Goal: Information Seeking & Learning: Learn about a topic

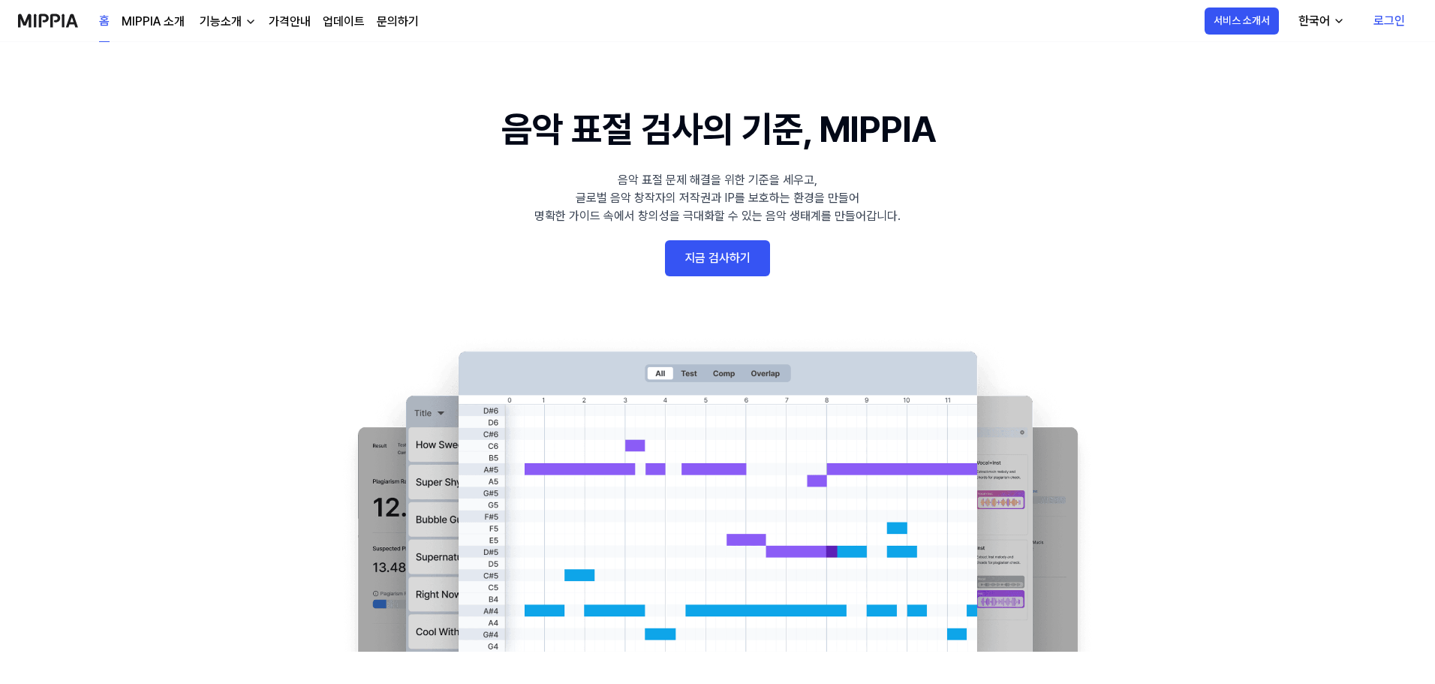
click at [225, 23] on div "기능소개" at bounding box center [221, 22] width 48 height 18
click at [198, 80] on link "모니터링" at bounding box center [226, 86] width 144 height 30
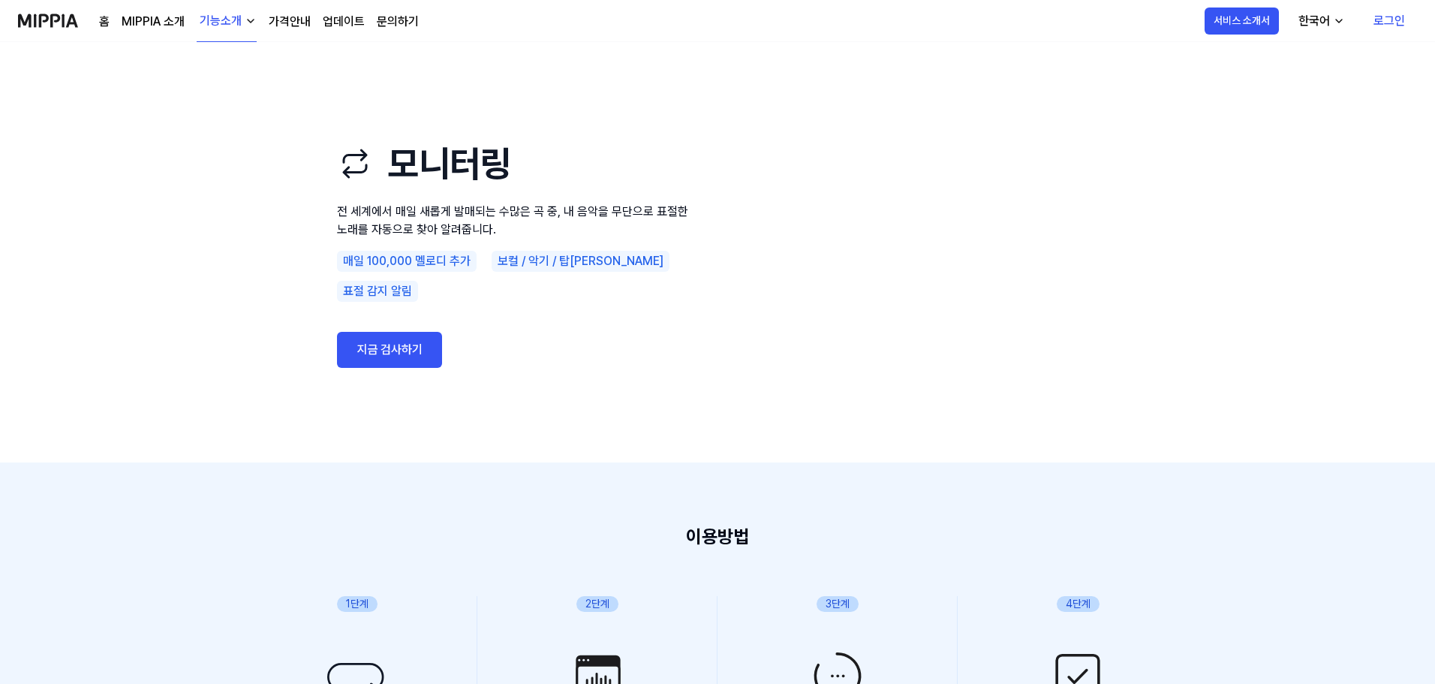
click at [205, 23] on div "기능소개" at bounding box center [221, 21] width 48 height 18
click at [210, 119] on link "음악 분석" at bounding box center [226, 127] width 144 height 30
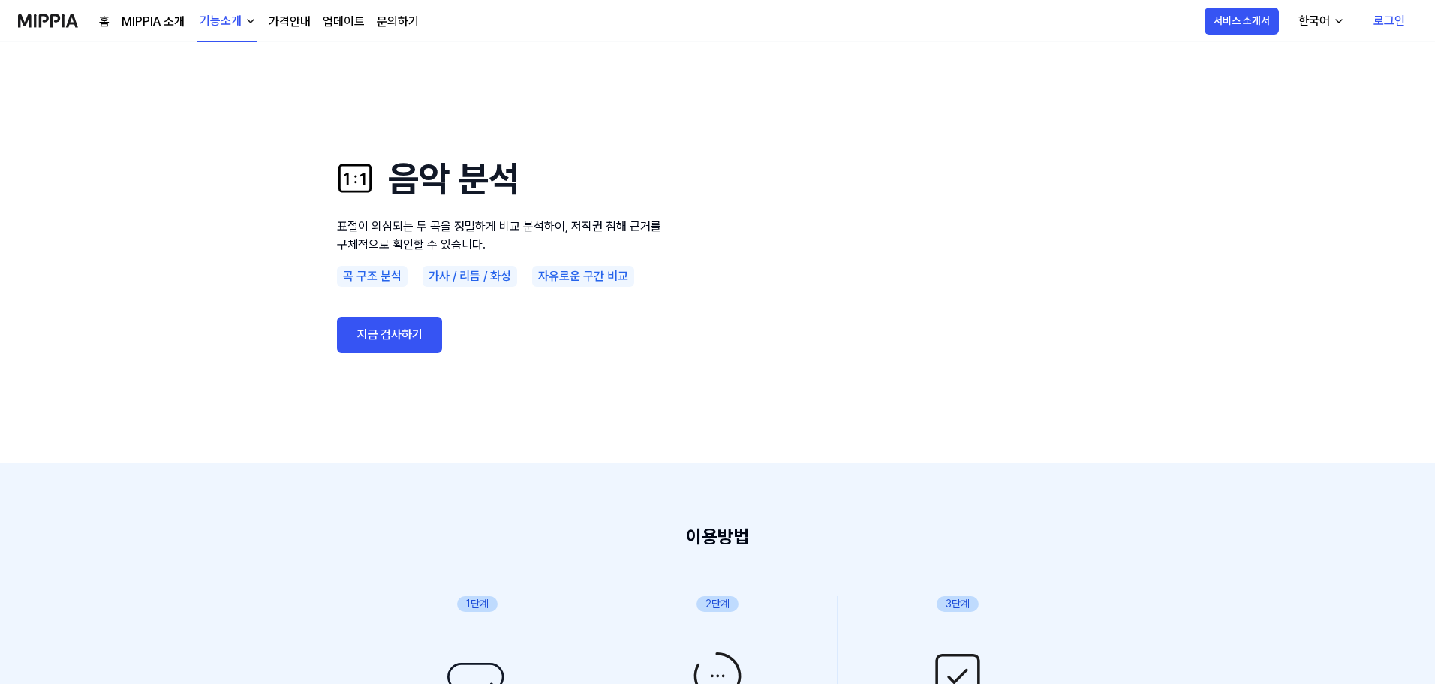
click at [233, 25] on div "기능소개" at bounding box center [221, 21] width 48 height 18
click at [224, 72] on link "표절 검사" at bounding box center [226, 67] width 144 height 30
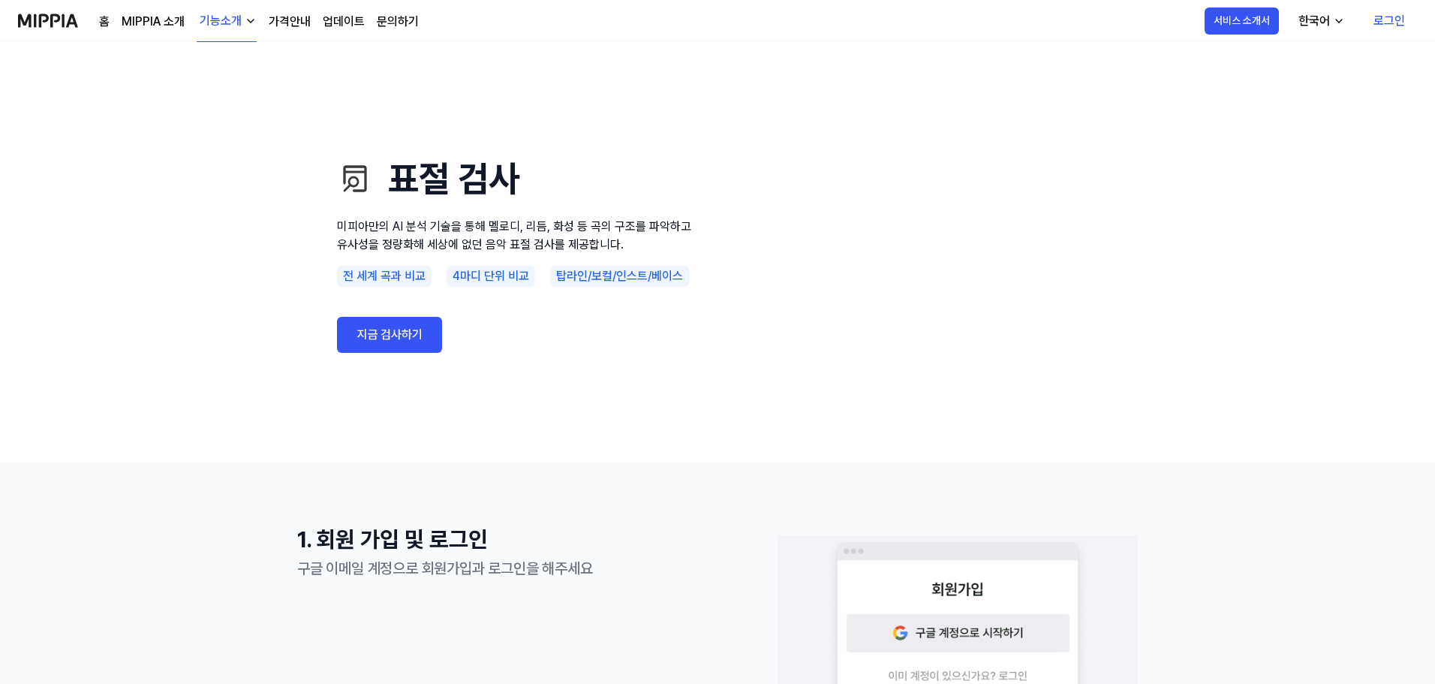
click at [223, 26] on div "기능소개" at bounding box center [221, 21] width 48 height 18
click at [204, 152] on link "AI 판별기" at bounding box center [226, 157] width 144 height 30
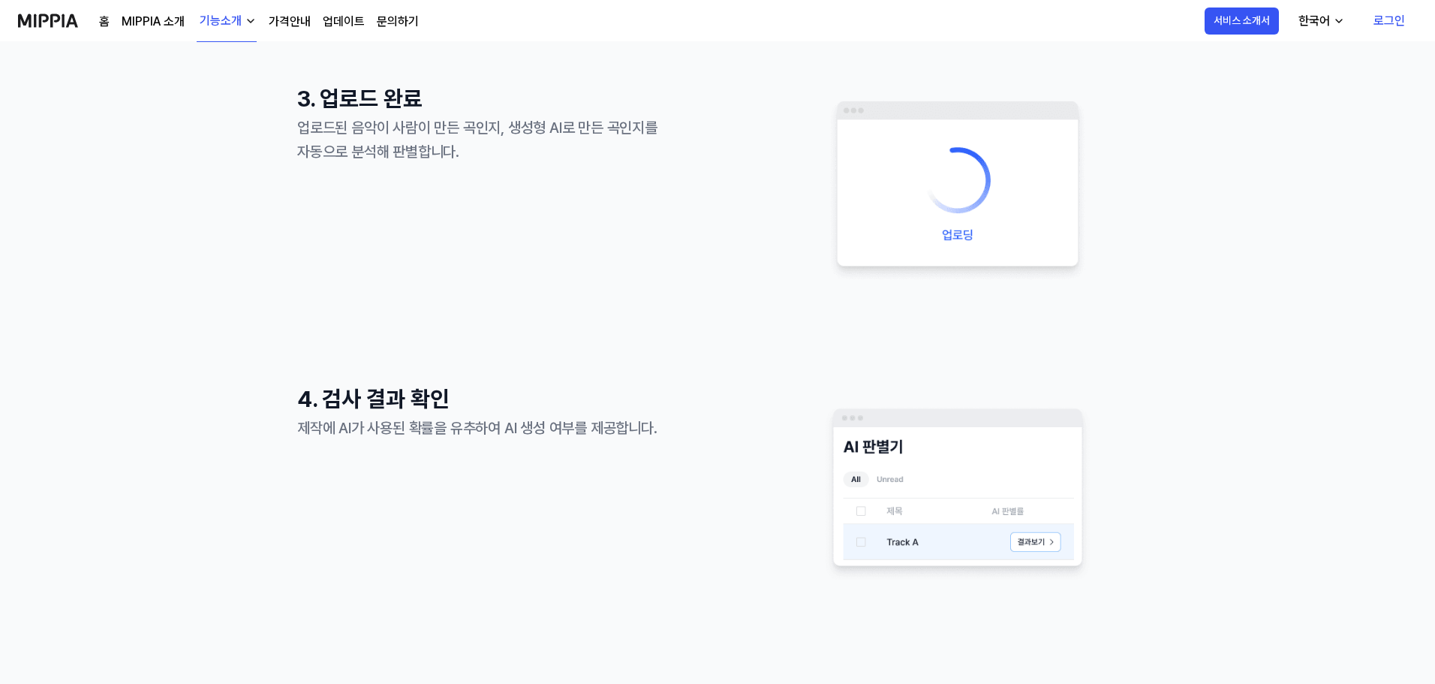
scroll to position [1276, 0]
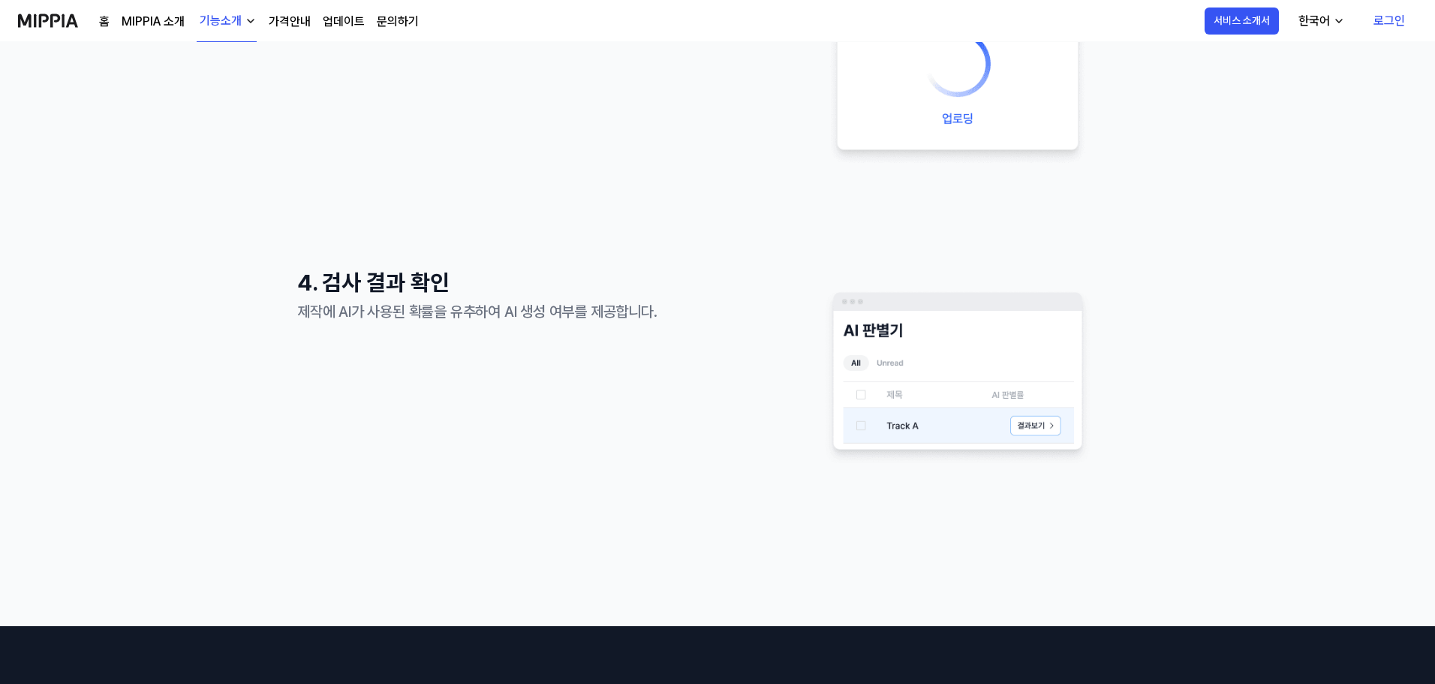
scroll to position [901, 0]
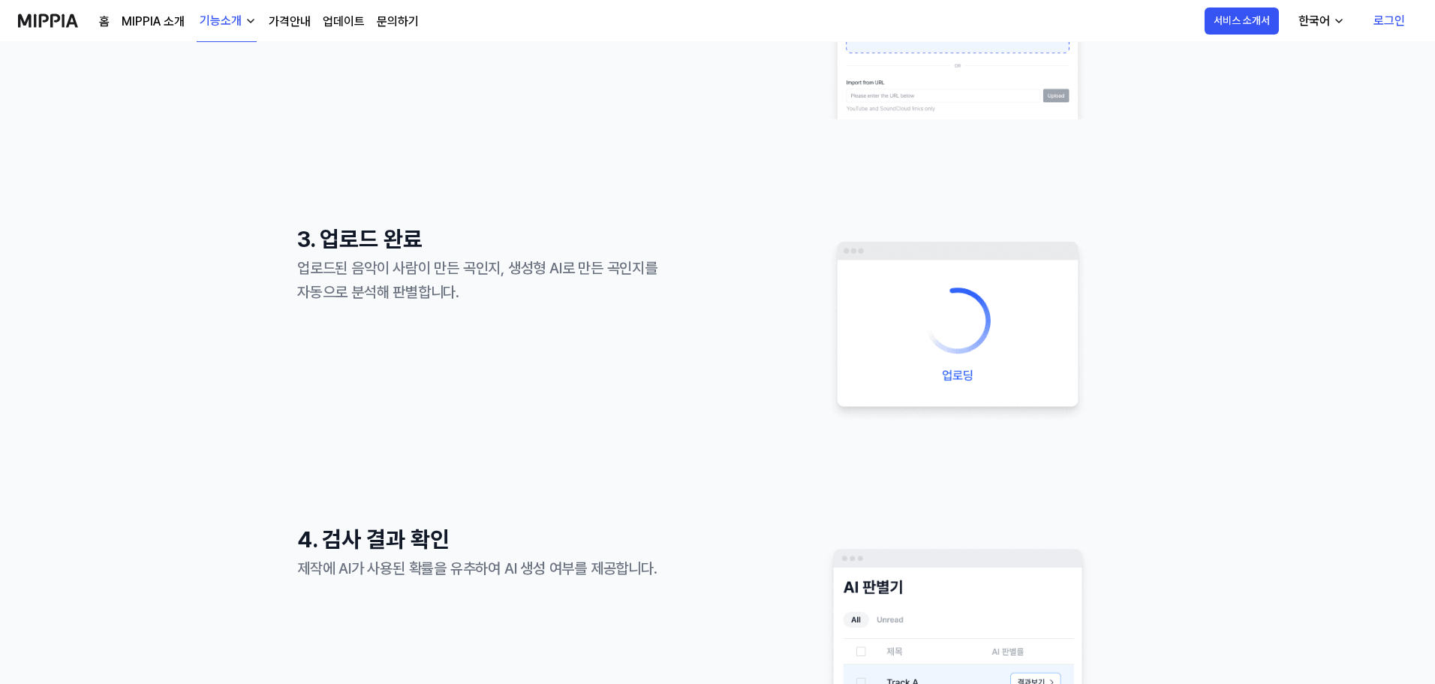
click at [291, 21] on link "가격안내" at bounding box center [290, 22] width 42 height 18
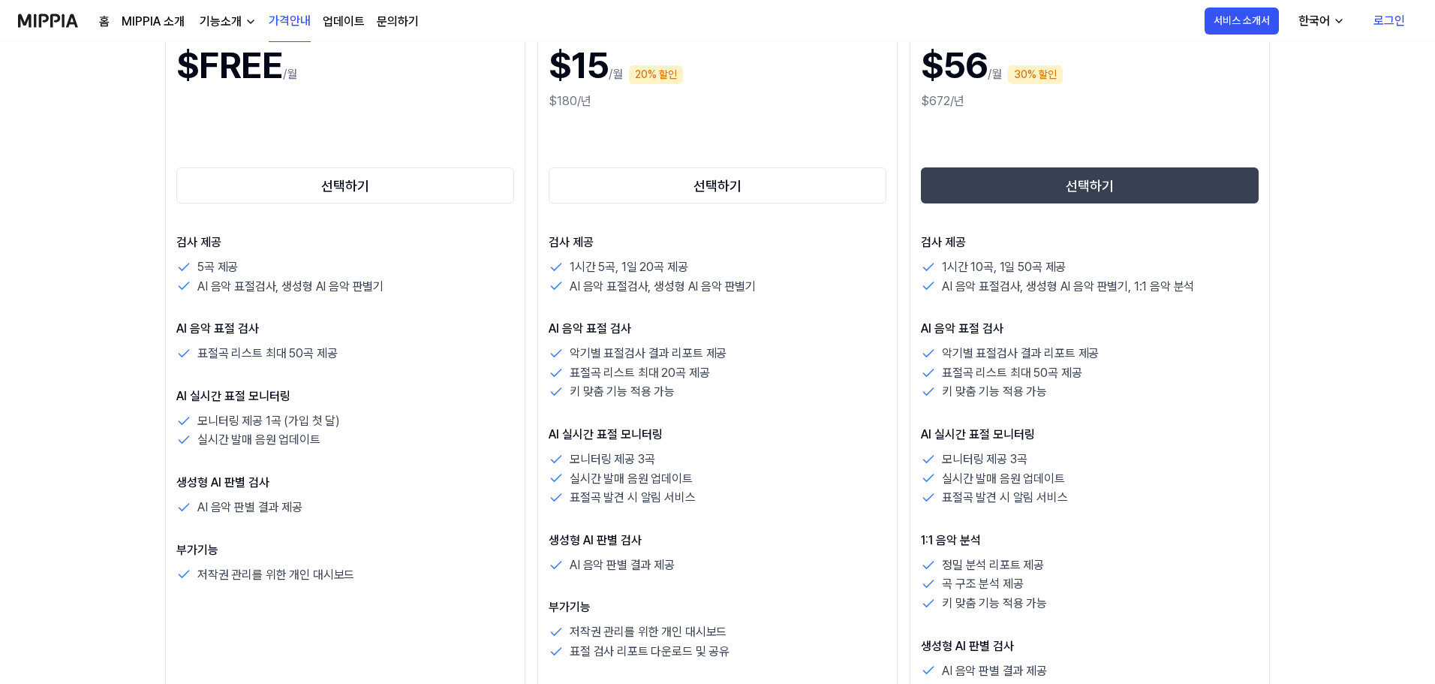
scroll to position [150, 0]
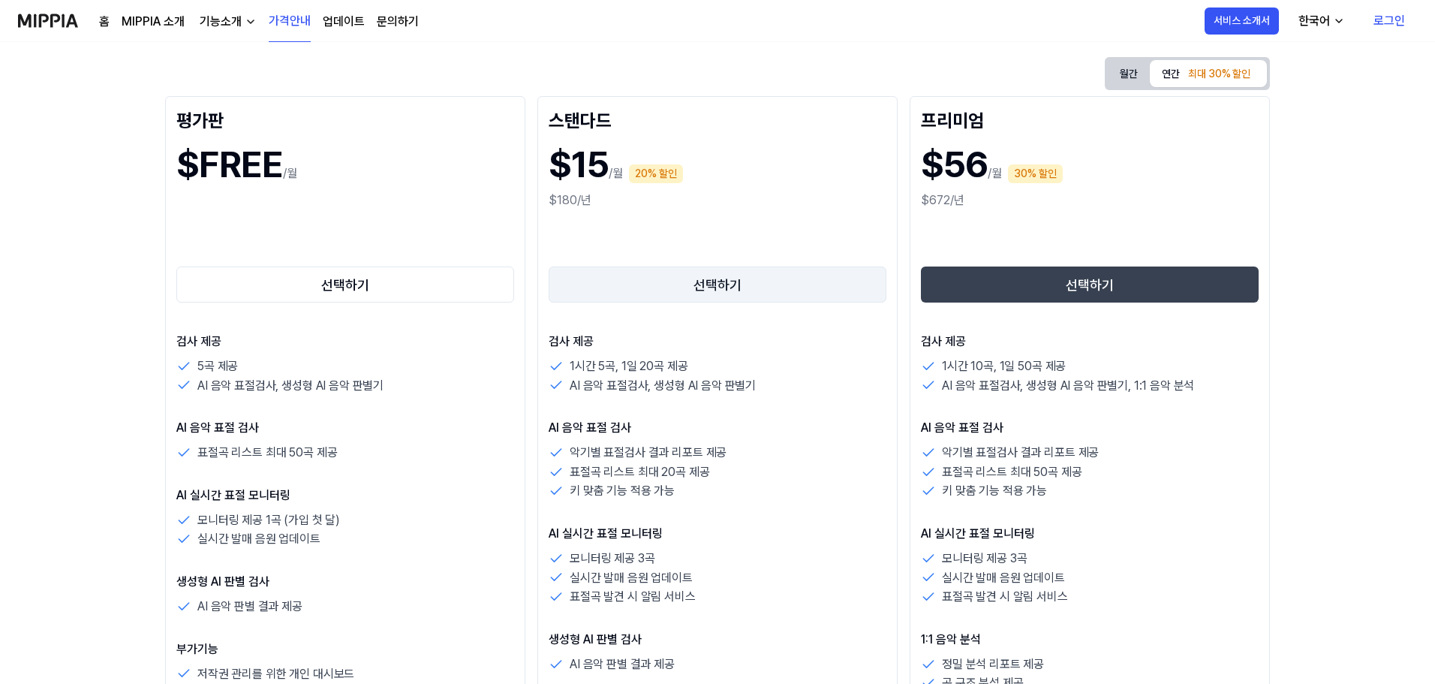
click at [742, 278] on button "선택하기" at bounding box center [718, 284] width 338 height 36
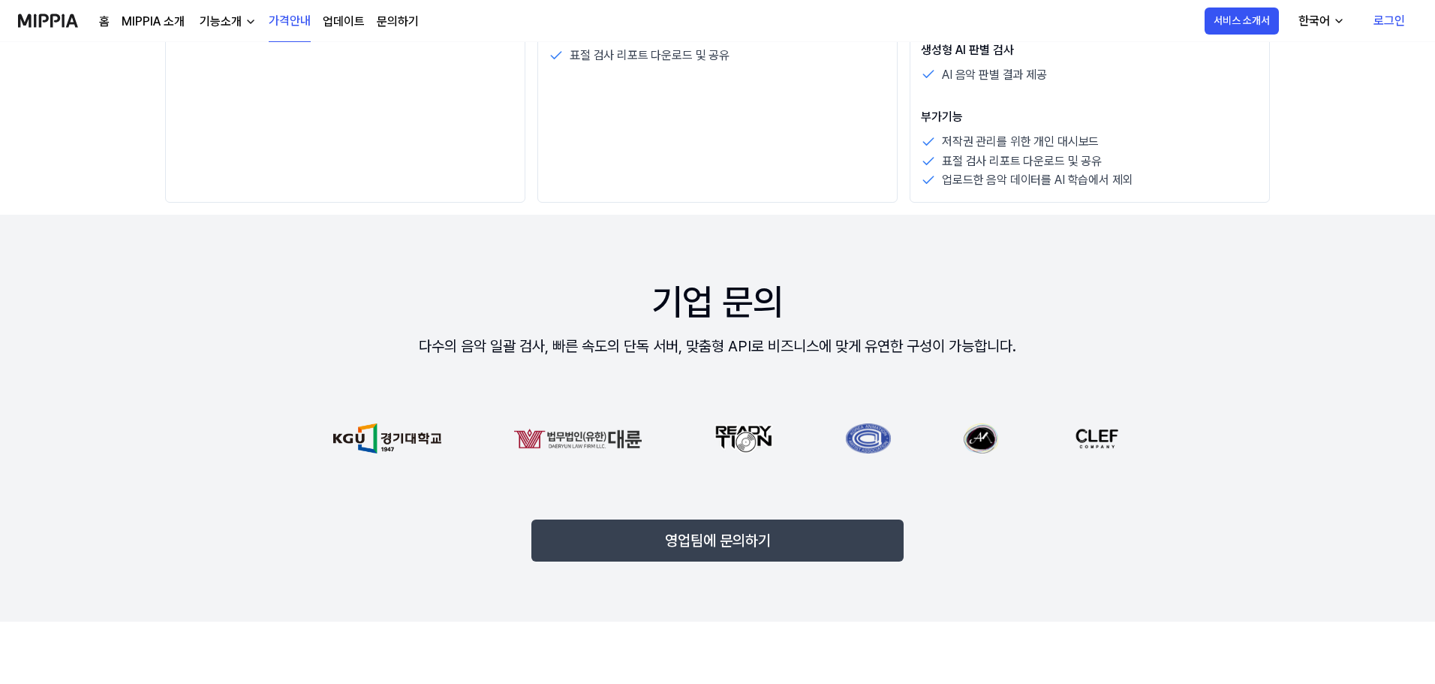
scroll to position [1051, 0]
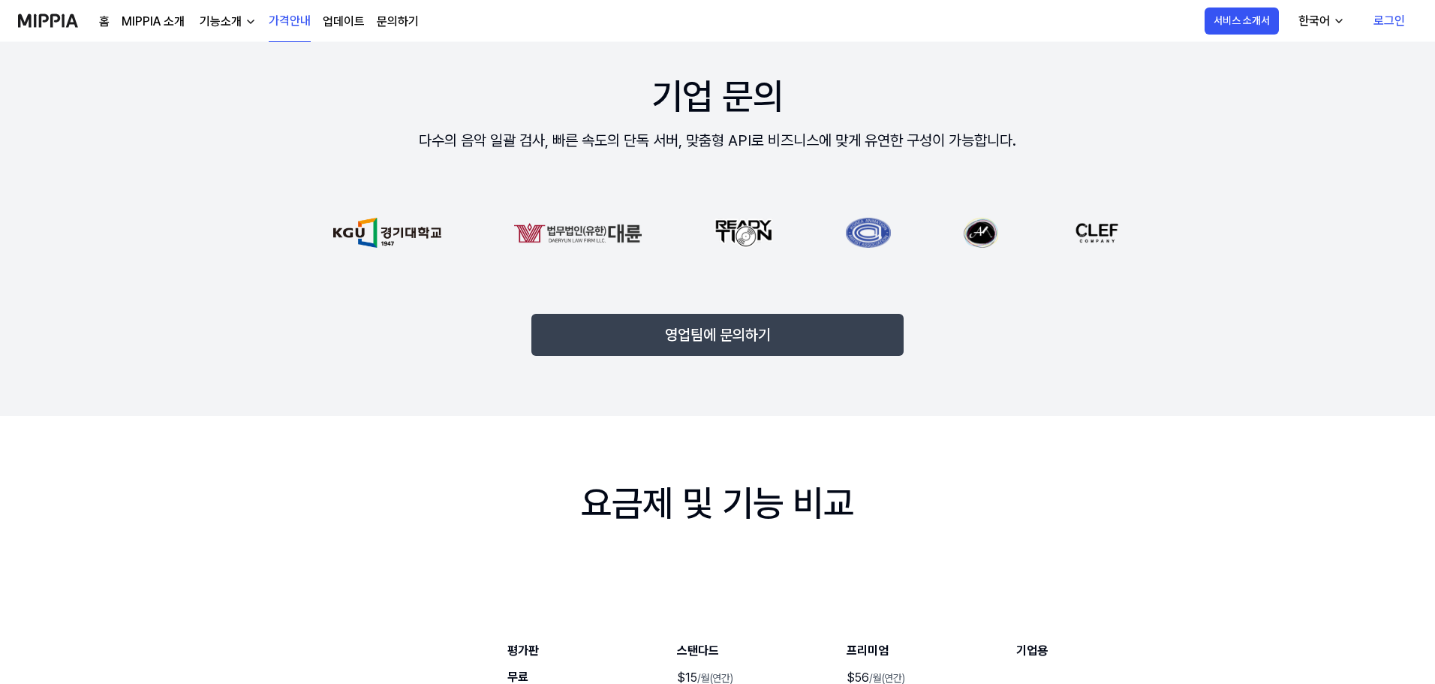
click at [1124, 483] on div "음악 저작권 보호 미피아와 함께 시작해 보세요 월간 연간 최대 30% 할인 평가판 $FREE /월 선택하기 검사 제공 5곡 제공 AI 음악 표…" at bounding box center [717, 518] width 1435 height 3055
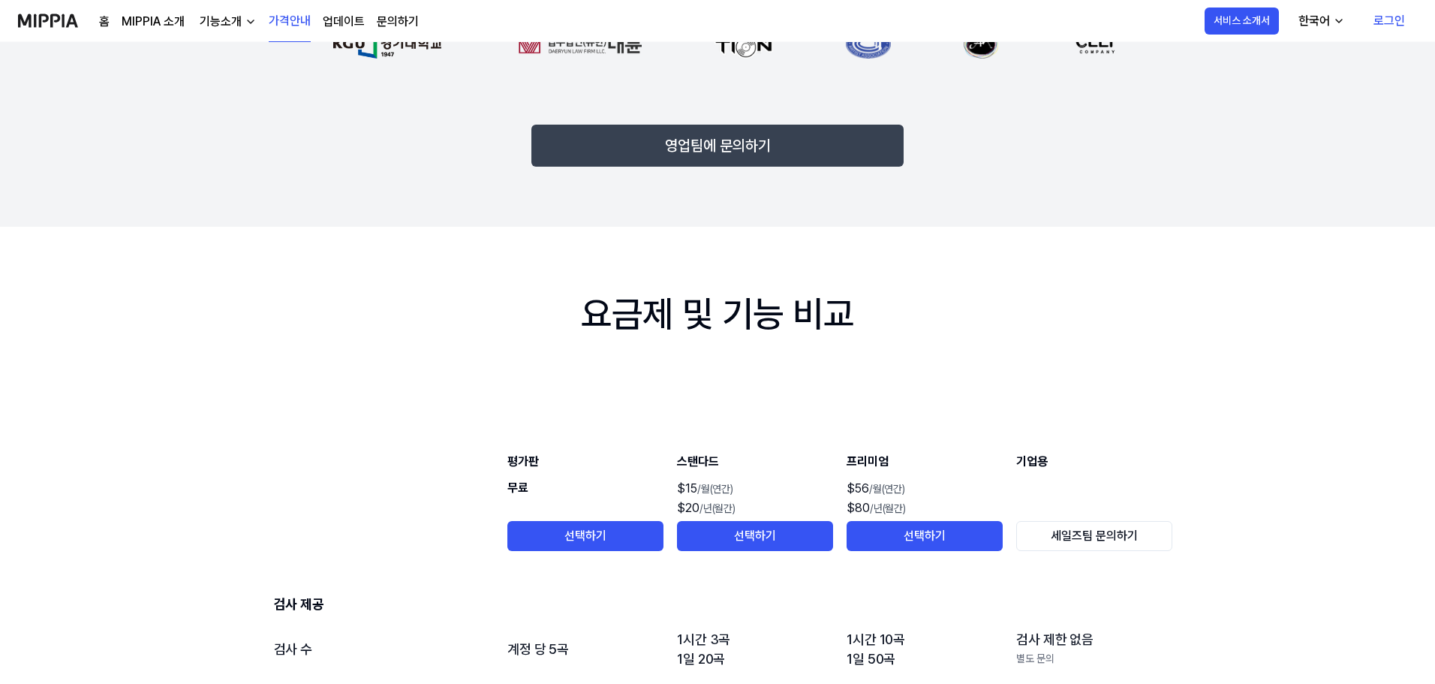
scroll to position [1351, 0]
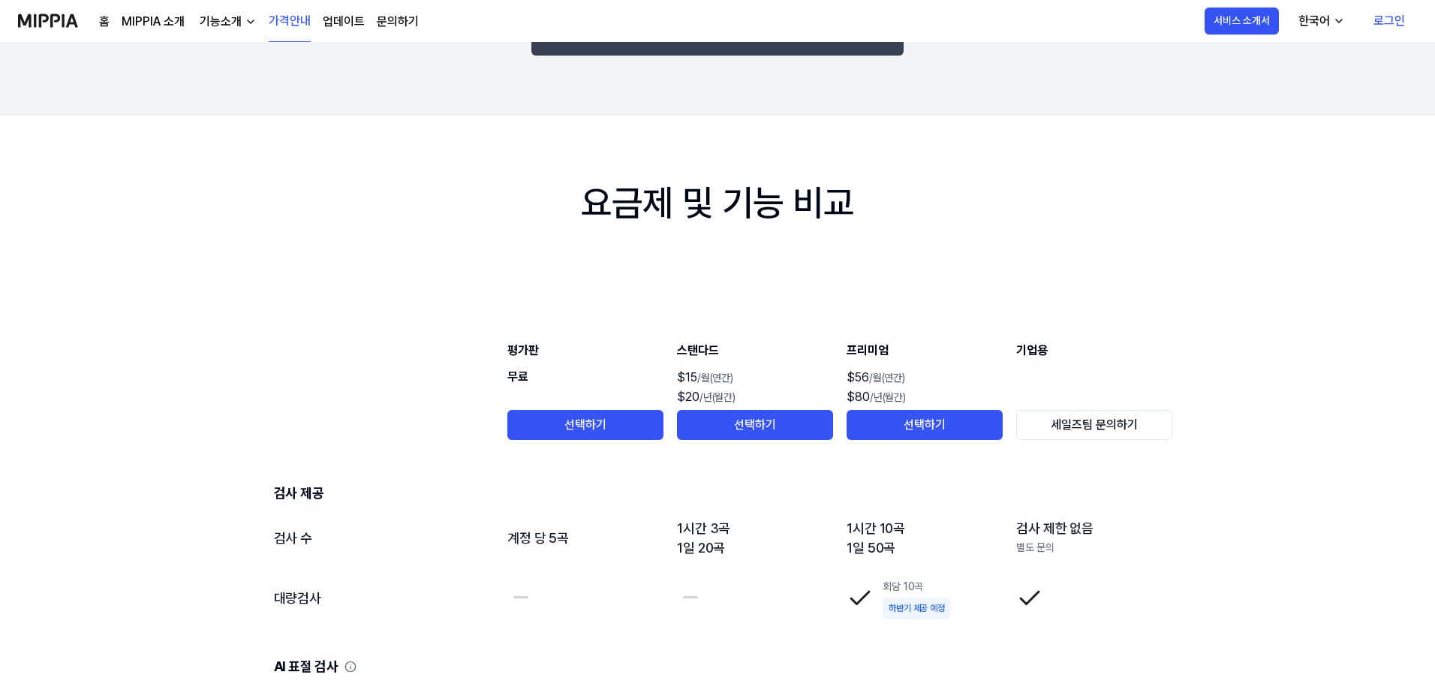
click at [1293, 474] on div "음악 저작권 보호 미피아와 함께 시작해 보세요 월간 연간 최대 30% 할인 평가판 $FREE /월 선택하기 검사 제공 5곡 제공 AI 음악 표…" at bounding box center [717, 218] width 1435 height 3055
click at [1399, 409] on div "음악 저작권 보호 미피아와 함께 시작해 보세요 월간 연간 최대 30% 할인 평가판 $FREE /월 선택하기 검사 제공 5곡 제공 AI 음악 표…" at bounding box center [717, 218] width 1435 height 3055
drag, startPoint x: 1371, startPoint y: 530, endPoint x: 1363, endPoint y: 533, distance: 8.8
click at [1371, 530] on div "음악 저작권 보호 미피아와 함께 시작해 보세요 월간 연간 최대 30% 할인 평가판 $FREE /월 선택하기 검사 제공 5곡 제공 AI 음악 표…" at bounding box center [717, 218] width 1435 height 3055
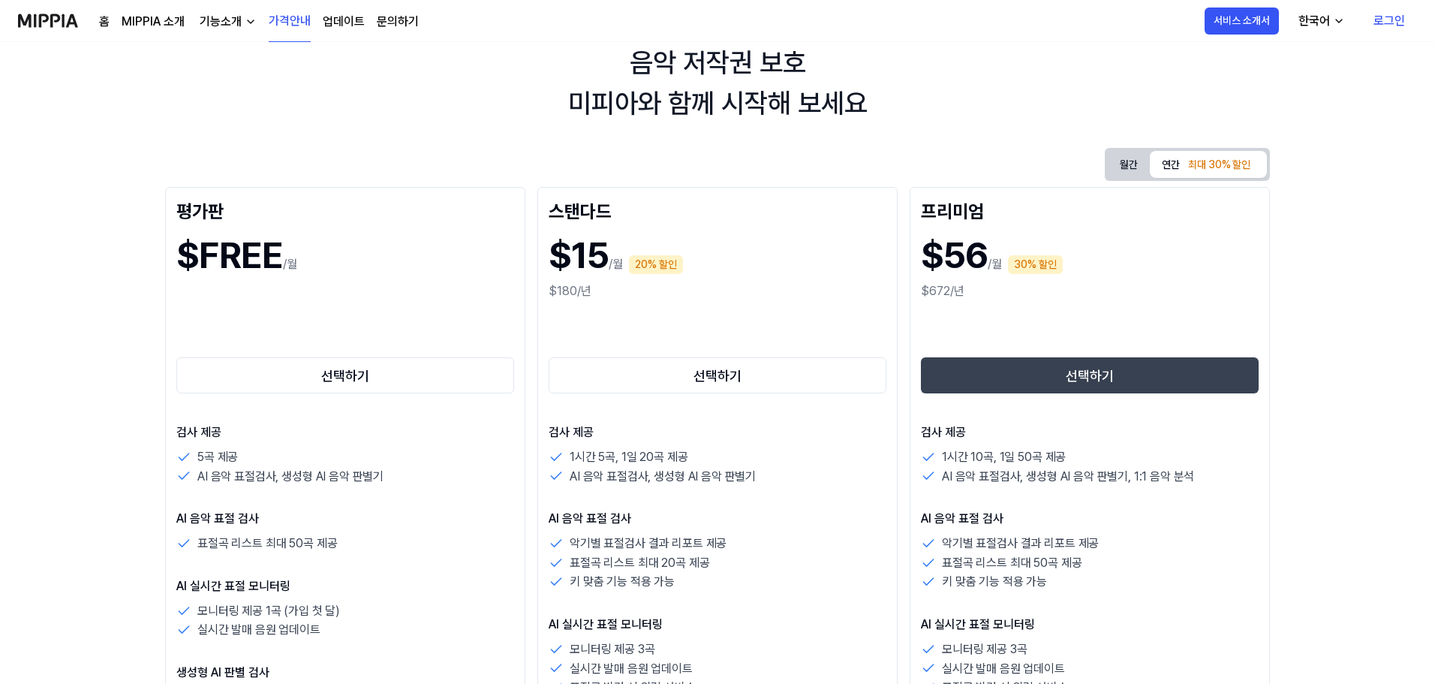
scroll to position [0, 0]
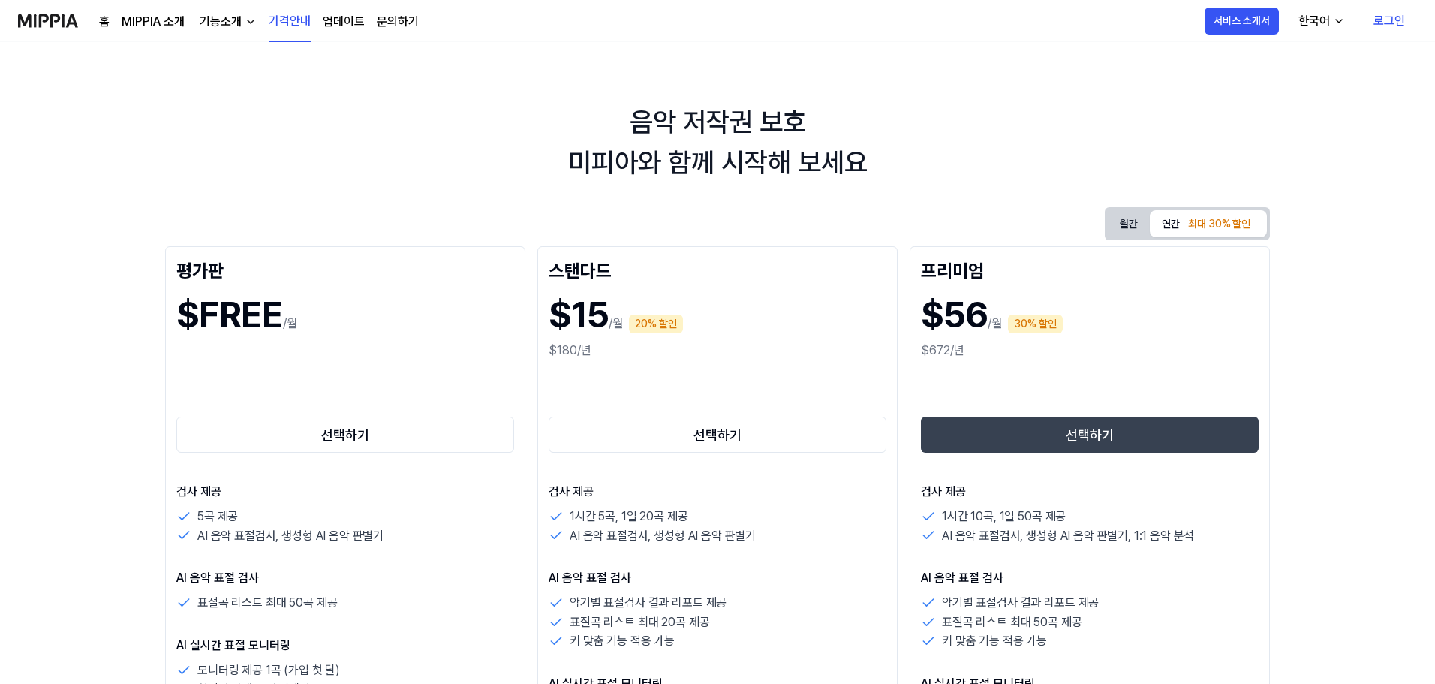
click at [238, 25] on div "기능소개" at bounding box center [221, 22] width 48 height 18
click at [209, 136] on link "AI 판별기" at bounding box center [226, 146] width 144 height 30
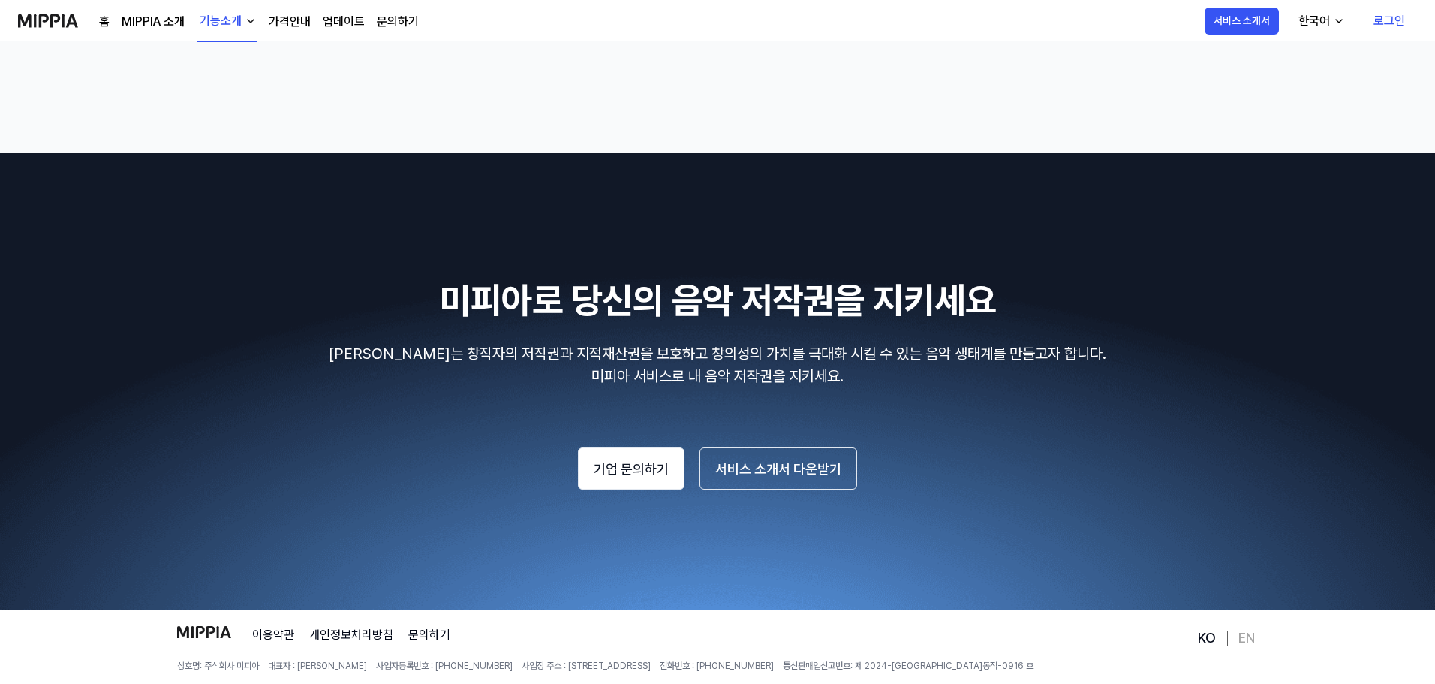
scroll to position [1700, 0]
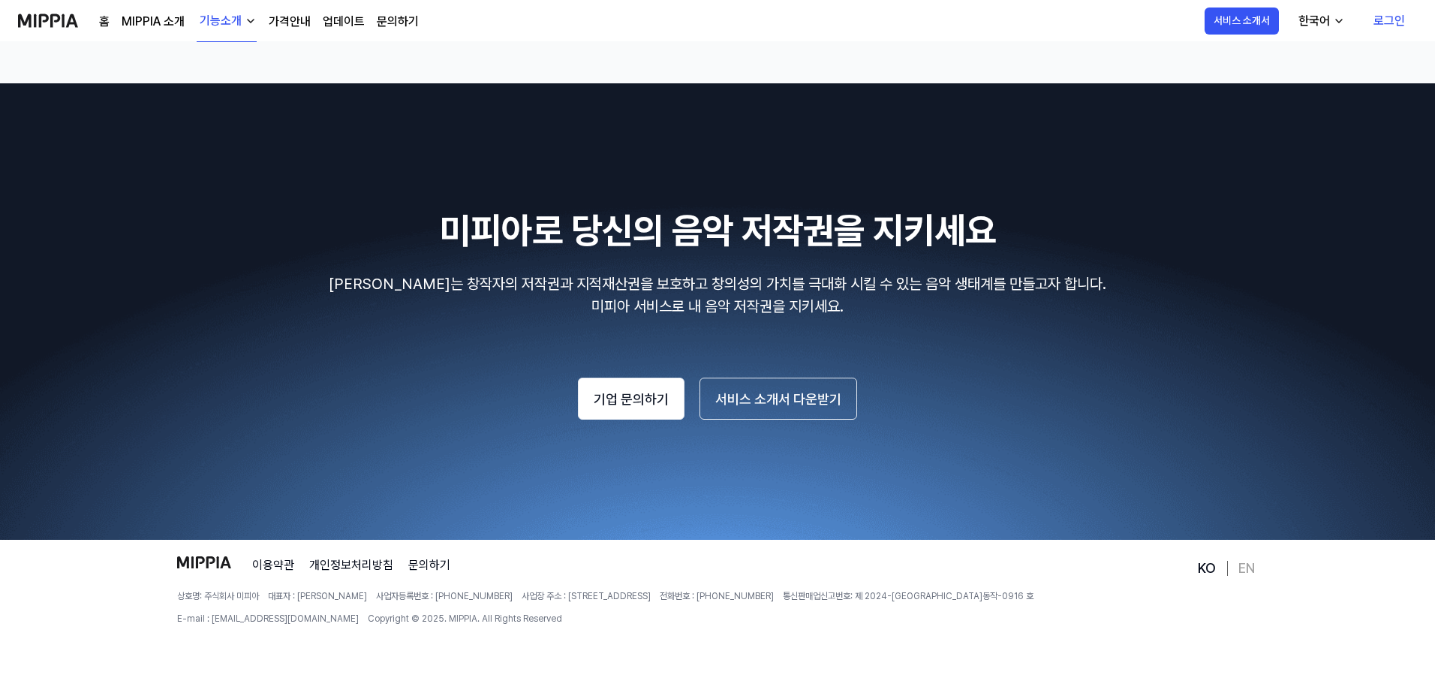
click at [155, 23] on link "MIPPIA 소개" at bounding box center [153, 22] width 63 height 18
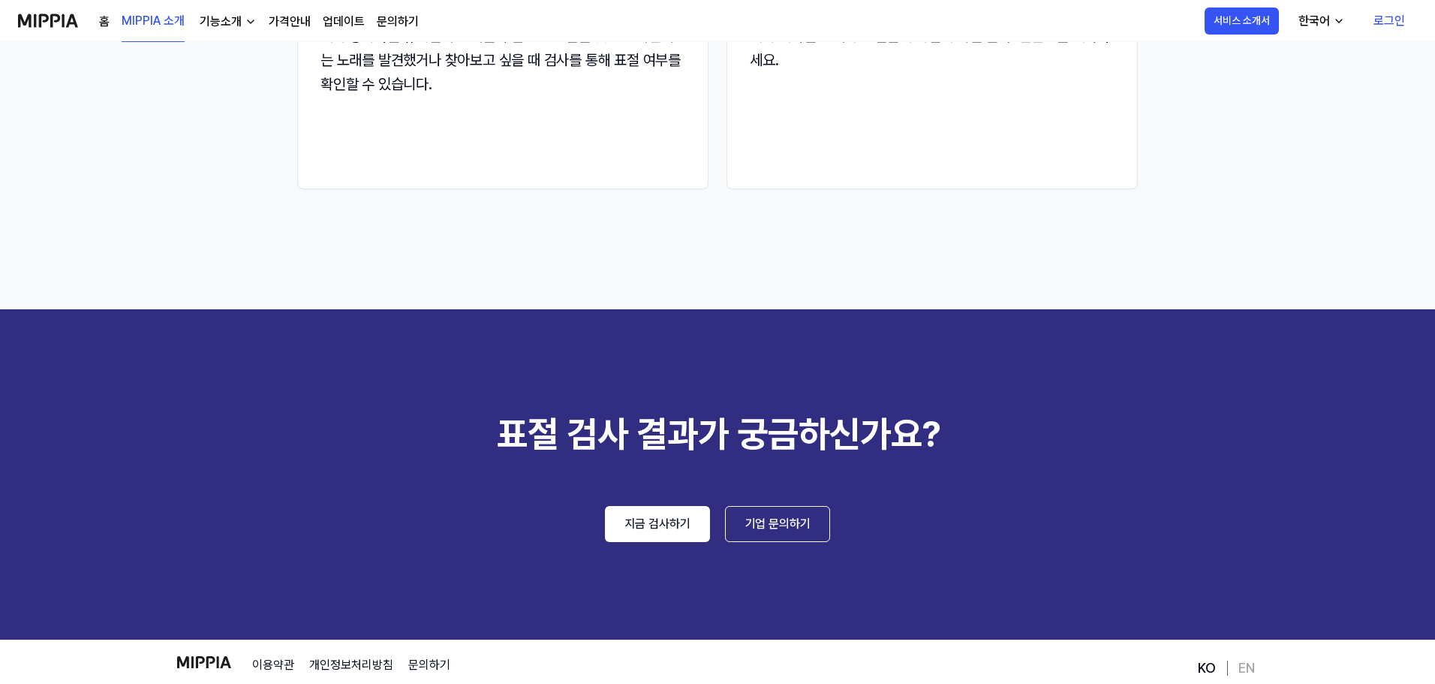
scroll to position [2141, 0]
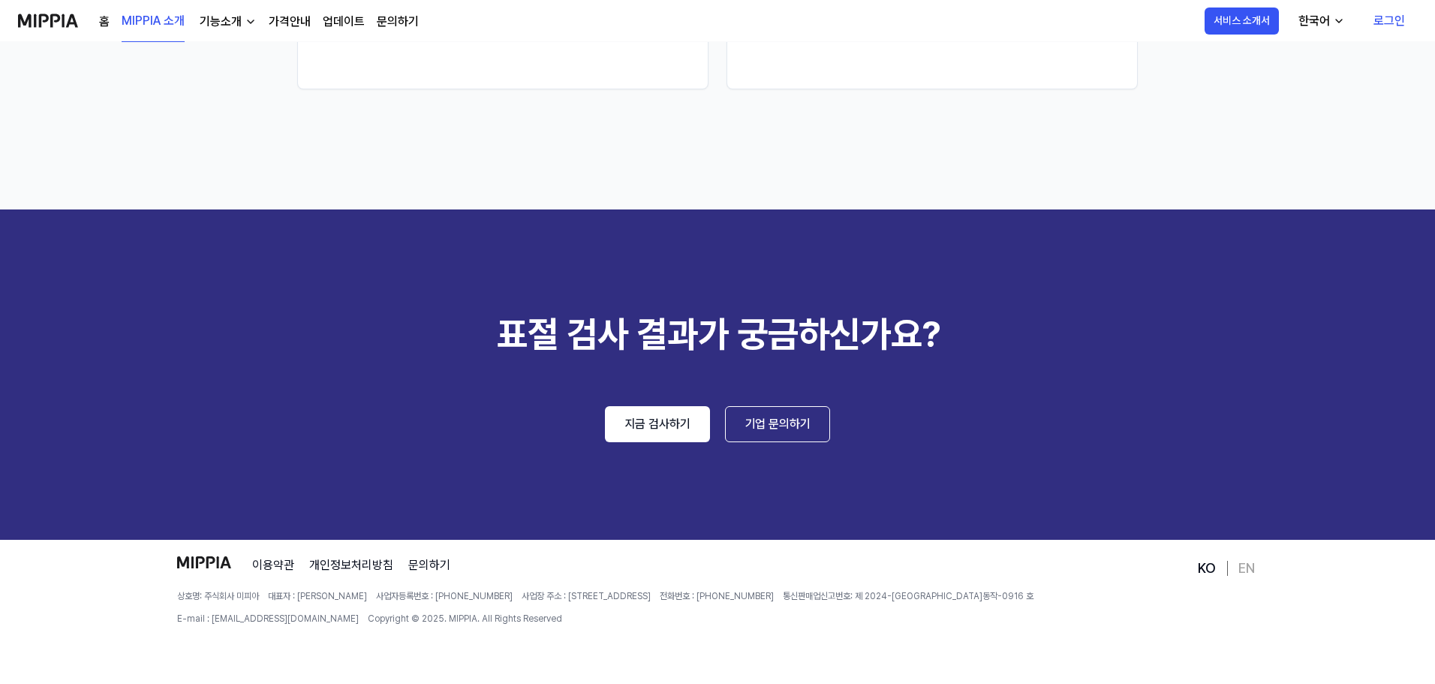
click at [214, 22] on div "기능소개" at bounding box center [221, 22] width 48 height 18
click at [211, 146] on link "AI 판별기" at bounding box center [226, 146] width 144 height 30
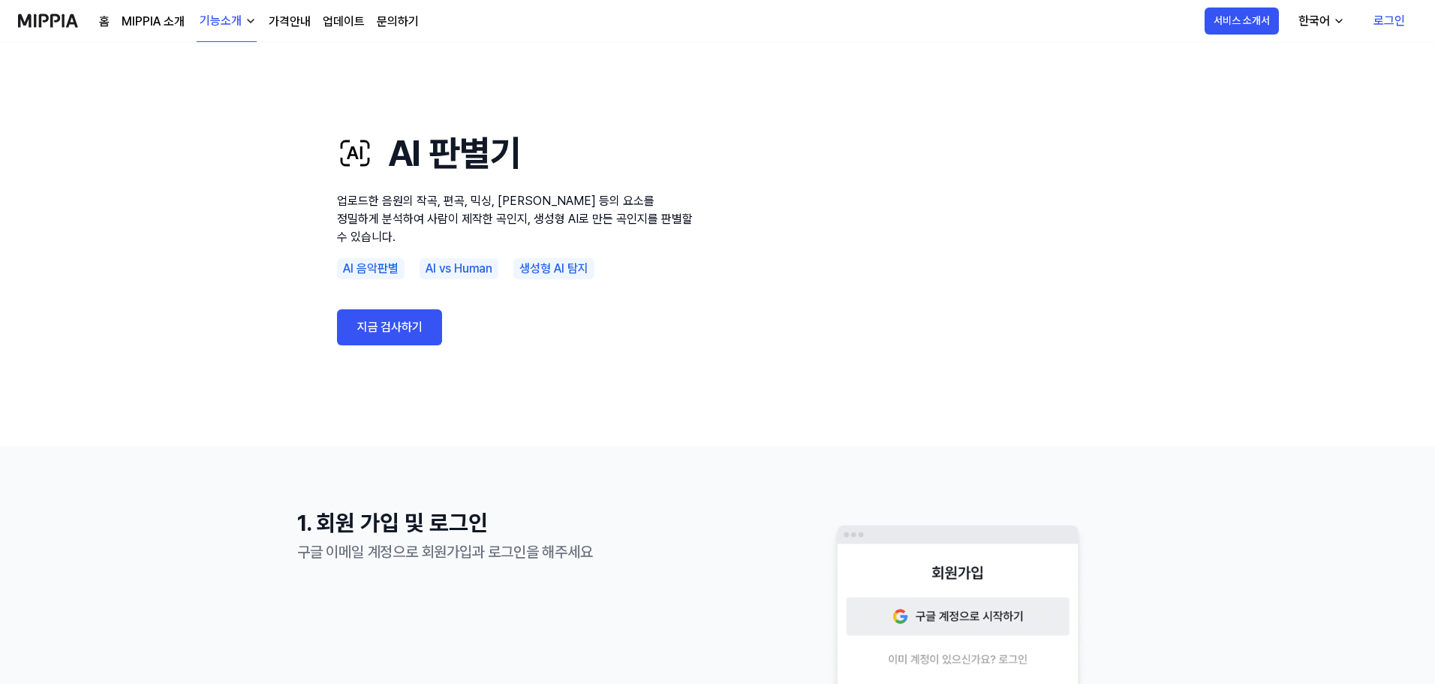
scroll to position [0, 0]
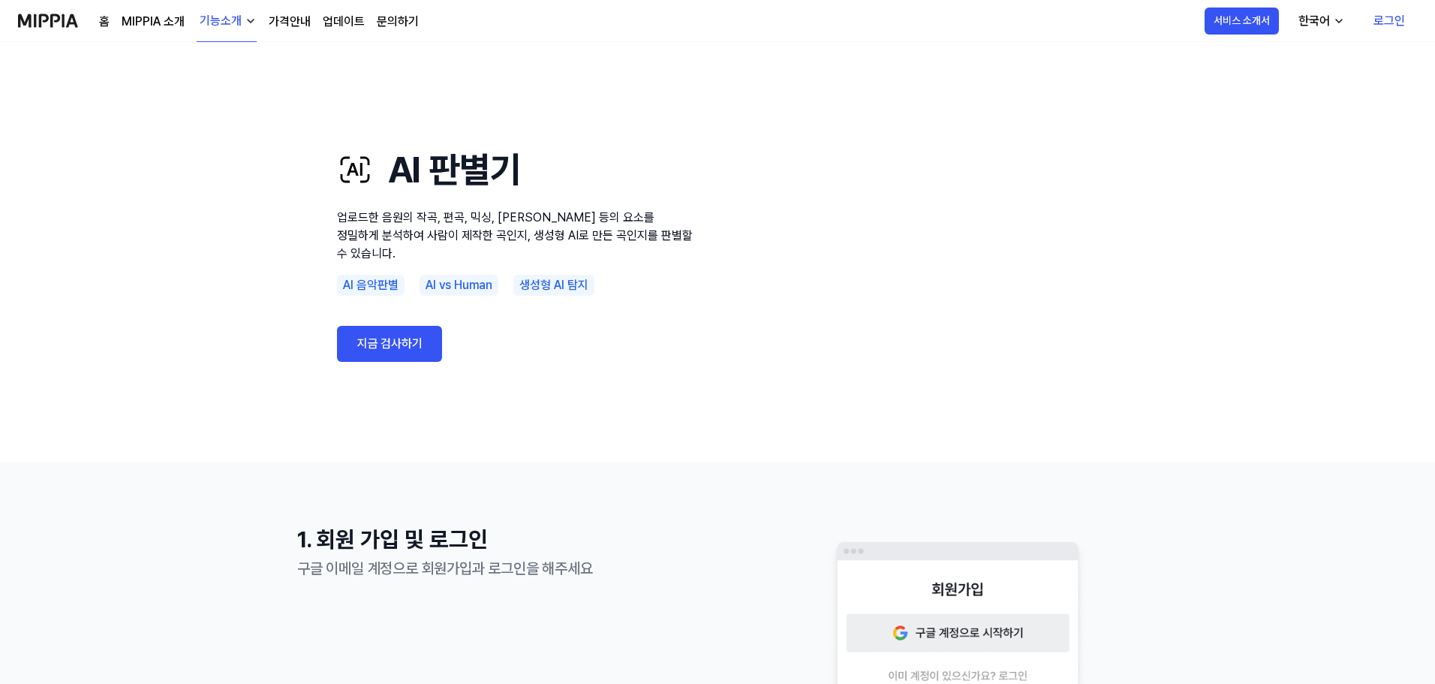
click at [233, 18] on div "기능소개" at bounding box center [221, 21] width 48 height 18
click at [198, 62] on link "표절 검사" at bounding box center [226, 67] width 144 height 30
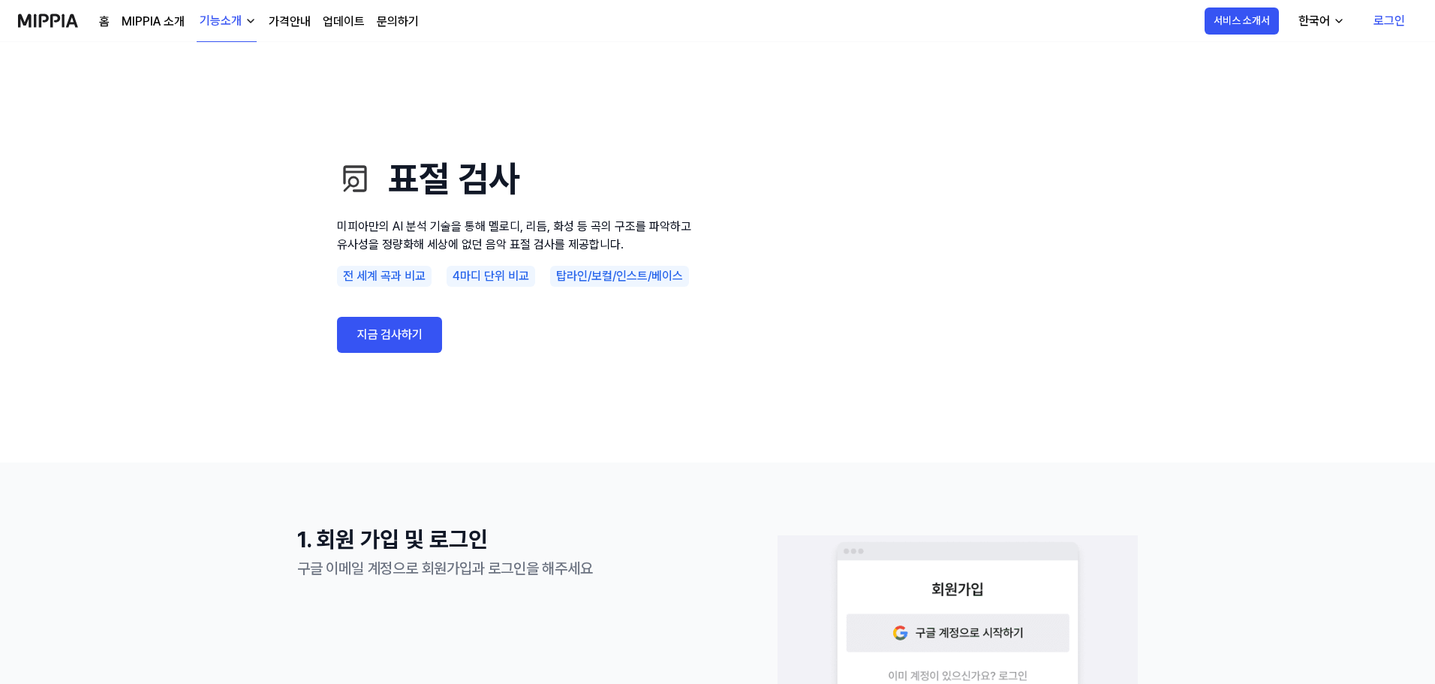
click at [215, 22] on div "기능소개" at bounding box center [221, 21] width 48 height 18
click at [218, 99] on link "모니터링" at bounding box center [226, 97] width 144 height 30
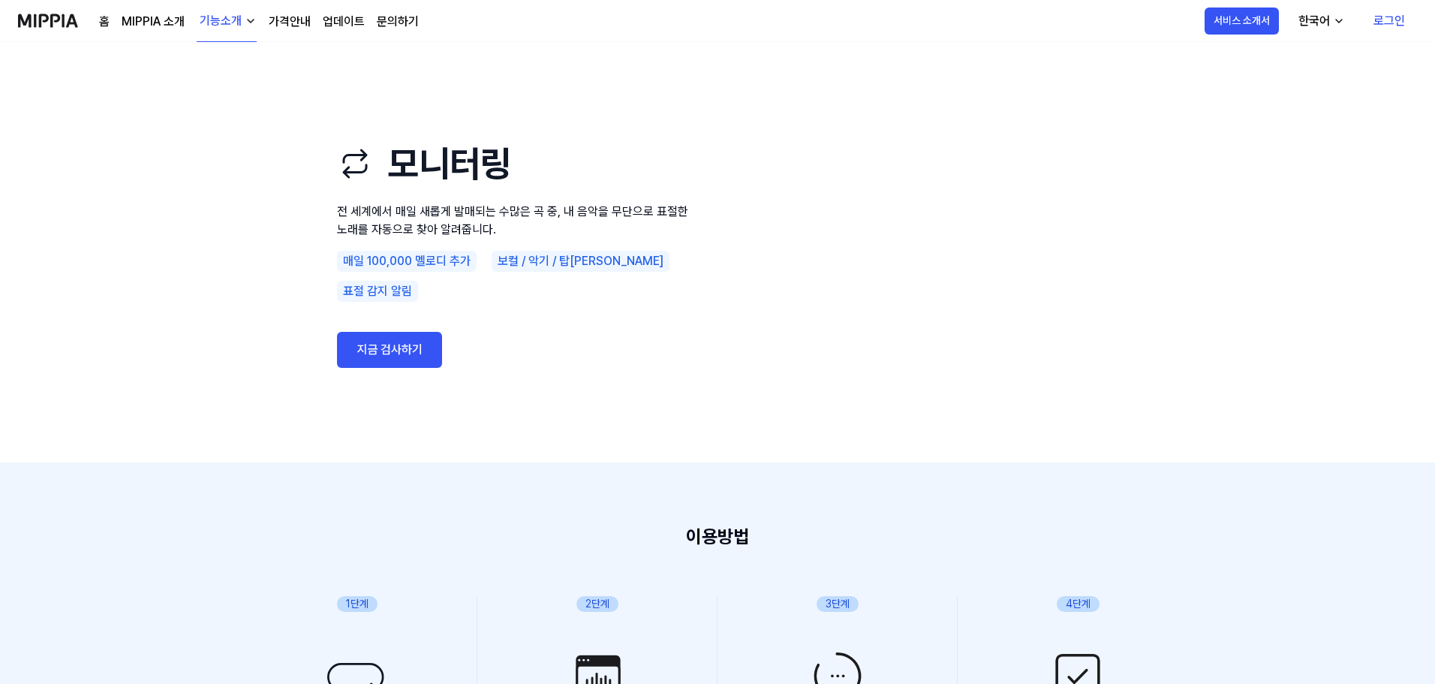
click at [222, 23] on div "기능소개" at bounding box center [221, 21] width 48 height 18
click at [213, 155] on link "AI 판별기" at bounding box center [226, 157] width 144 height 30
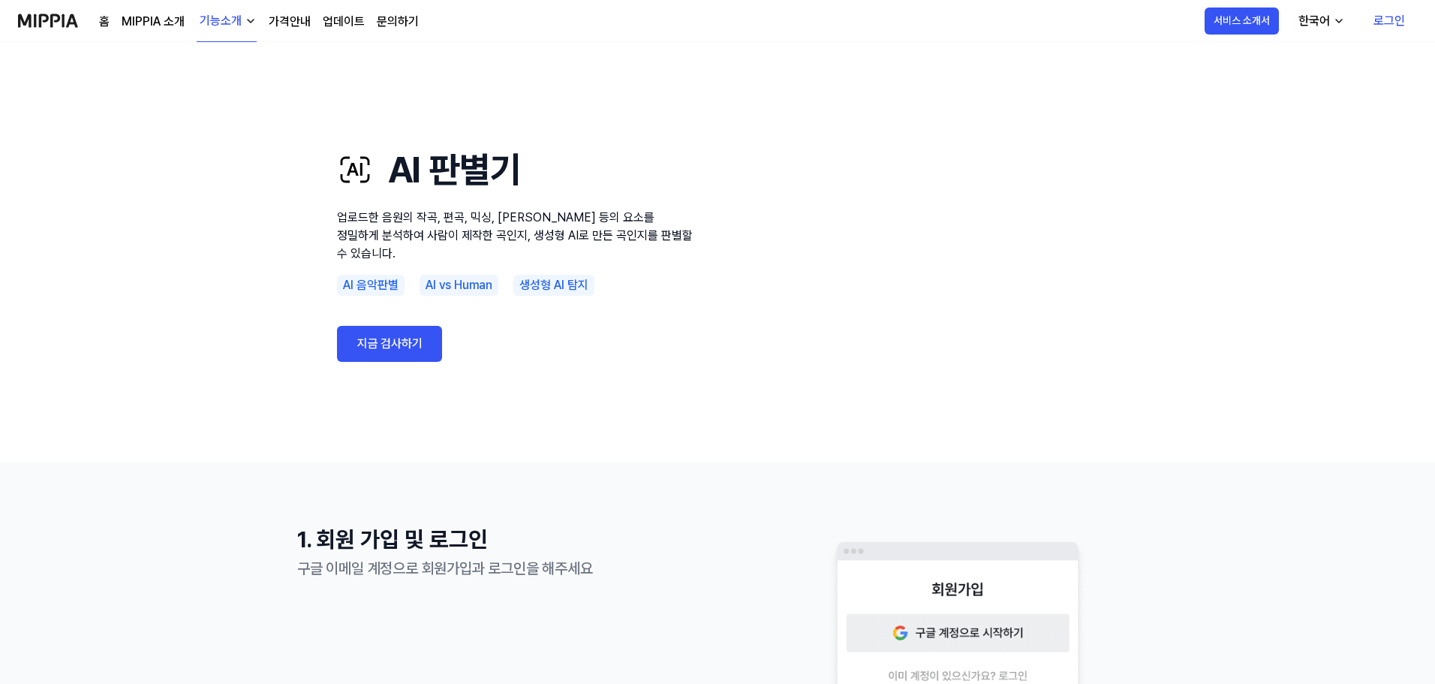
click at [218, 218] on use "AI 판별기 업로드한 음원의 작곡, 편곡, 믹싱, 마스터링 등의 요소를 정밀하게 분석하여 사람이 제작한 곡인지, 생성형 AI로 만든 곡인지를 …" at bounding box center [717, 252] width 1435 height 420
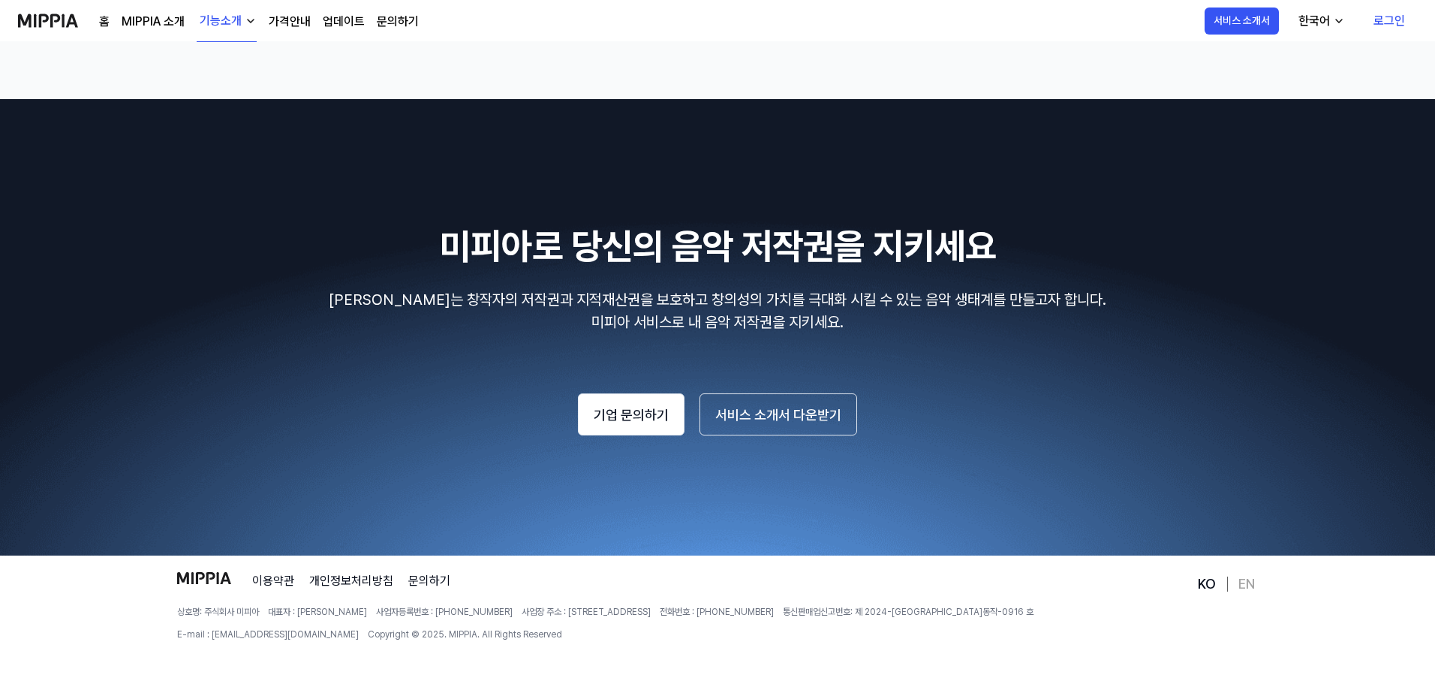
scroll to position [1700, 0]
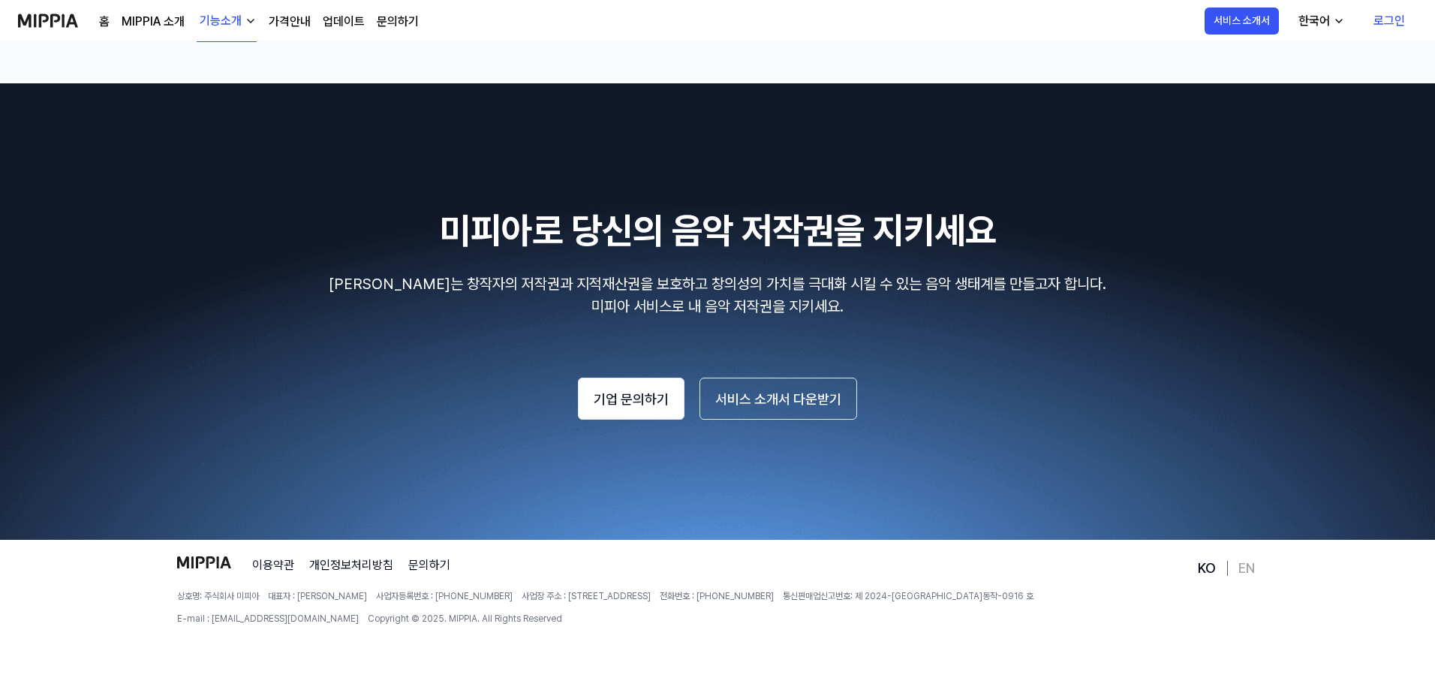
click at [1208, 444] on img at bounding box center [717, 311] width 1435 height 456
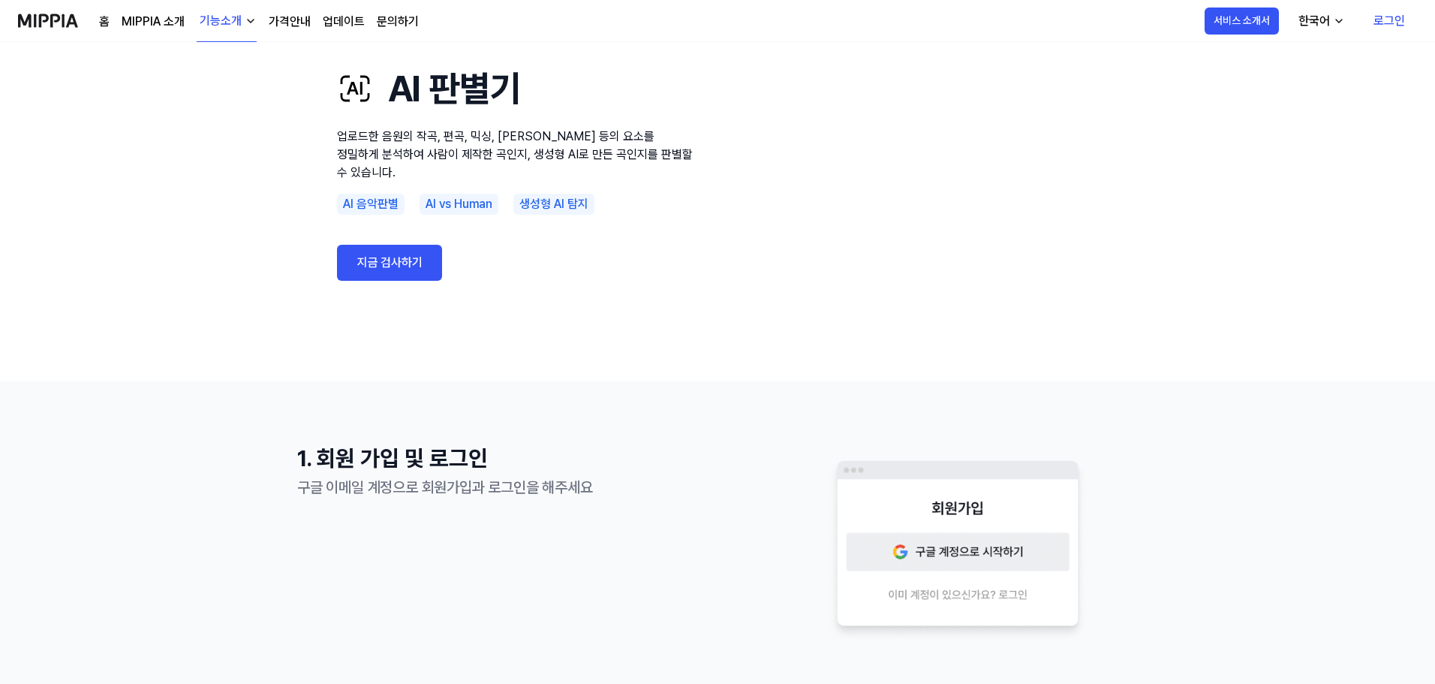
scroll to position [0, 0]
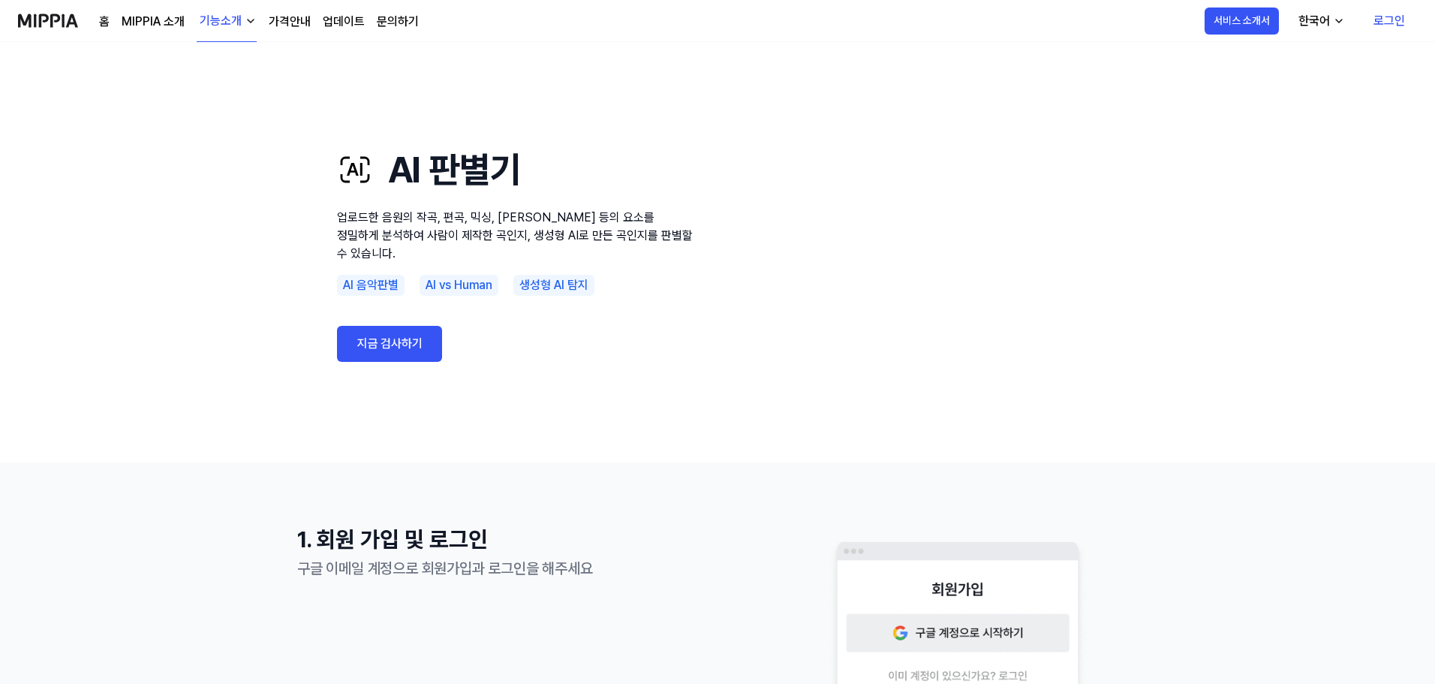
click at [161, 26] on link "MIPPIA 소개" at bounding box center [153, 22] width 63 height 18
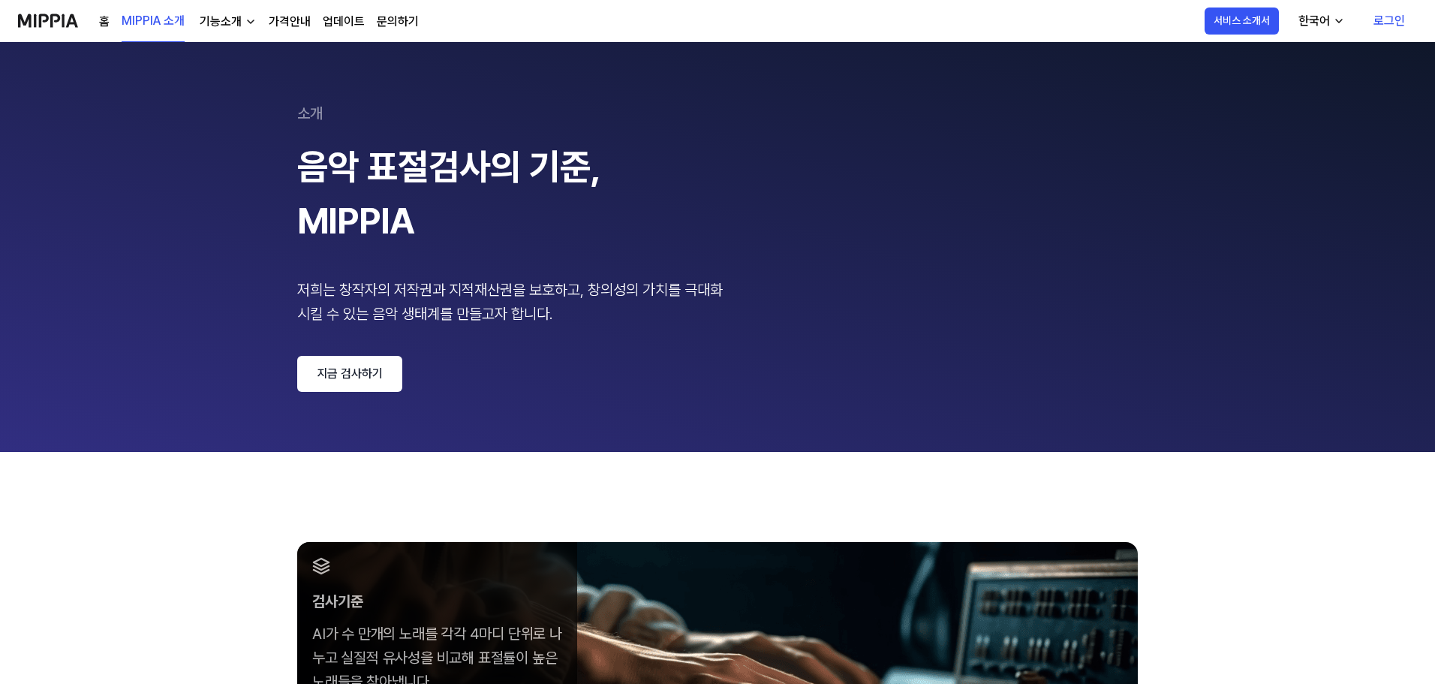
click at [339, 23] on link "업데이트" at bounding box center [344, 22] width 42 height 18
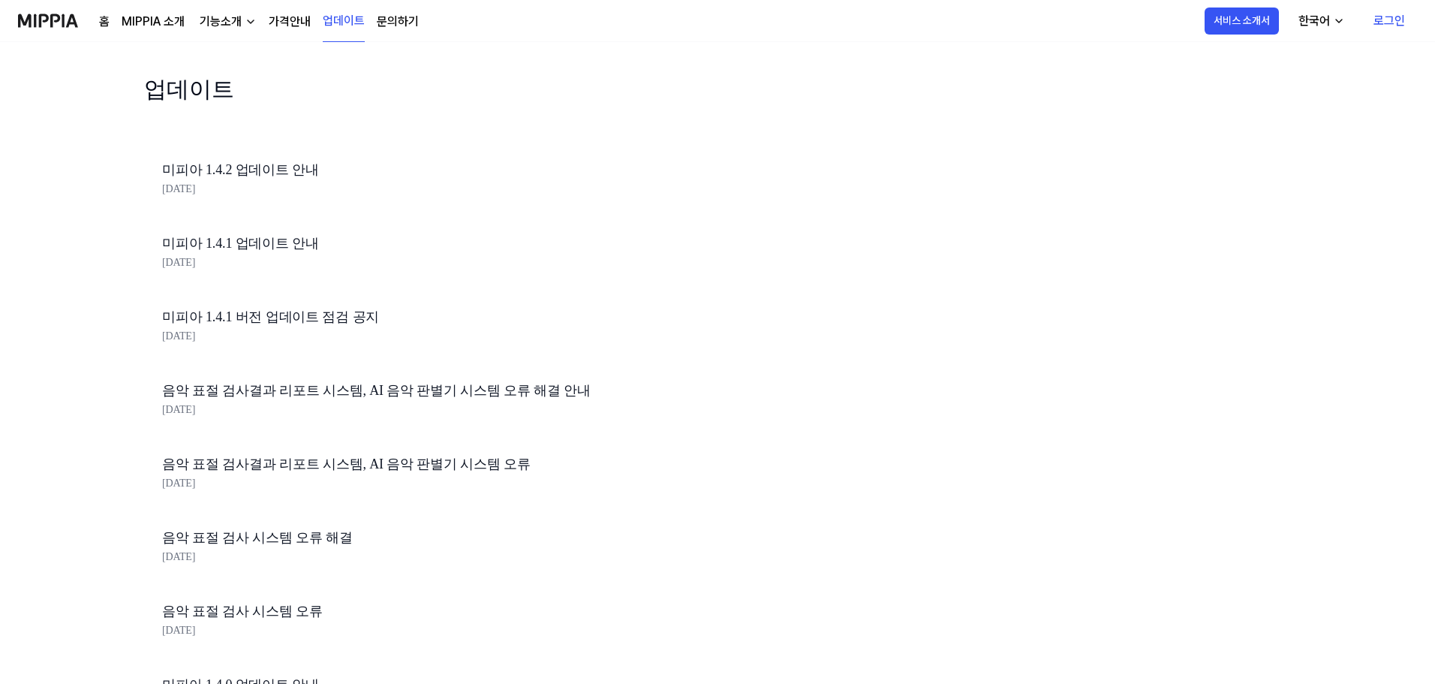
click at [241, 169] on link "미피아 1.4.2 업데이트 안내" at bounding box center [417, 170] width 510 height 22
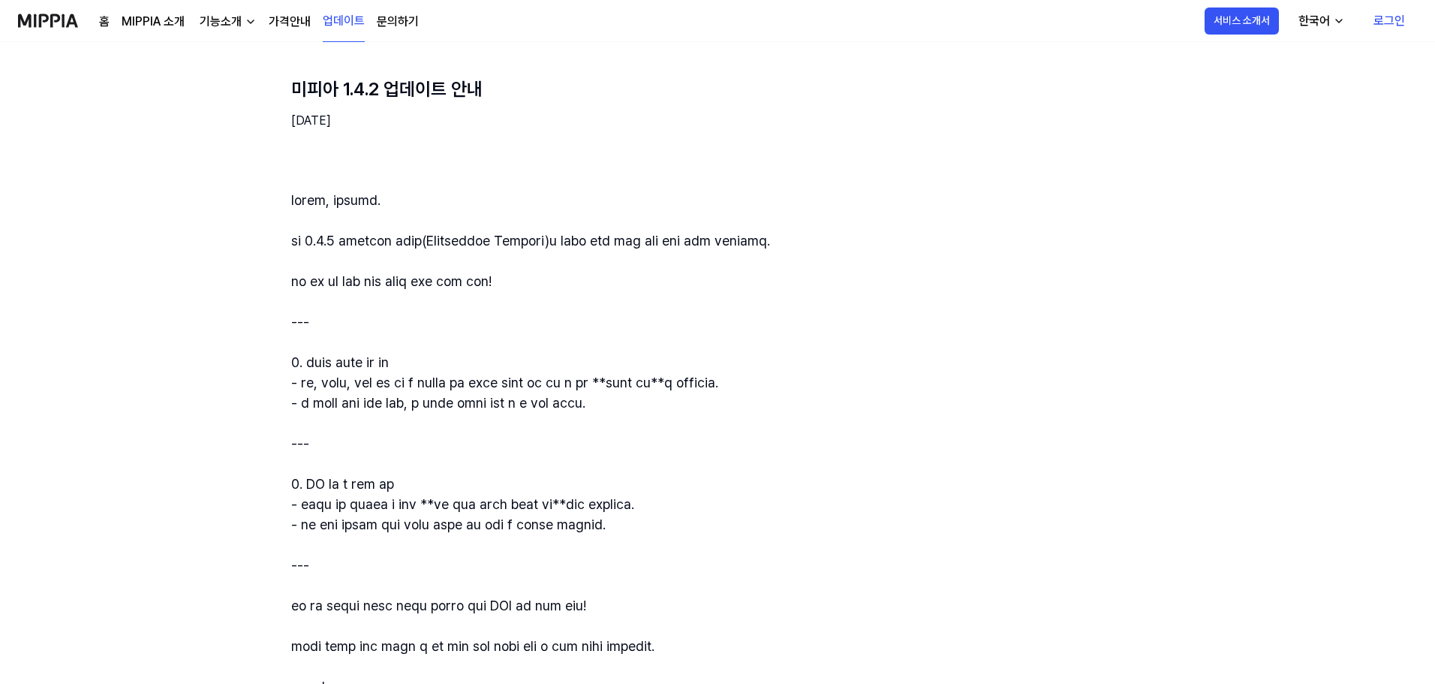
scroll to position [300, 0]
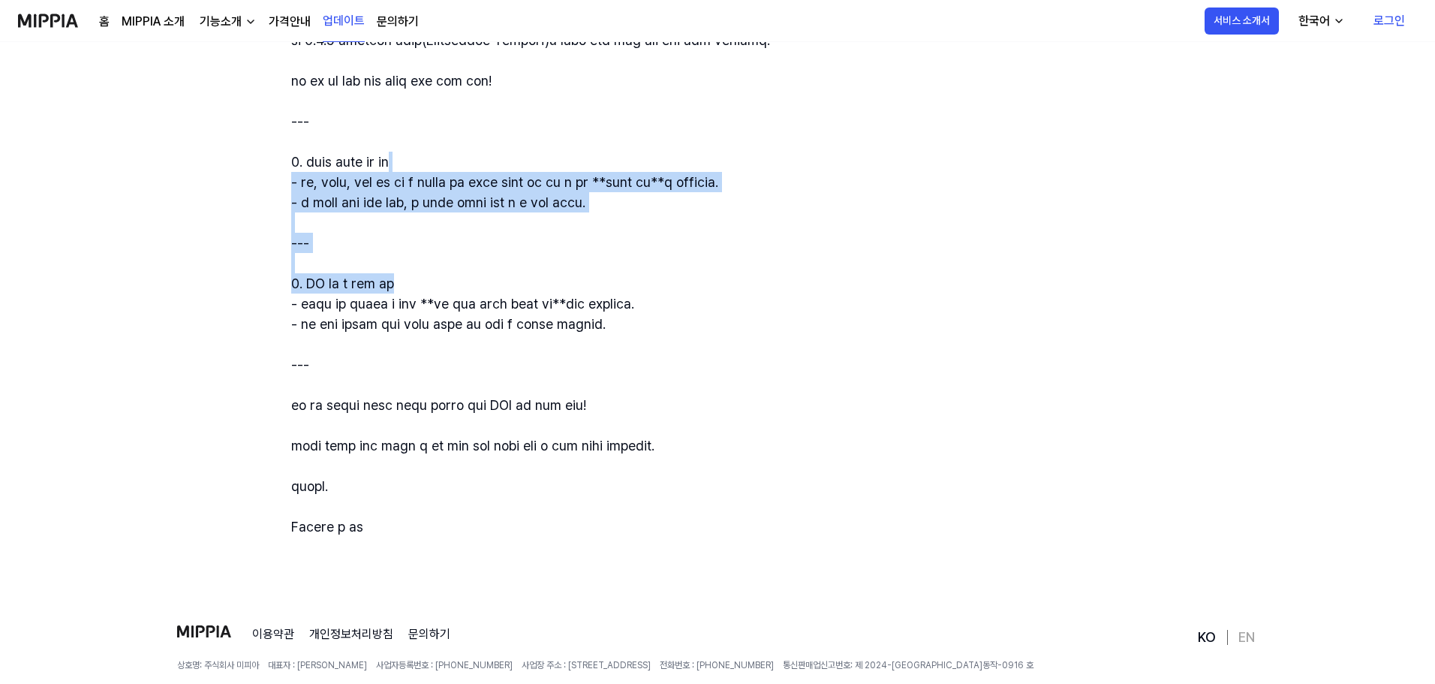
drag, startPoint x: 482, startPoint y: 159, endPoint x: 522, endPoint y: 285, distance: 132.4
click at [522, 285] on div at bounding box center [789, 262] width 997 height 547
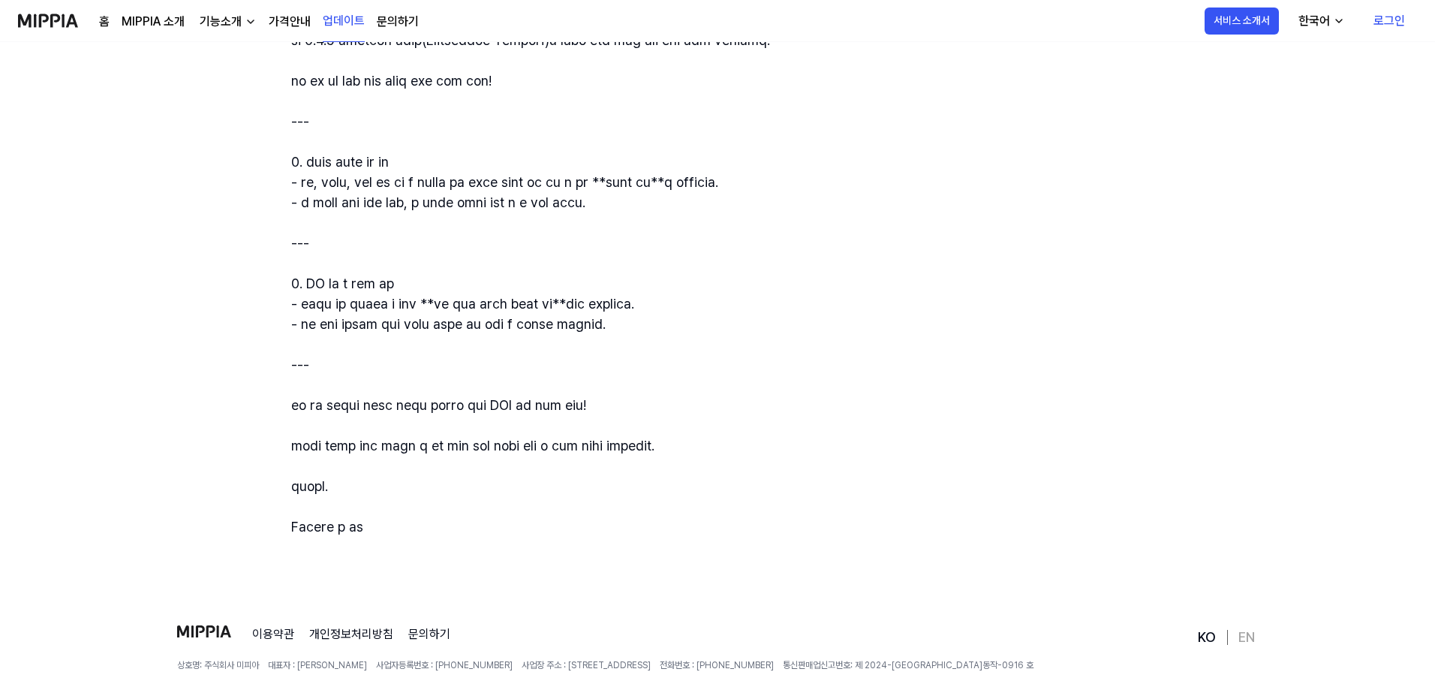
click at [560, 312] on div at bounding box center [789, 262] width 997 height 547
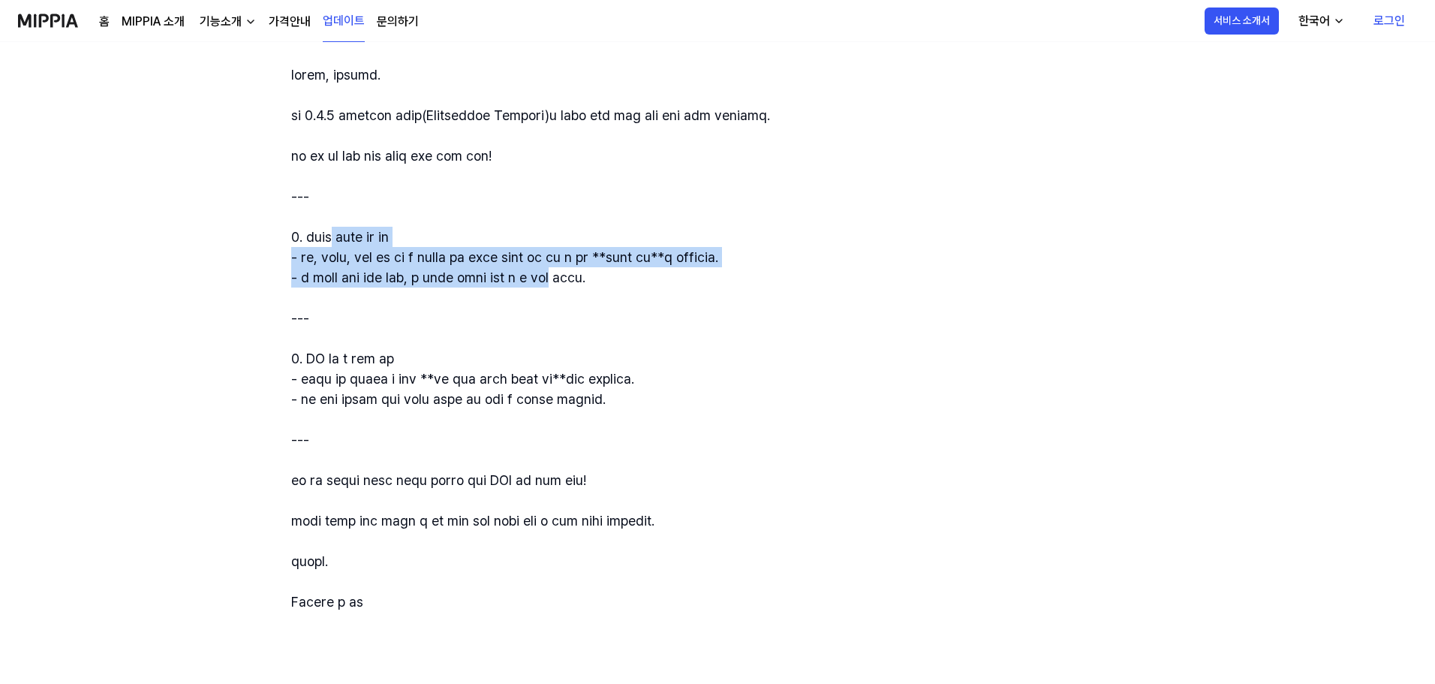
drag, startPoint x: 346, startPoint y: 233, endPoint x: 700, endPoint y: 283, distance: 357.7
click at [700, 283] on div at bounding box center [789, 338] width 997 height 547
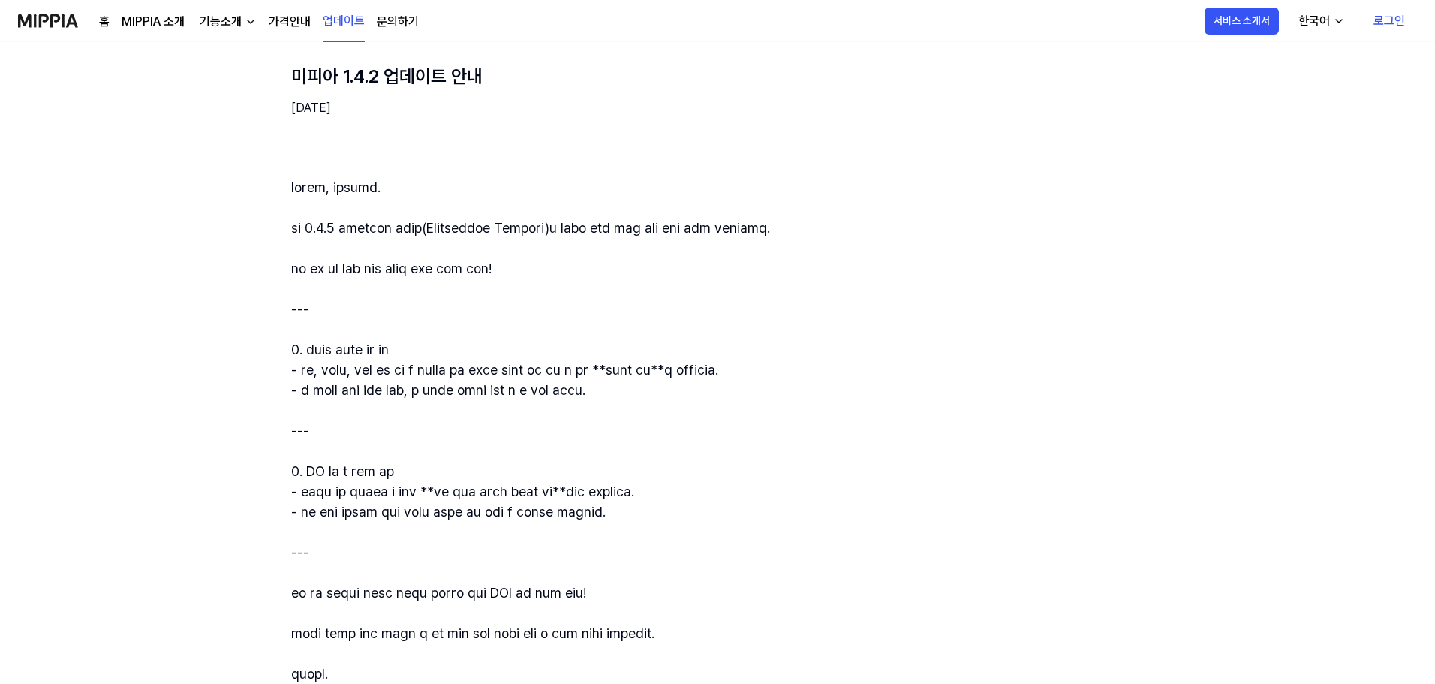
scroll to position [0, 0]
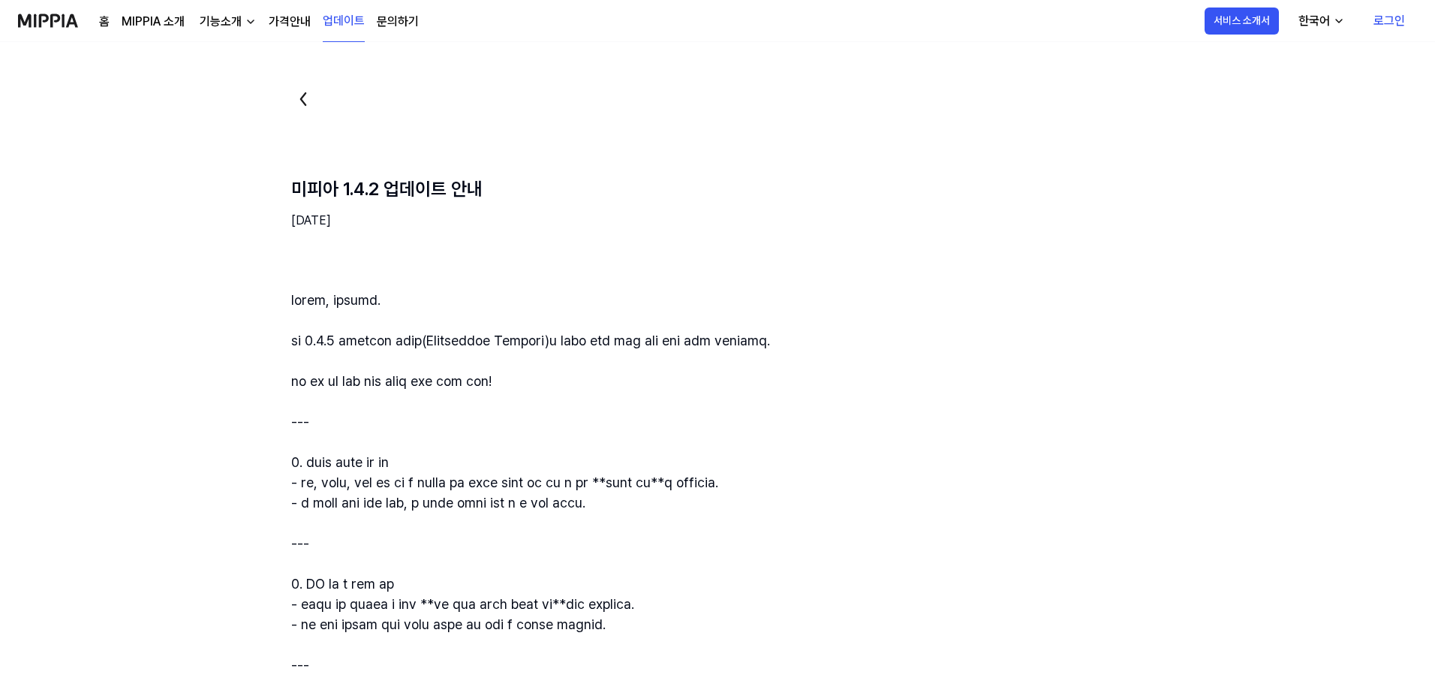
click at [297, 23] on link "가격안내" at bounding box center [290, 22] width 42 height 18
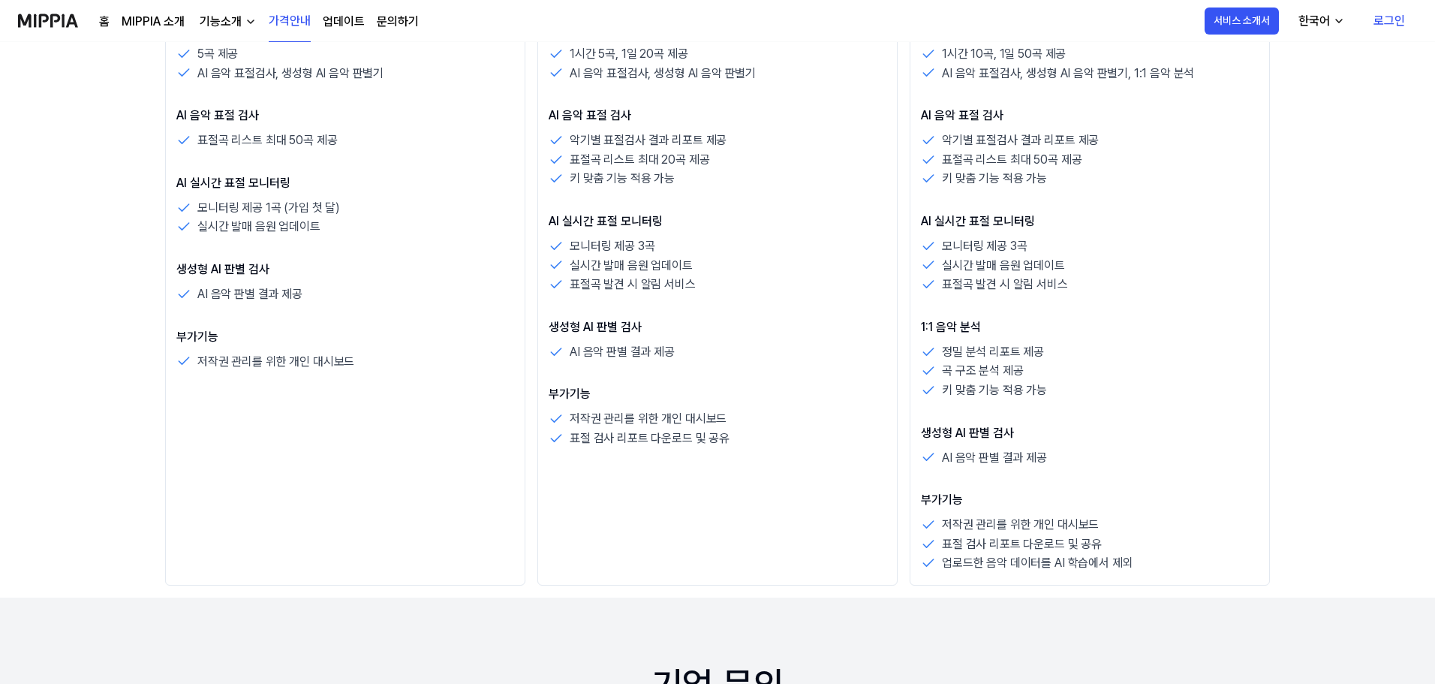
scroll to position [300, 0]
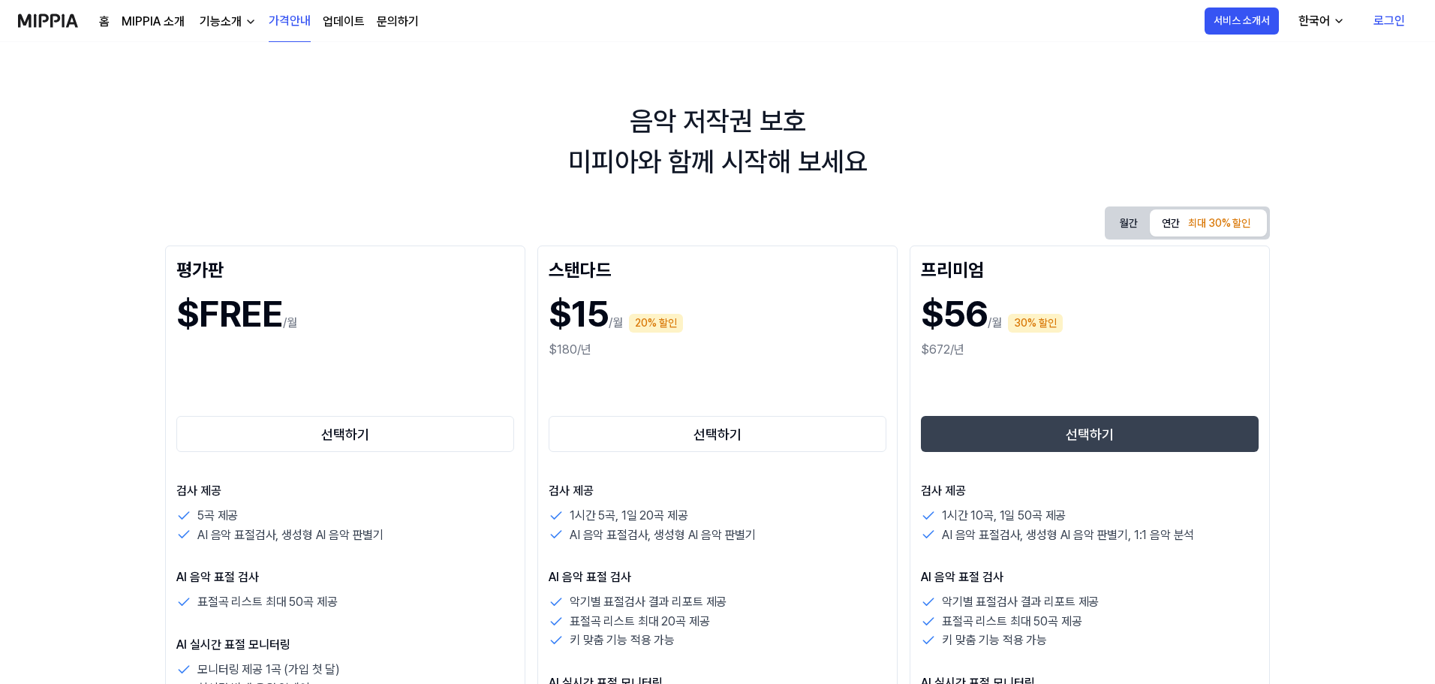
scroll to position [0, 0]
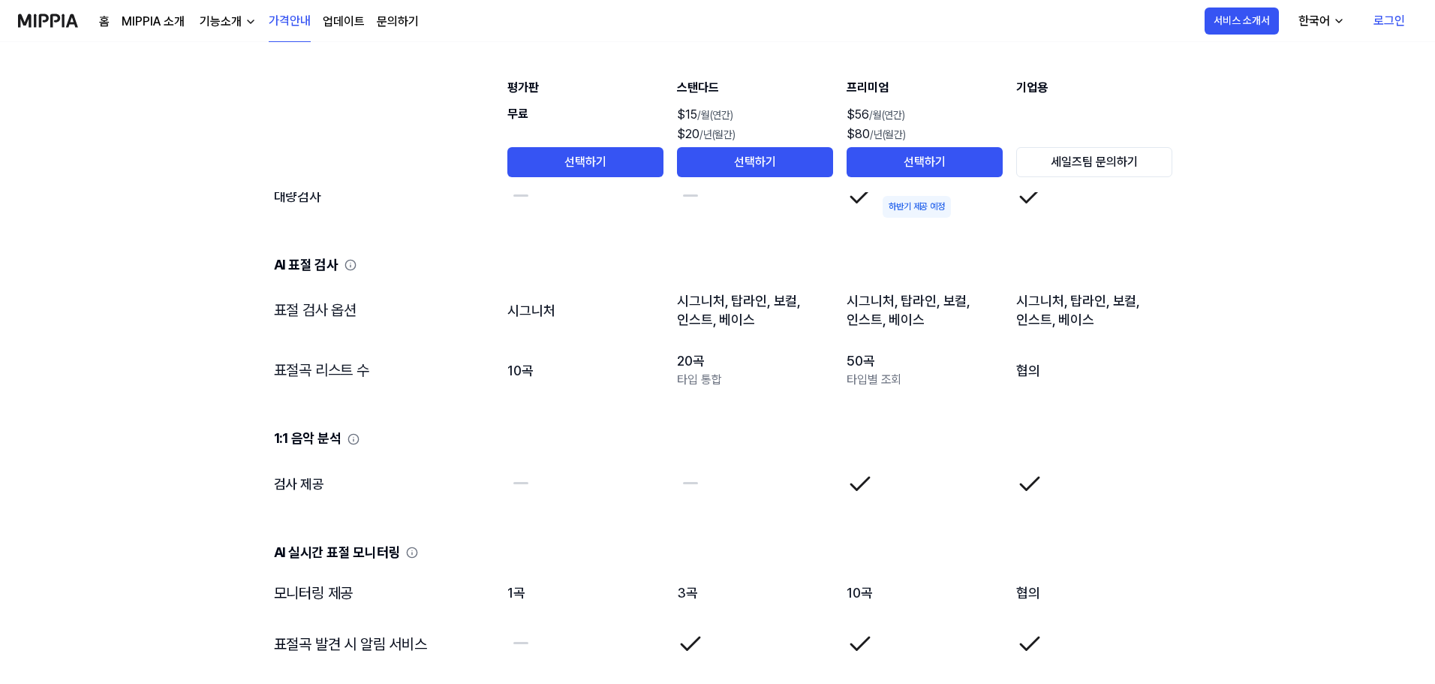
scroll to position [1726, 0]
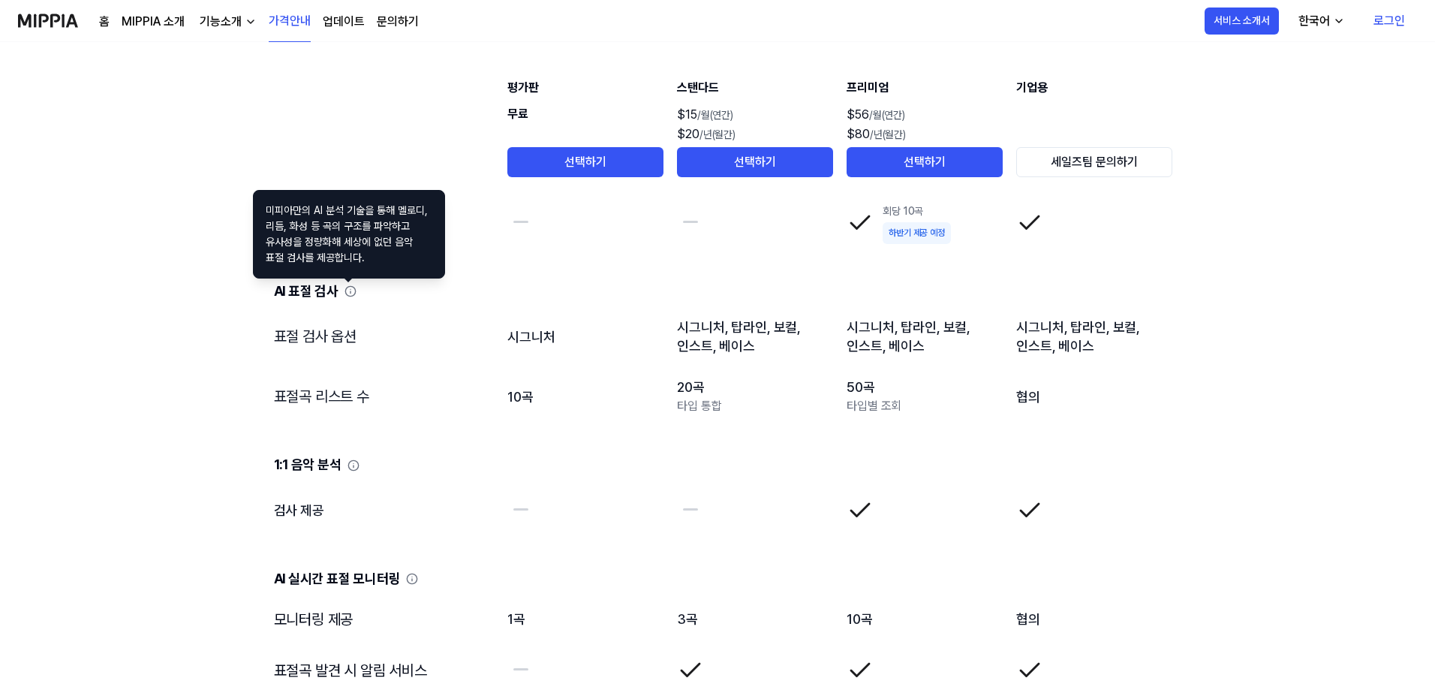
click at [346, 289] on icon at bounding box center [351, 291] width 12 height 12
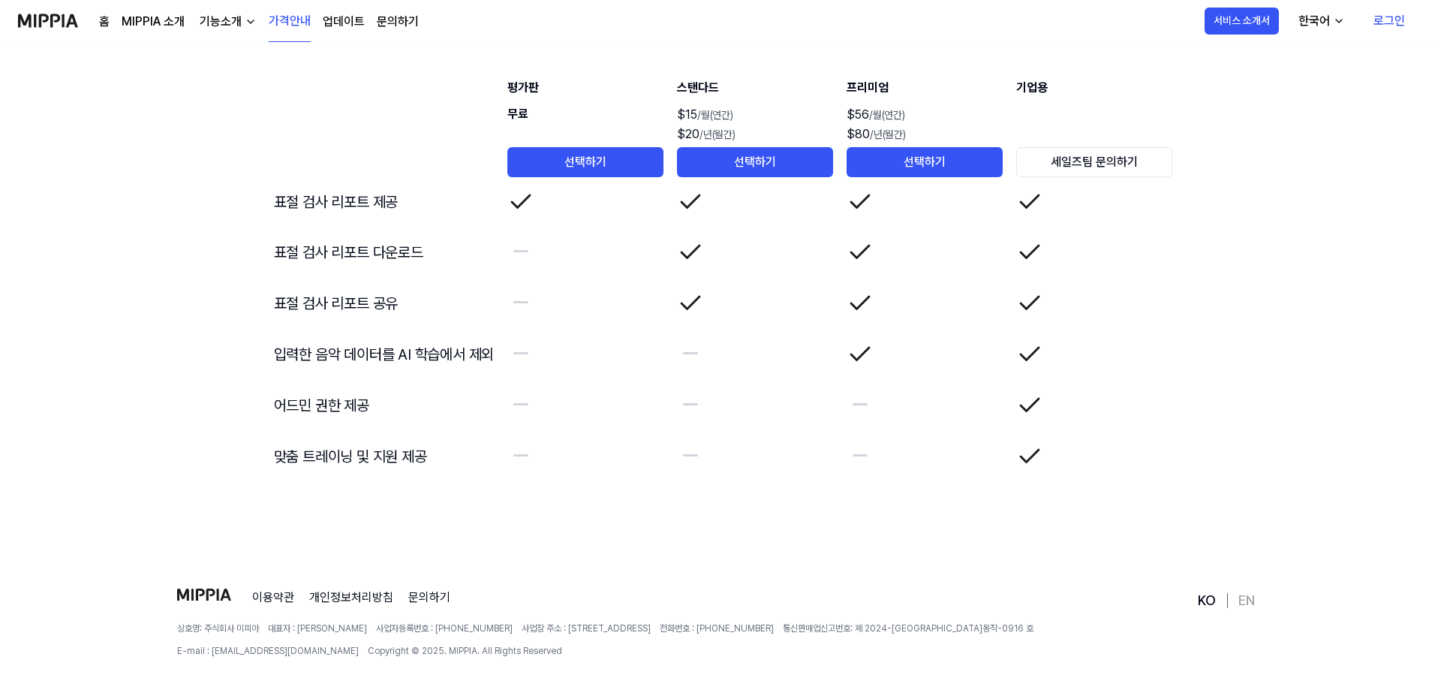
scroll to position [2552, 0]
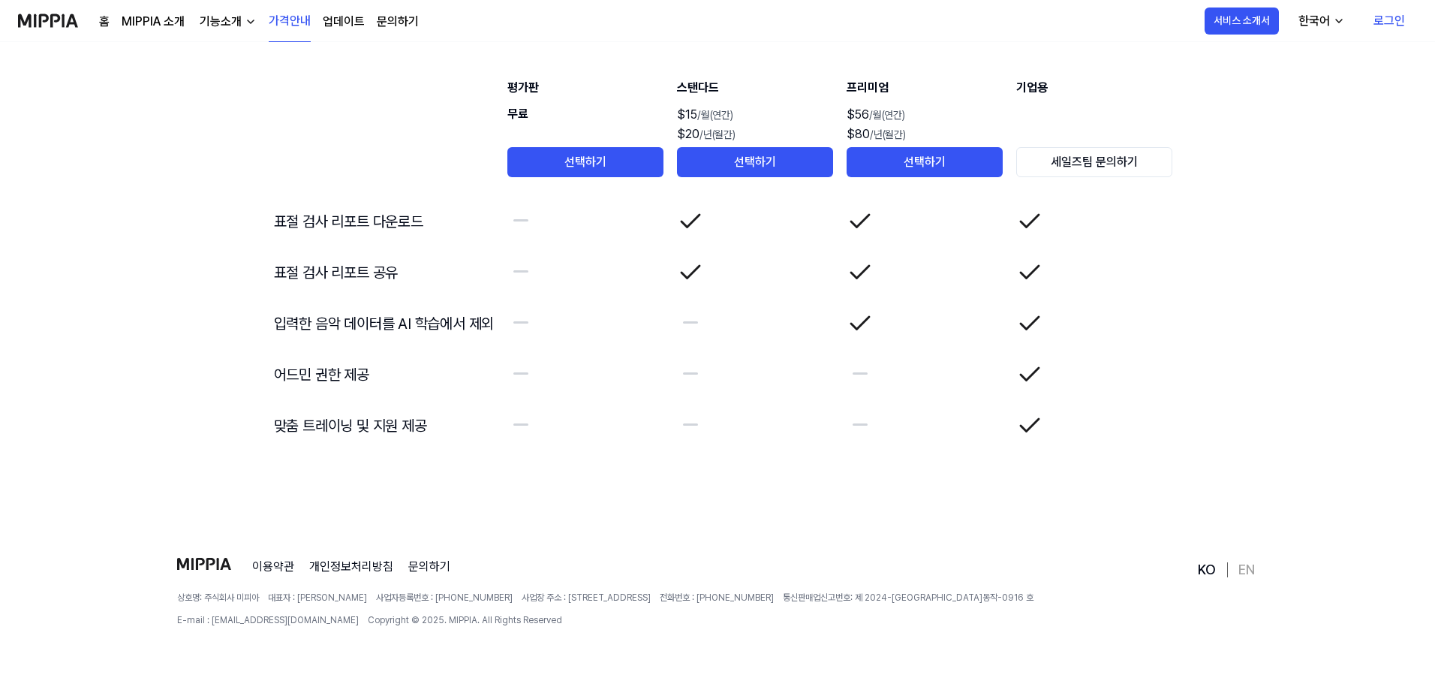
scroll to position [2557, 0]
click at [1364, 542] on footer "이용약관 개인정보처리방침 문의하기 상호명: 주식회사 미피아 대표자 : 오찬호 사업자등록번호 : [PHONE_NUMBER] 사업장 주소 : [S…" at bounding box center [717, 612] width 1435 height 144
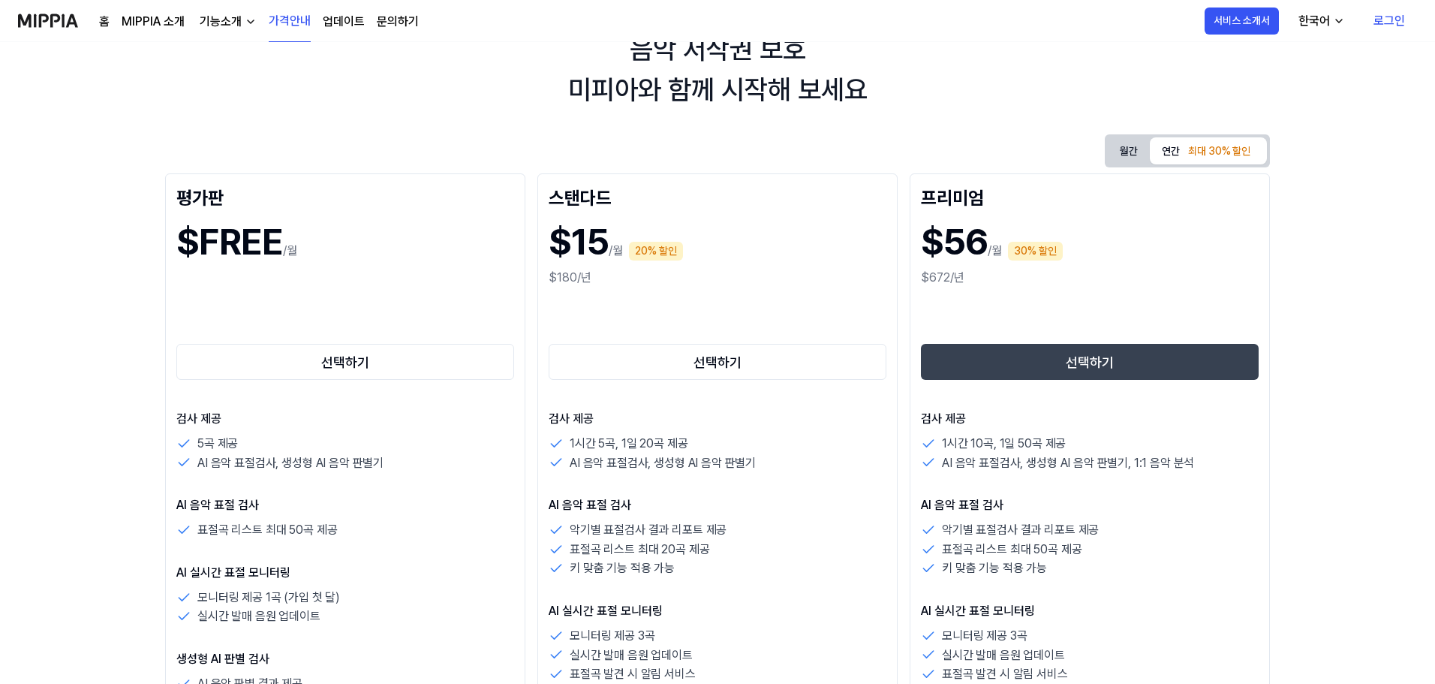
scroll to position [0, 0]
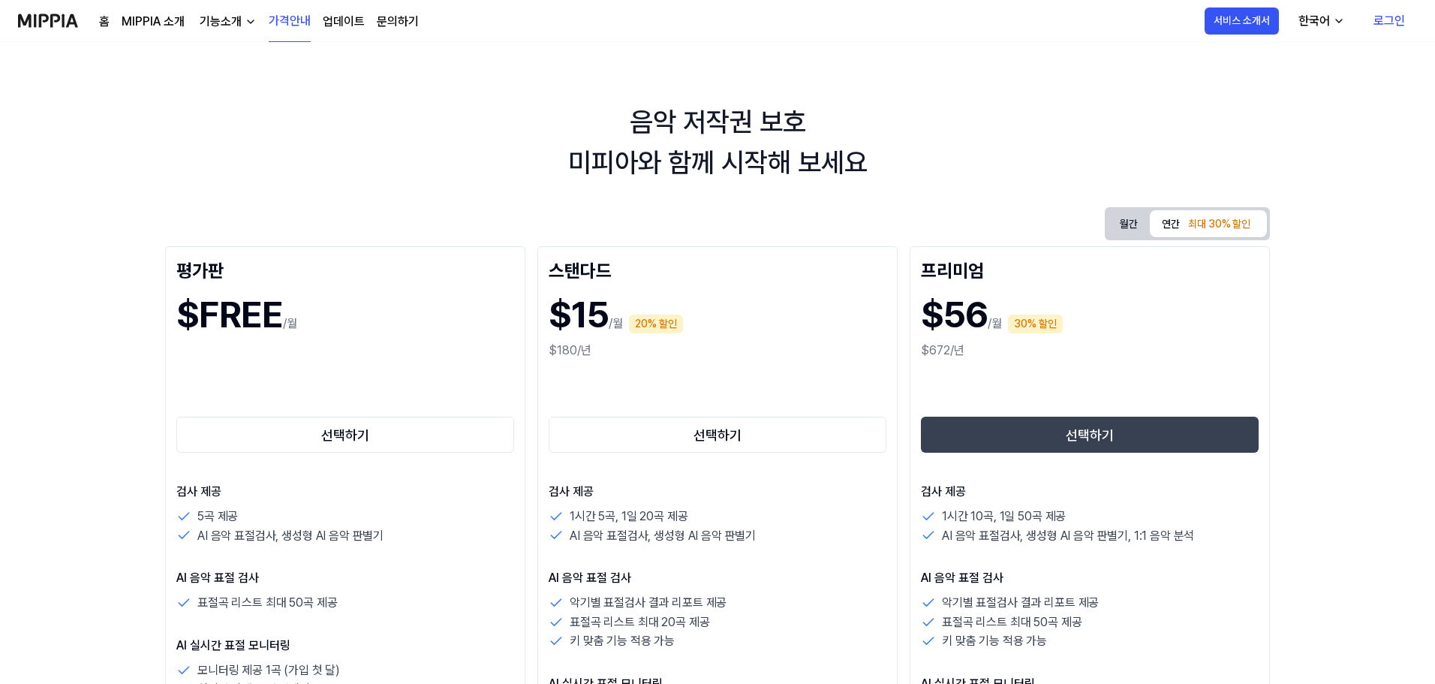
click at [156, 160] on div "음악 저작권 보호 미피아와 함께 시작해 보세요" at bounding box center [717, 142] width 1435 height 81
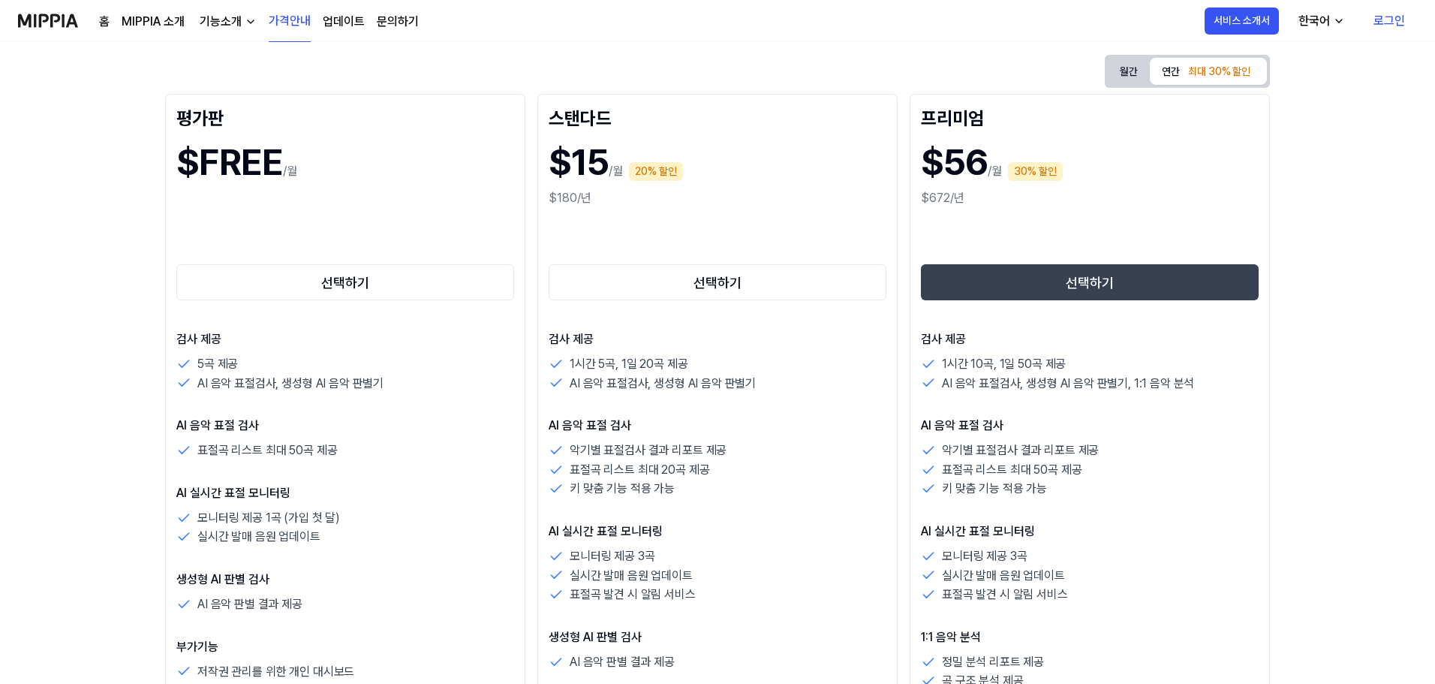
scroll to position [150, 0]
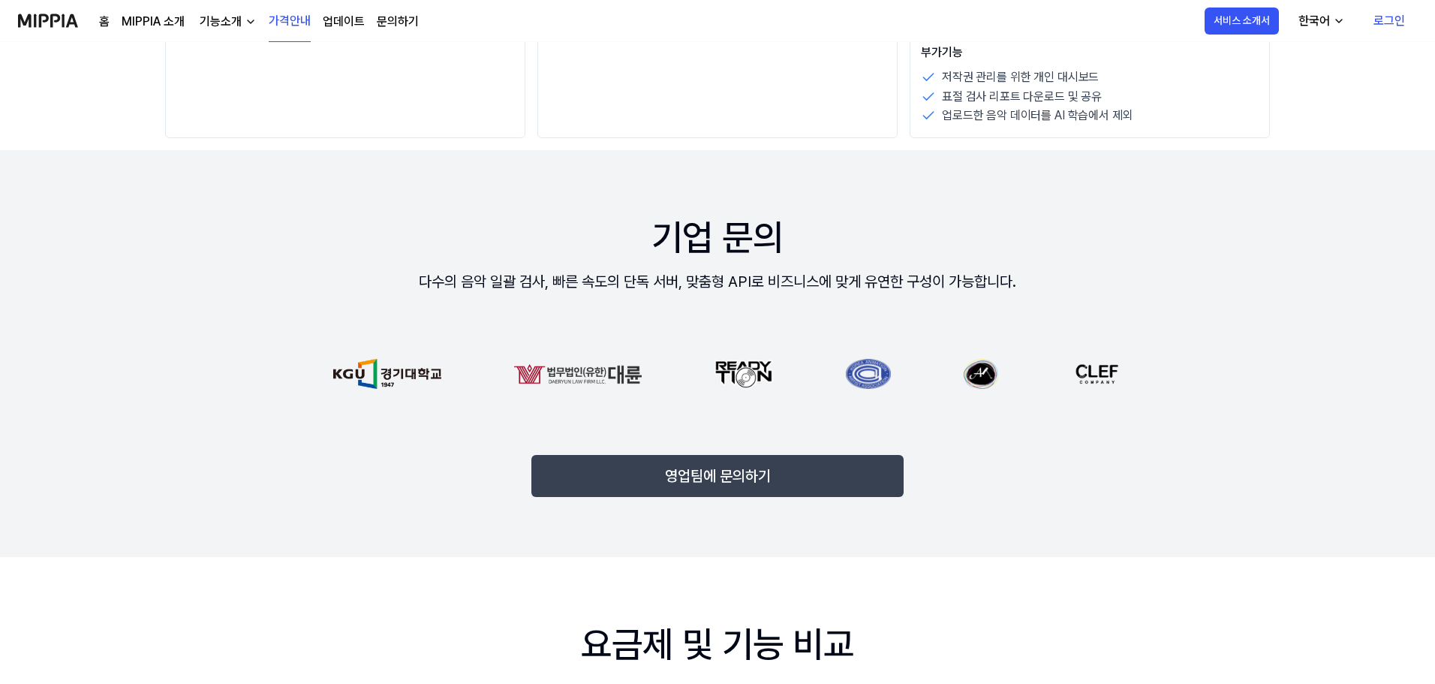
scroll to position [901, 0]
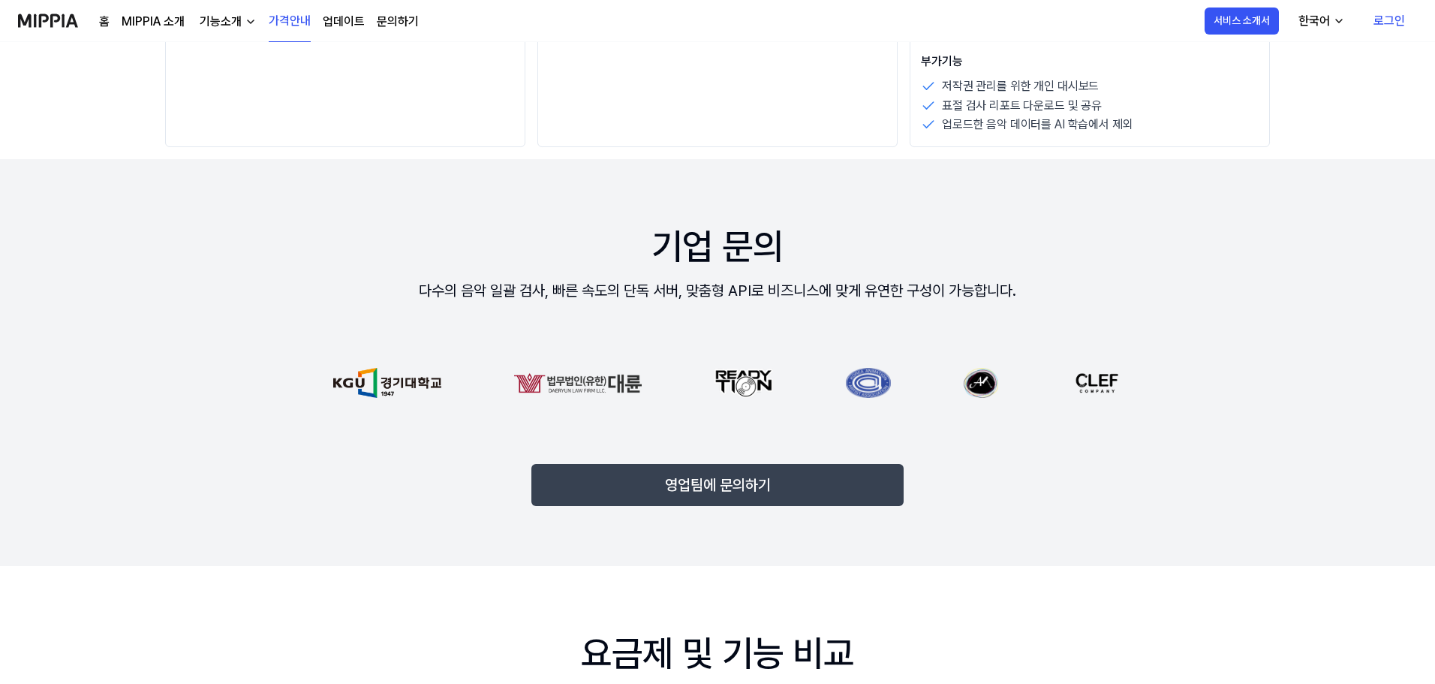
click at [163, 19] on link "MIPPIA 소개" at bounding box center [153, 22] width 63 height 18
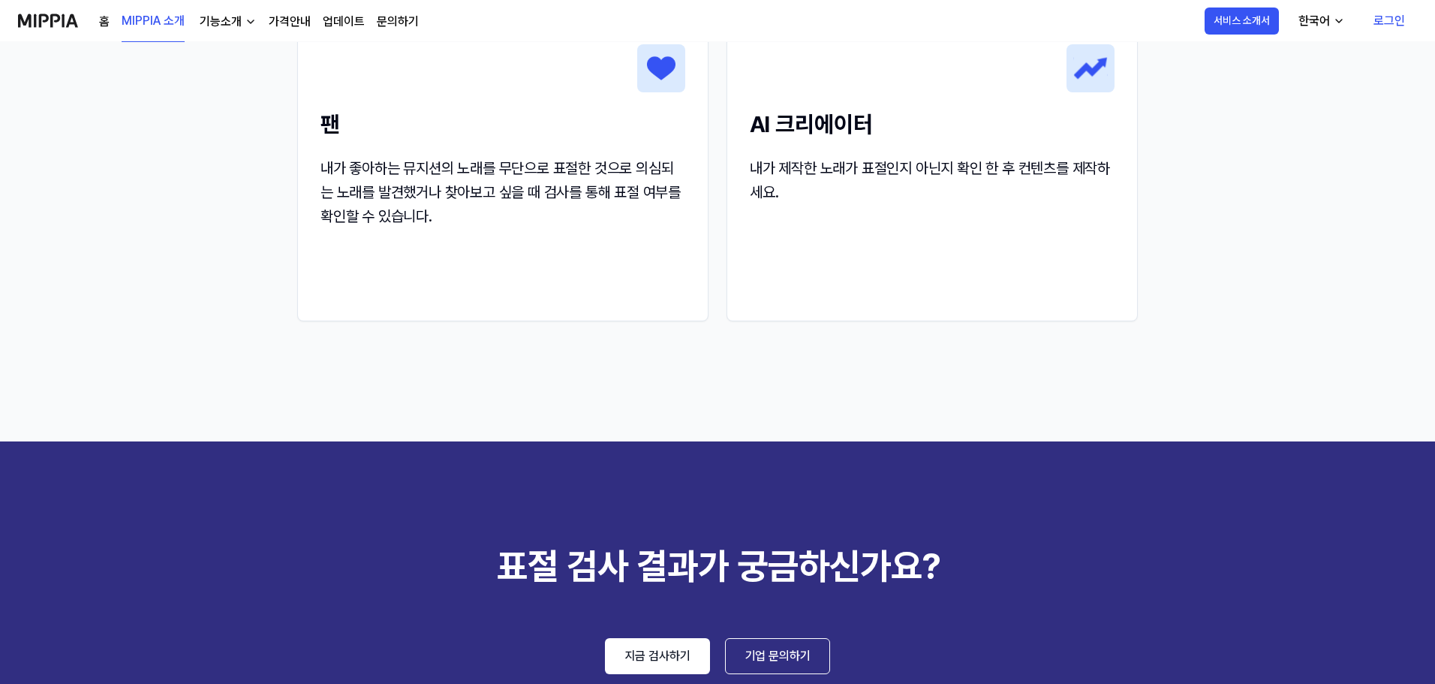
scroll to position [2141, 0]
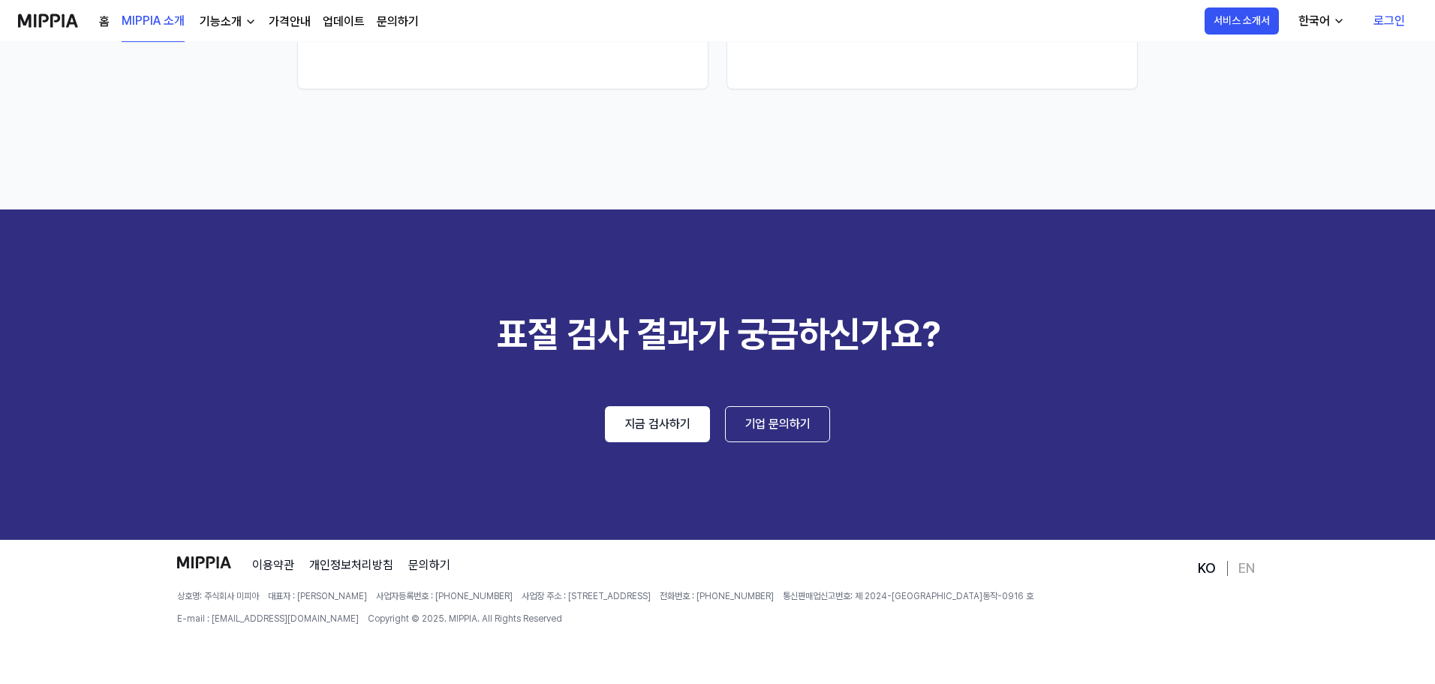
click at [723, 634] on div "이용약관 개인정보처리방침 문의하기 상호명: 주식회사 미피아 대표자 : 오찬호 사업자등록번호 : [PHONE_NUMBER] 사업장 주소 : [S…" at bounding box center [686, 620] width 1018 height 128
click at [488, 454] on 트라이 "표절 검사 결과가 궁금하신가요? 지금 검사하기 기업 문의하기" at bounding box center [717, 374] width 1435 height 330
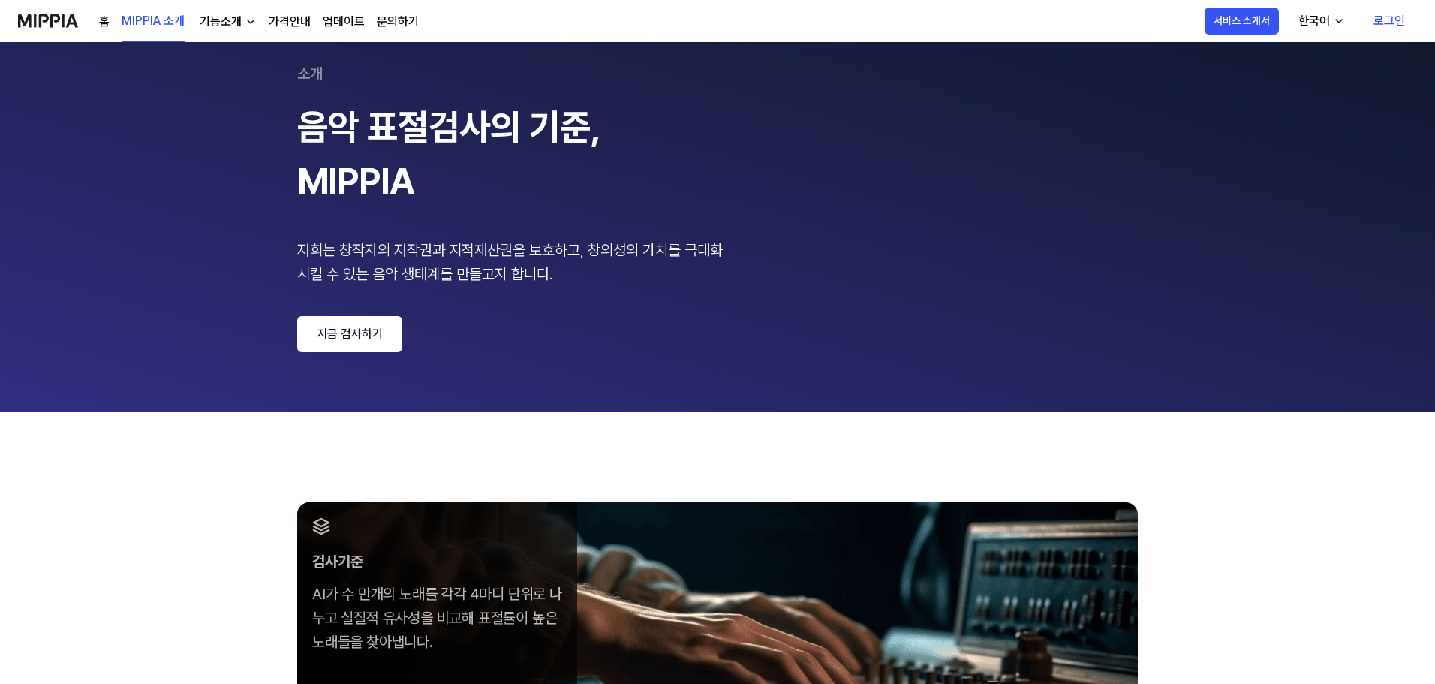
scroll to position [0, 0]
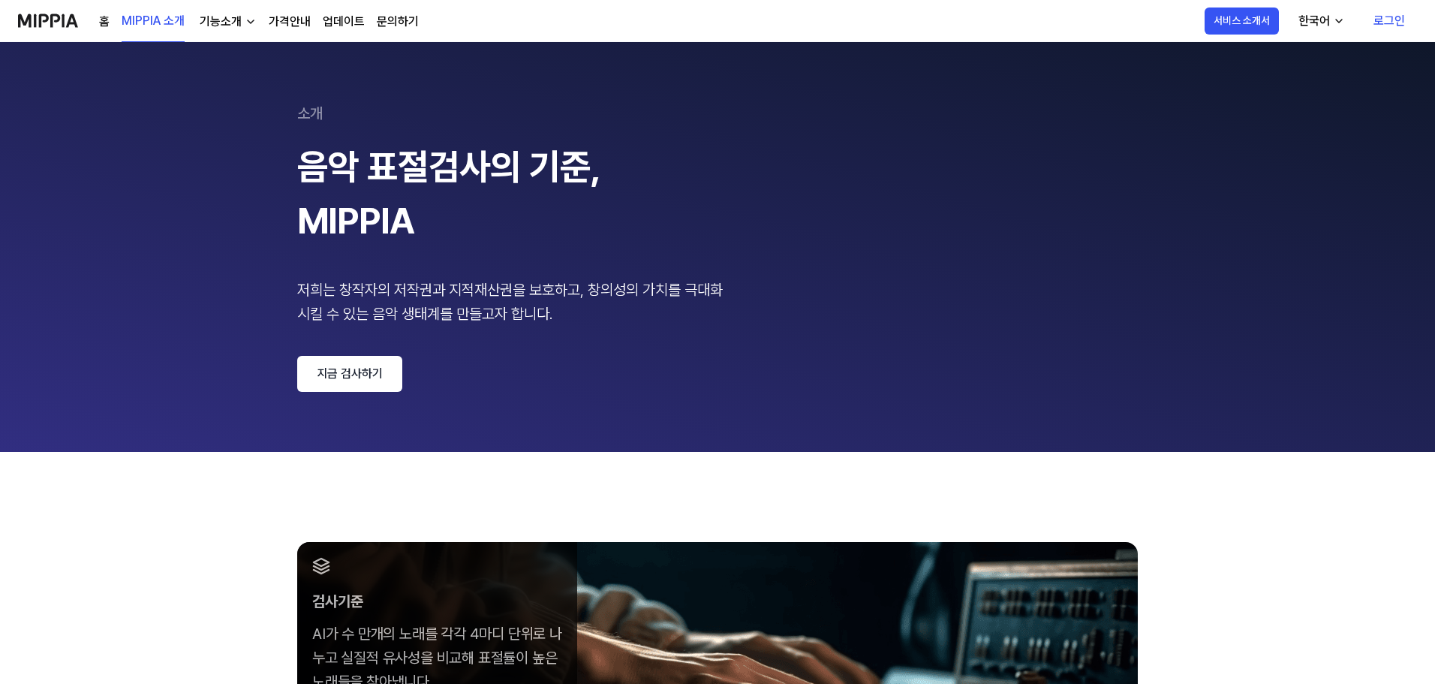
click at [234, 25] on div "기능소개" at bounding box center [221, 22] width 48 height 18
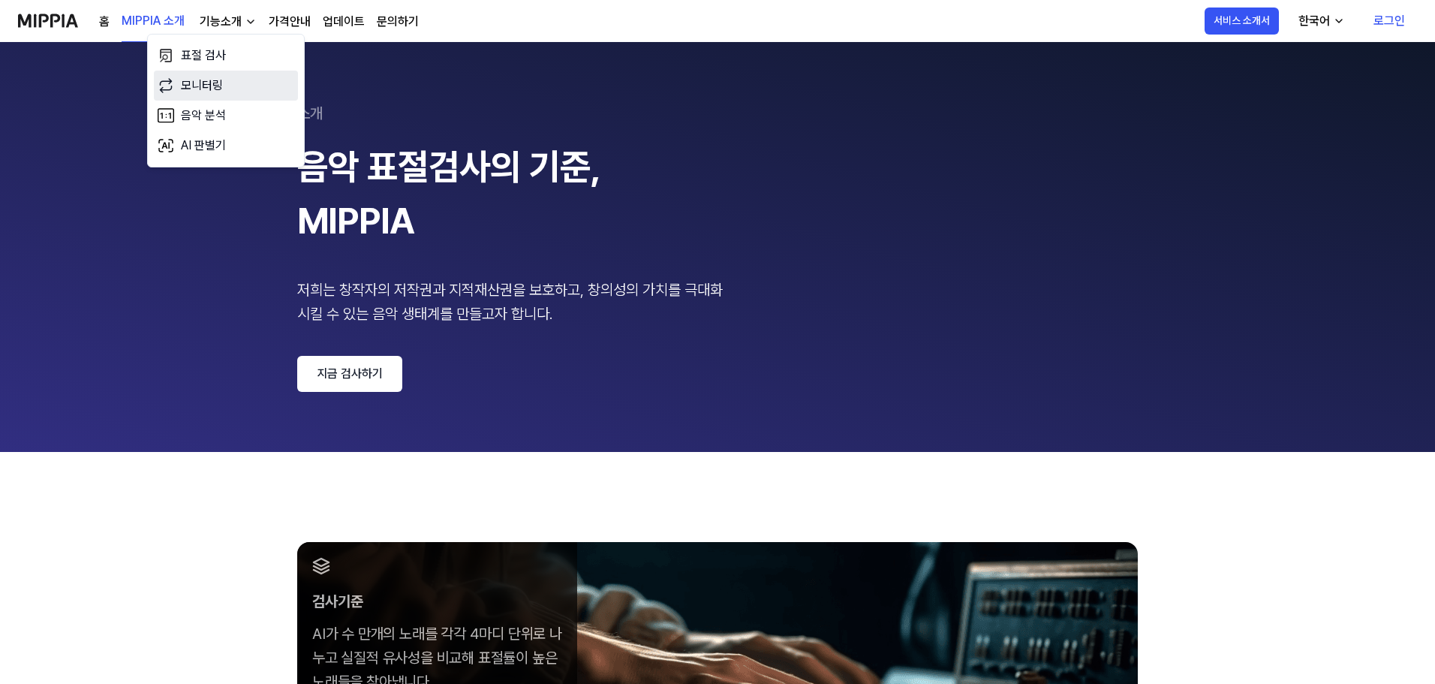
click at [218, 91] on link "모니터링" at bounding box center [226, 86] width 144 height 30
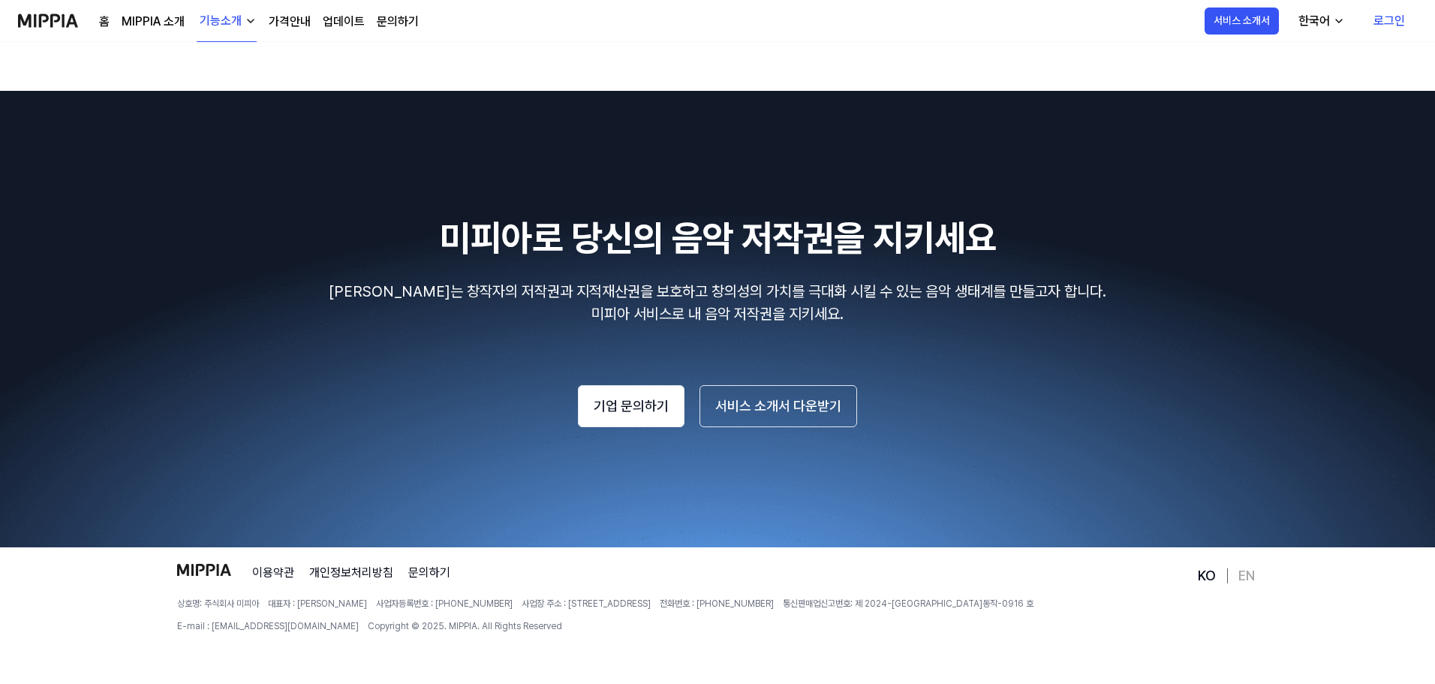
scroll to position [2480, 0]
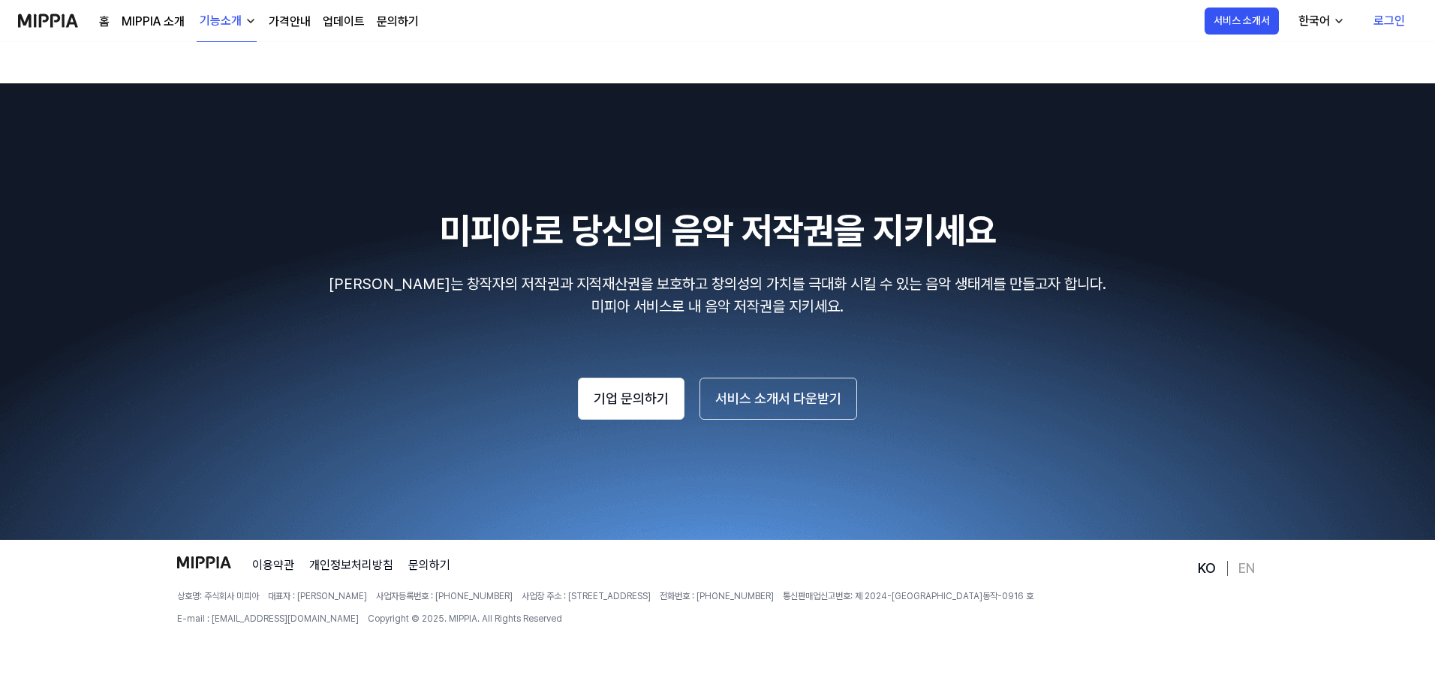
click at [242, 25] on div "기능소개" at bounding box center [221, 21] width 48 height 18
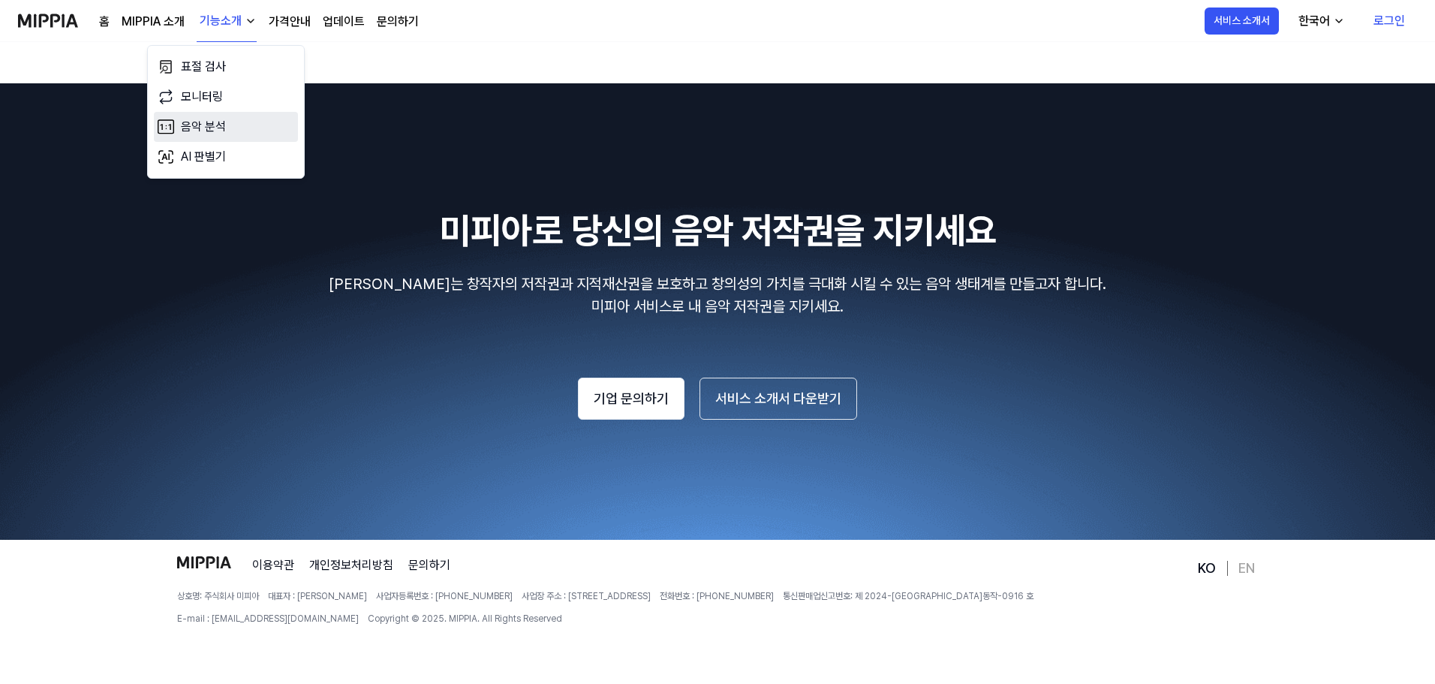
click at [227, 125] on link "음악 분석" at bounding box center [226, 127] width 144 height 30
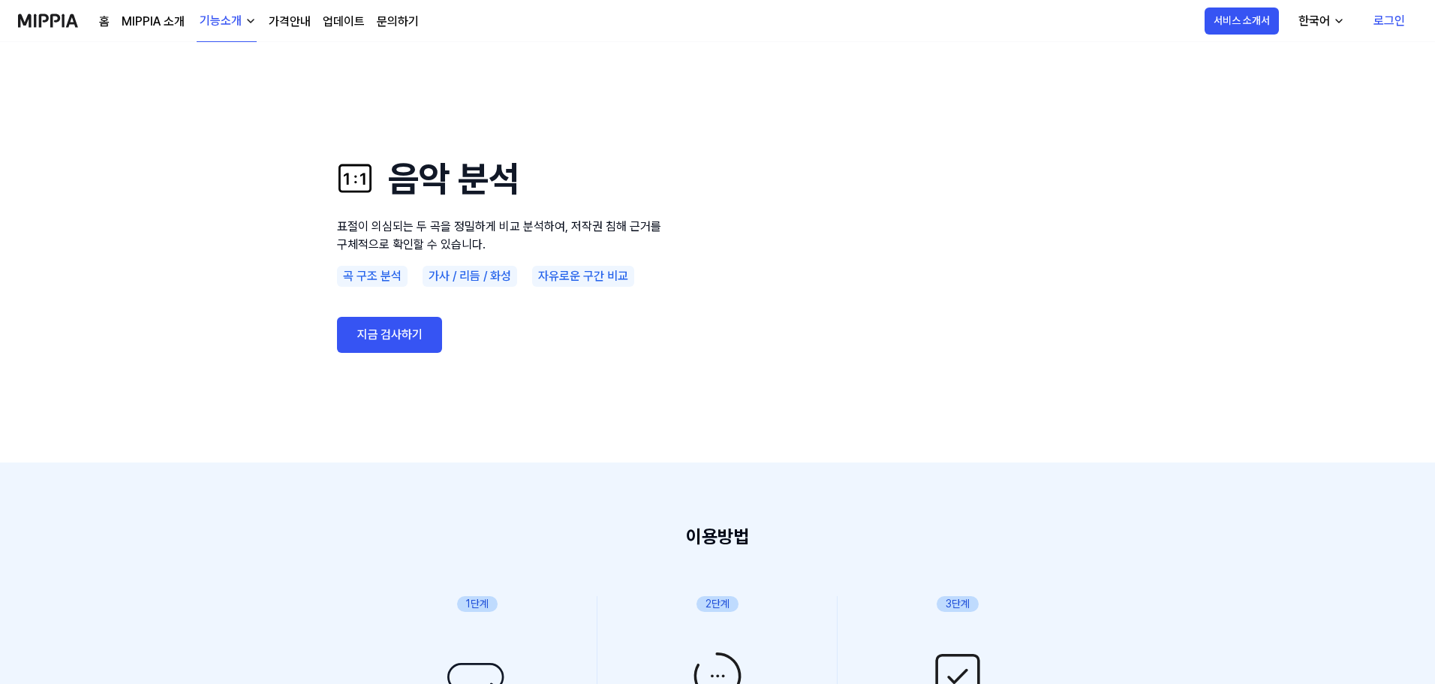
click at [231, 20] on div "기능소개" at bounding box center [221, 21] width 48 height 18
click at [206, 68] on link "표절 검사" at bounding box center [226, 67] width 144 height 30
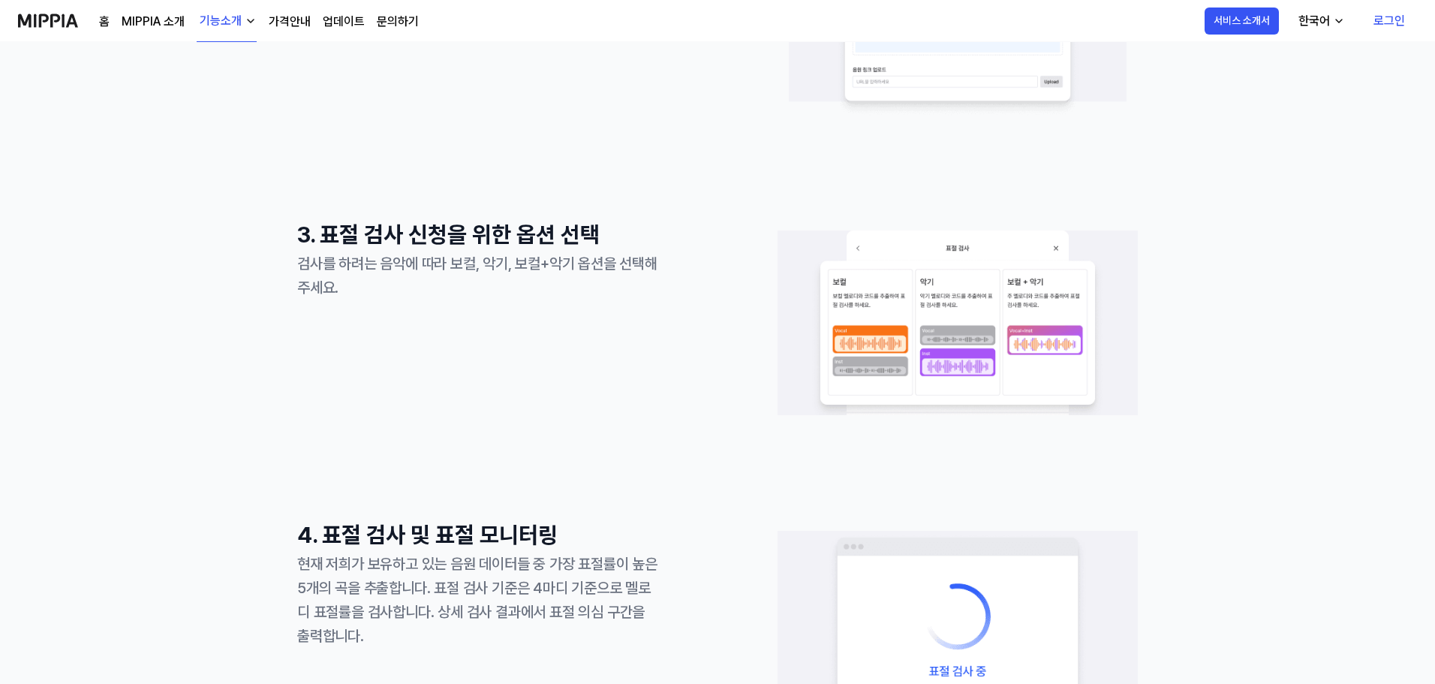
scroll to position [901, 0]
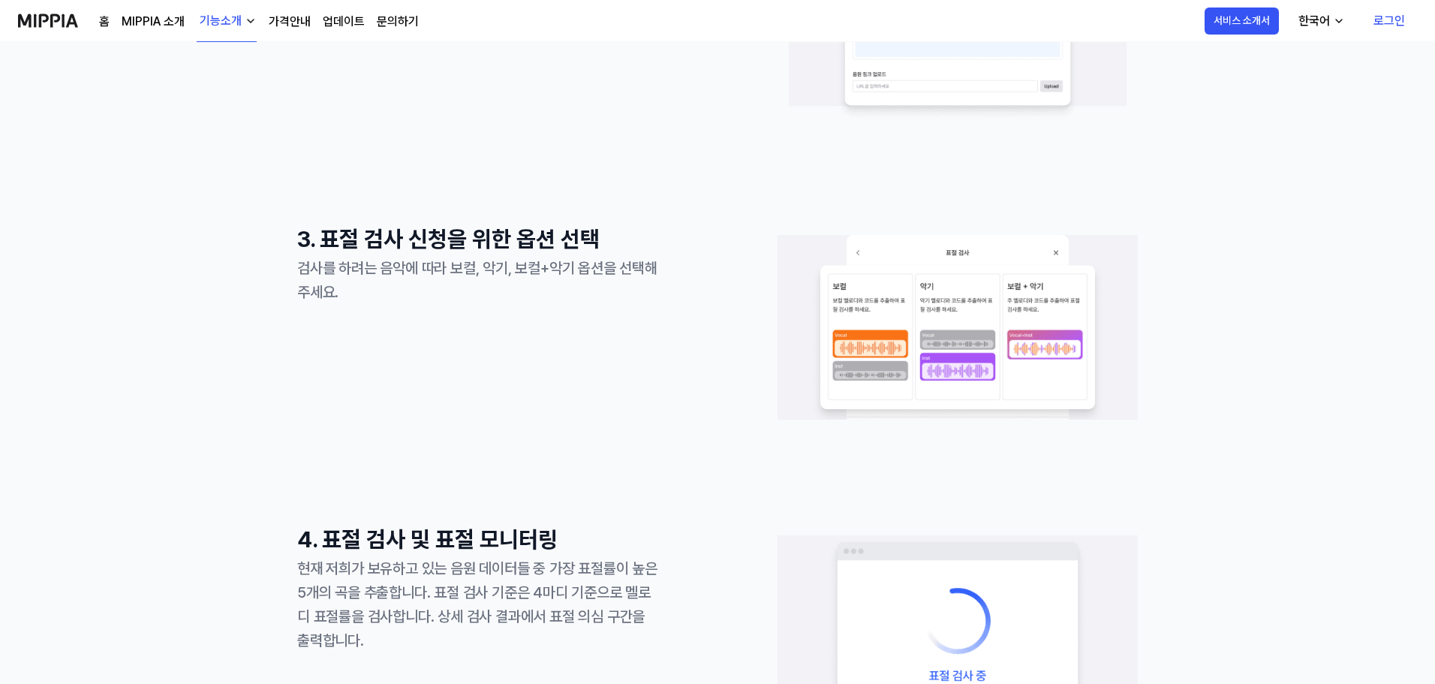
click at [234, 182] on div "1. 회원 가입 및 로그인 구글 이메일 계정으로 회원가입과 로그인을 해주세요 2. 음원 업로드 및 음원 링크 등록 선택한 옵션에 따라 음원(m…" at bounding box center [717, 673] width 1435 height 2222
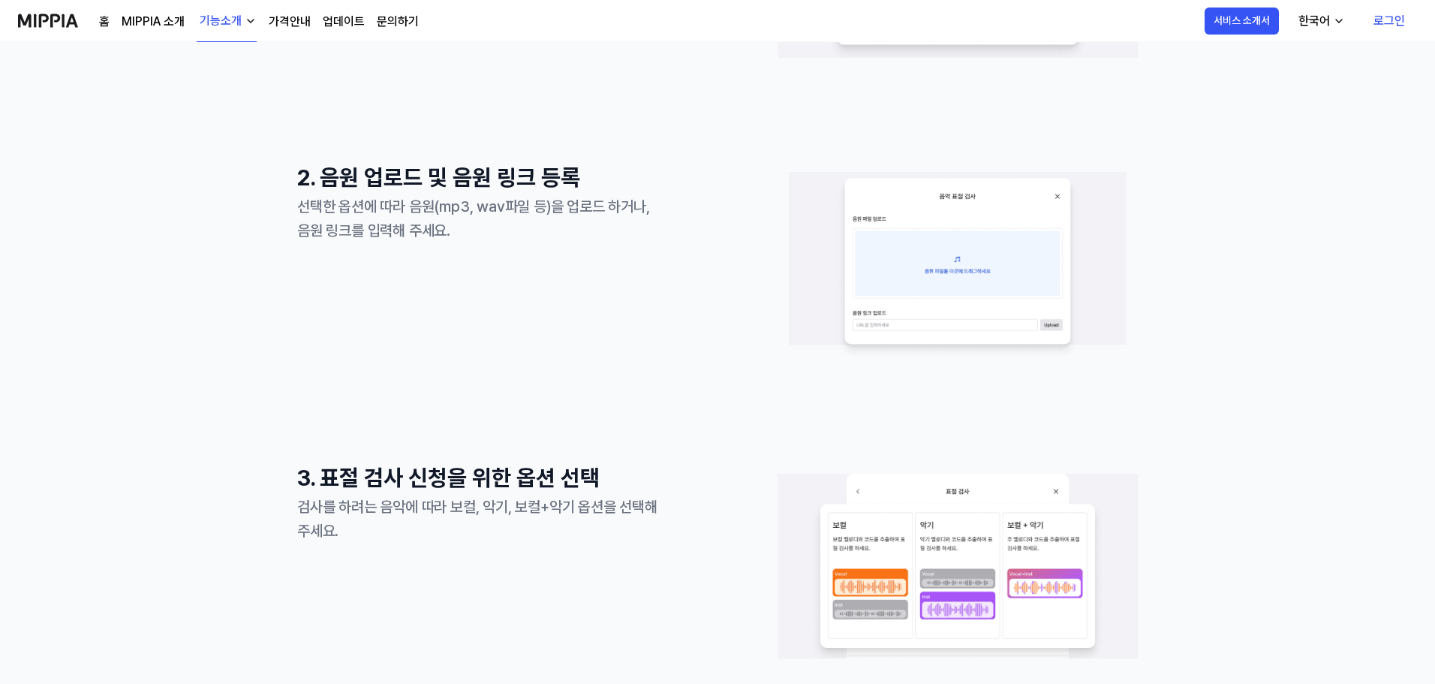
scroll to position [676, 0]
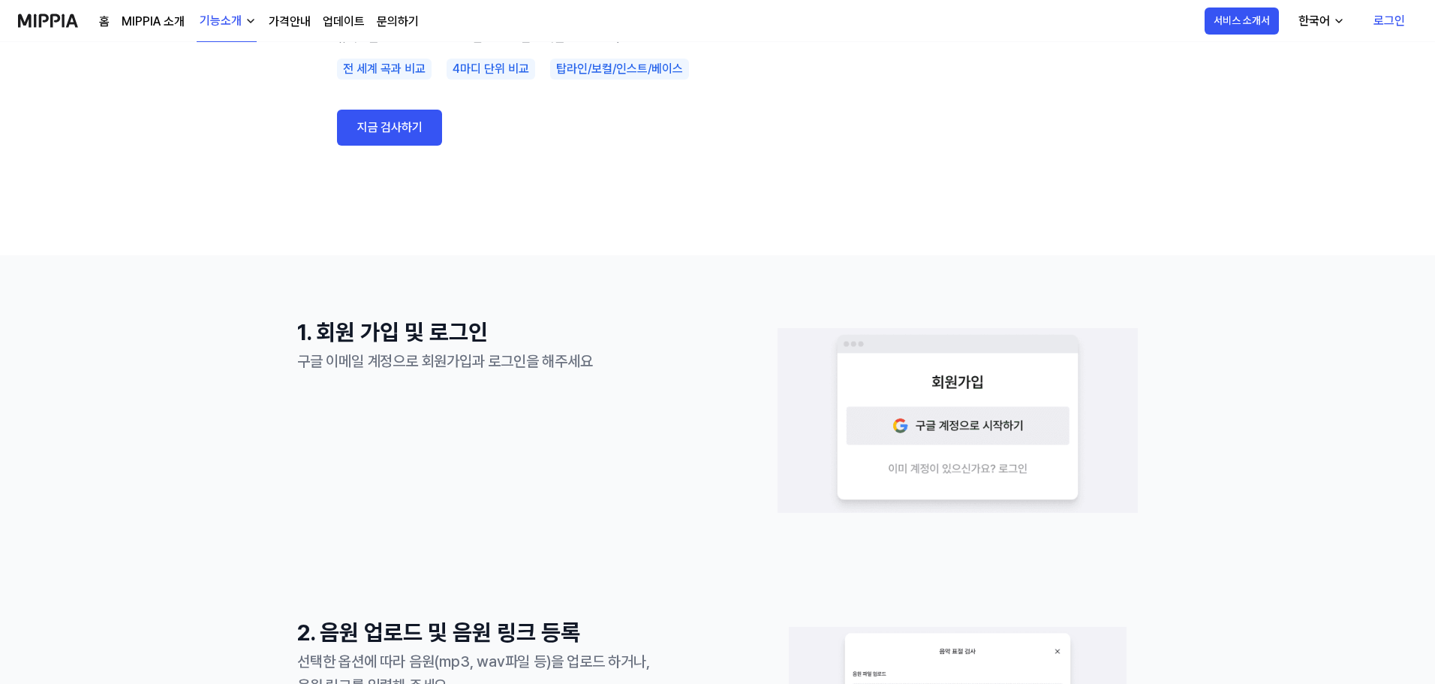
scroll to position [0, 0]
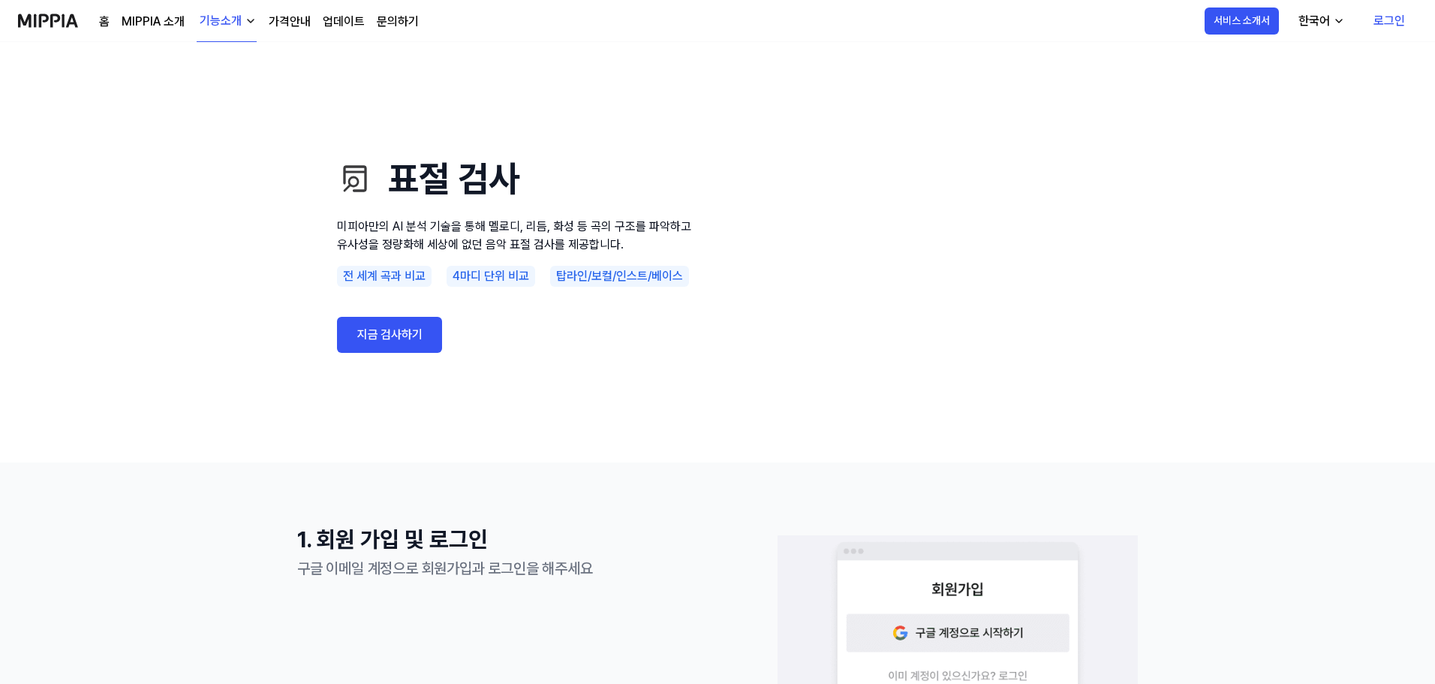
click at [220, 23] on div "기능소개" at bounding box center [221, 21] width 48 height 18
click at [202, 308] on use "표절 검사 미피아만의 AI 분석 기술을 통해 멜로디, 리듬, 화성 등 곡의 구조를 파악하고 유사성을 정량화해 세상에 없던 음악 표절 검사를 제…" at bounding box center [717, 252] width 1435 height 420
click at [152, 23] on link "MIPPIA 소개" at bounding box center [153, 22] width 63 height 18
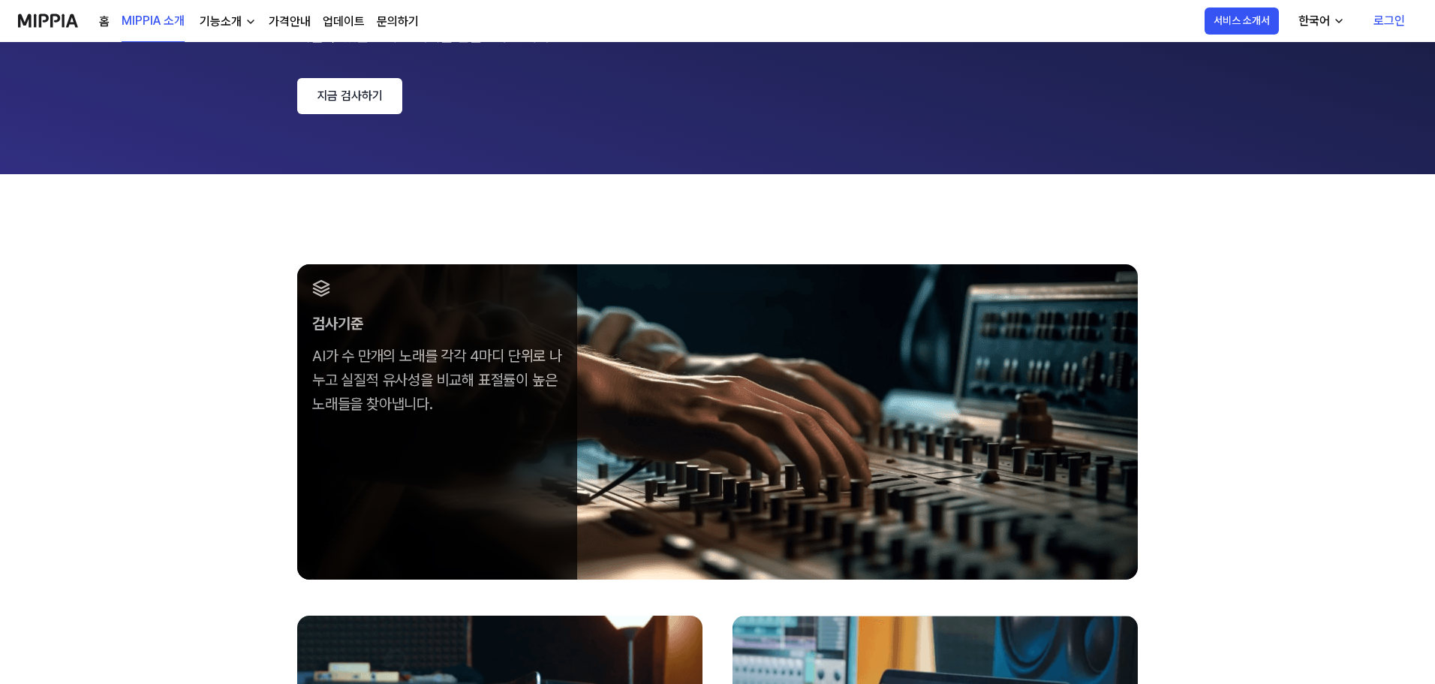
scroll to position [450, 0]
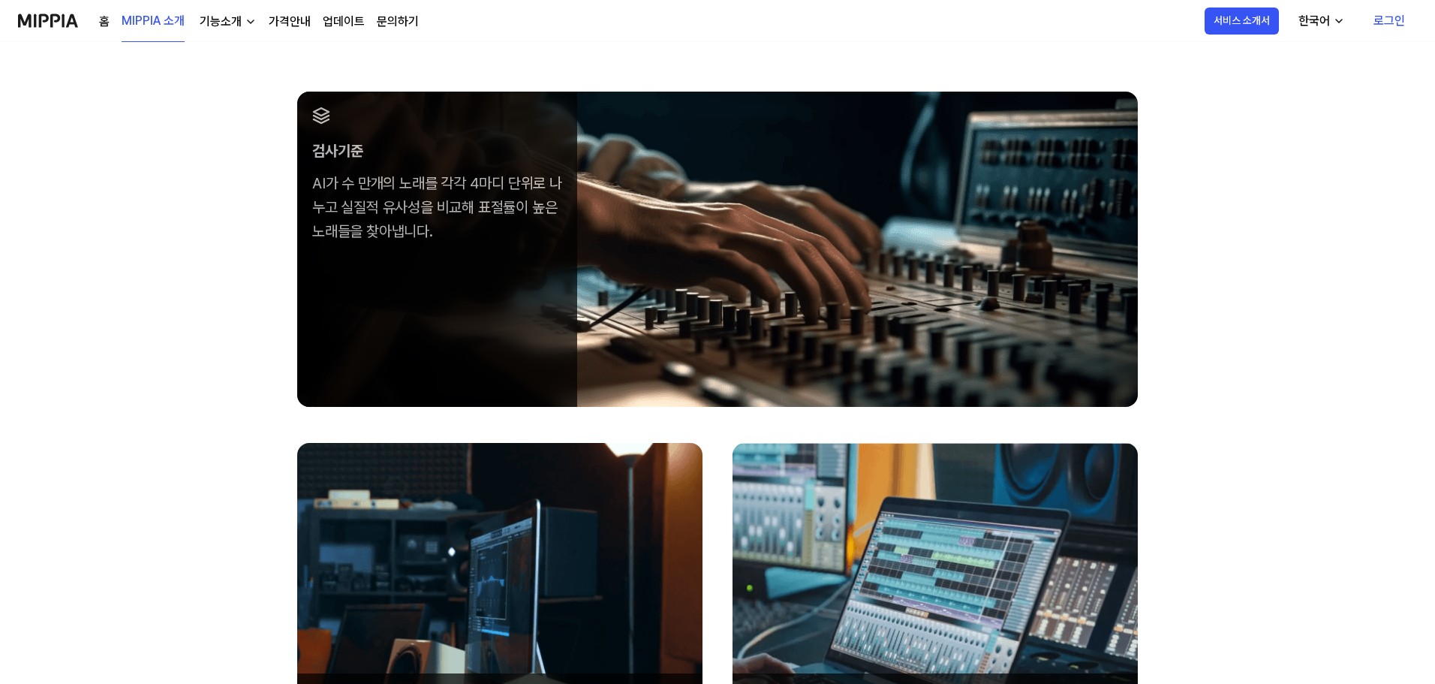
click at [201, 213] on div "검사기준 AI가 수 만개의 노래를 각각 4마디 단위로 나누고 실질적 유사성을 비교해 표절률이 높은 노래들을 찾아냅니다. 기술 AI 음악 분석 …" at bounding box center [717, 500] width 1435 height 997
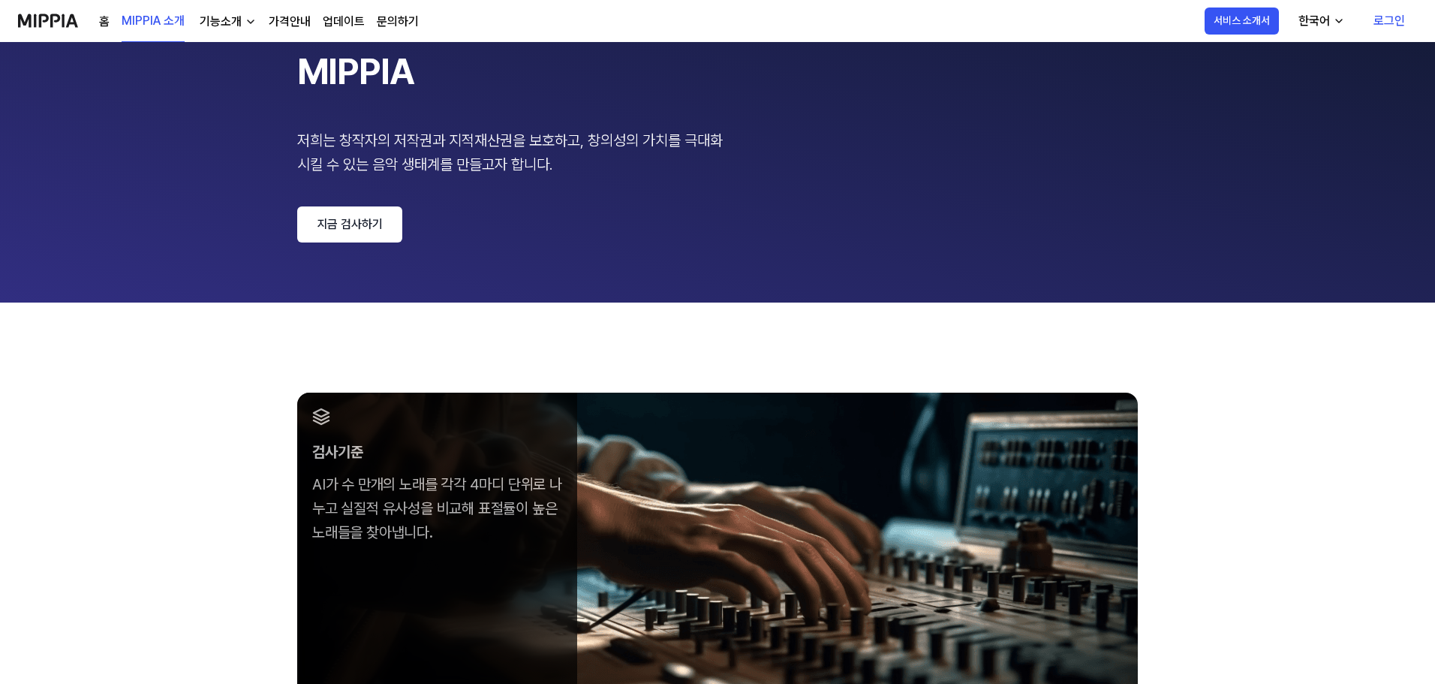
scroll to position [0, 0]
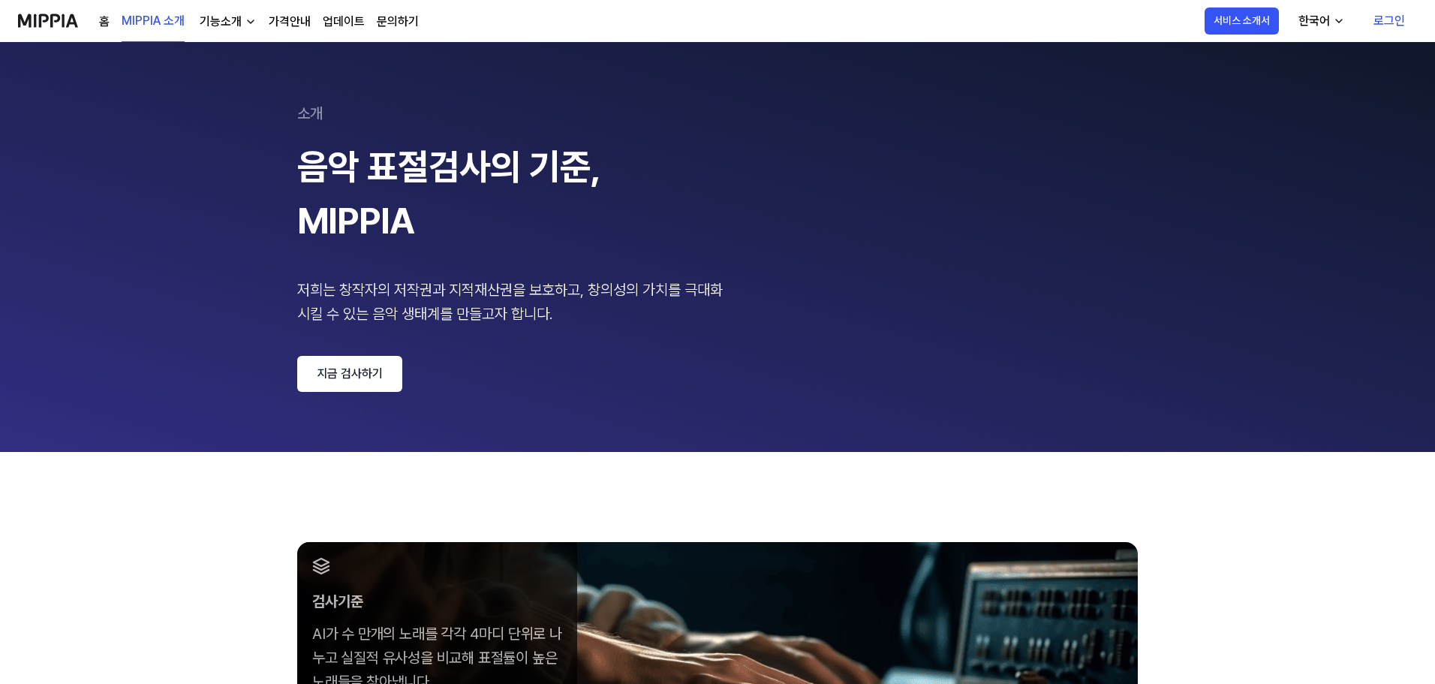
click at [186, 298] on 페이지 "소개 음악 표절검사의 기준, MIPPIA 저희는 창작자의 저작권과 지적재산권을 보호하고, 창의성의 가치를 극대화 시킬 수 있는 음악 생태계를 …" at bounding box center [717, 247] width 1435 height 410
click at [101, 22] on link "홈" at bounding box center [104, 22] width 11 height 18
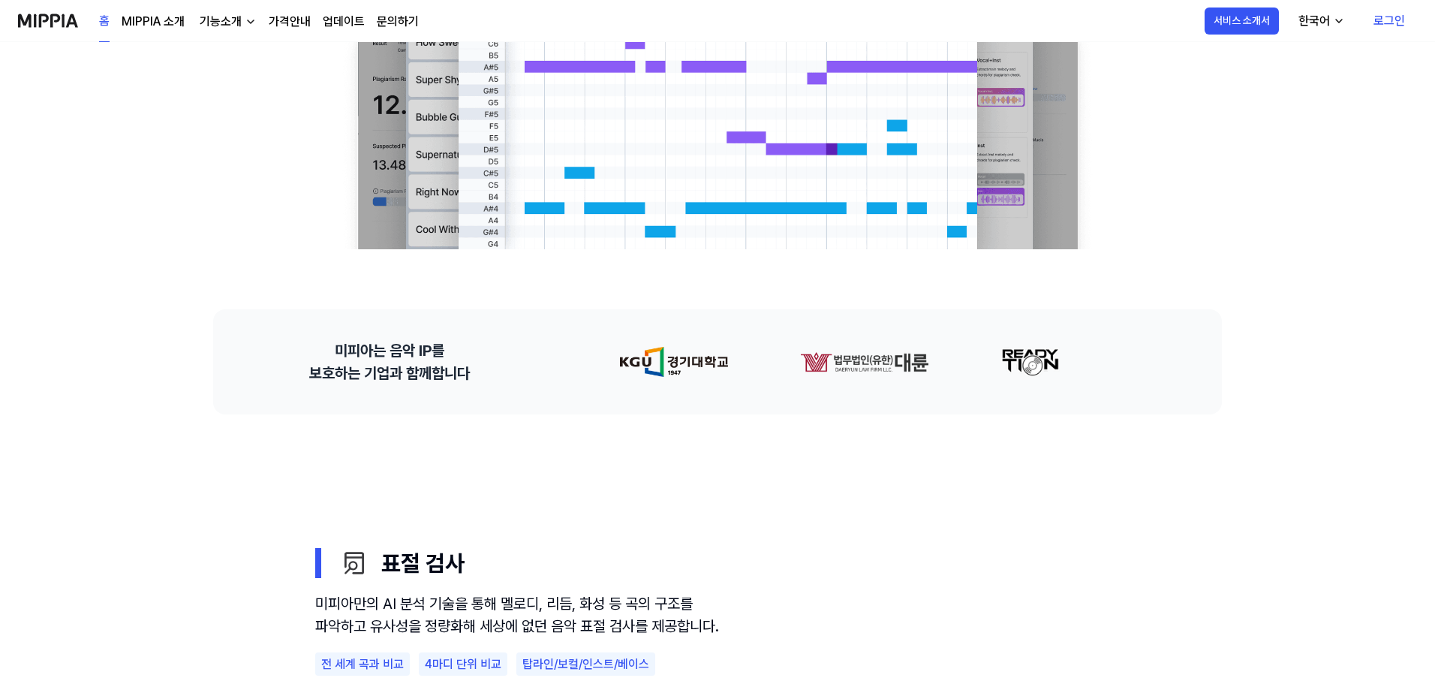
scroll to position [676, 0]
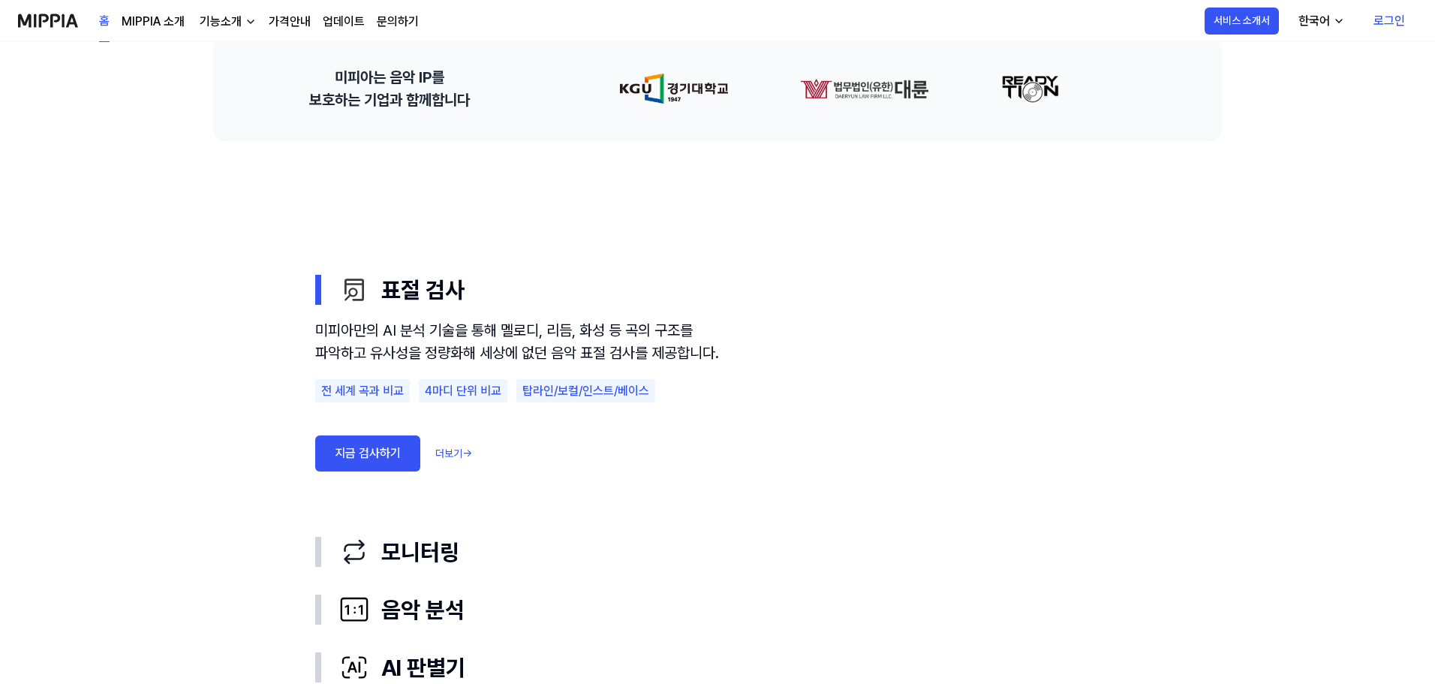
click at [230, 459] on use "표절 검사 모니터링 음악 분석 AI 판별기 표절 검사 미피아만의 AI 분석 기술을 통해 멜로디, 리듬, 화성 등 곡의 구조를 파악하고 유사성을…" at bounding box center [717, 479] width 1081 height 676
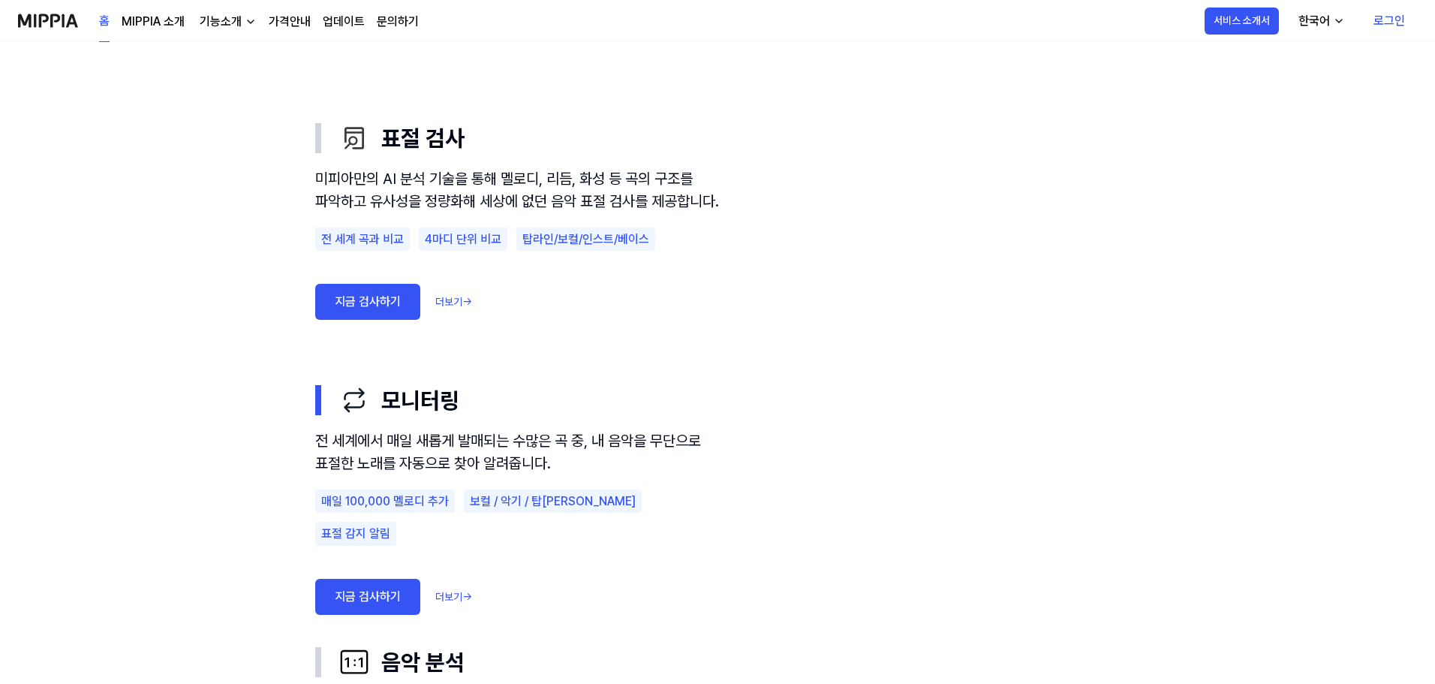
scroll to position [976, 0]
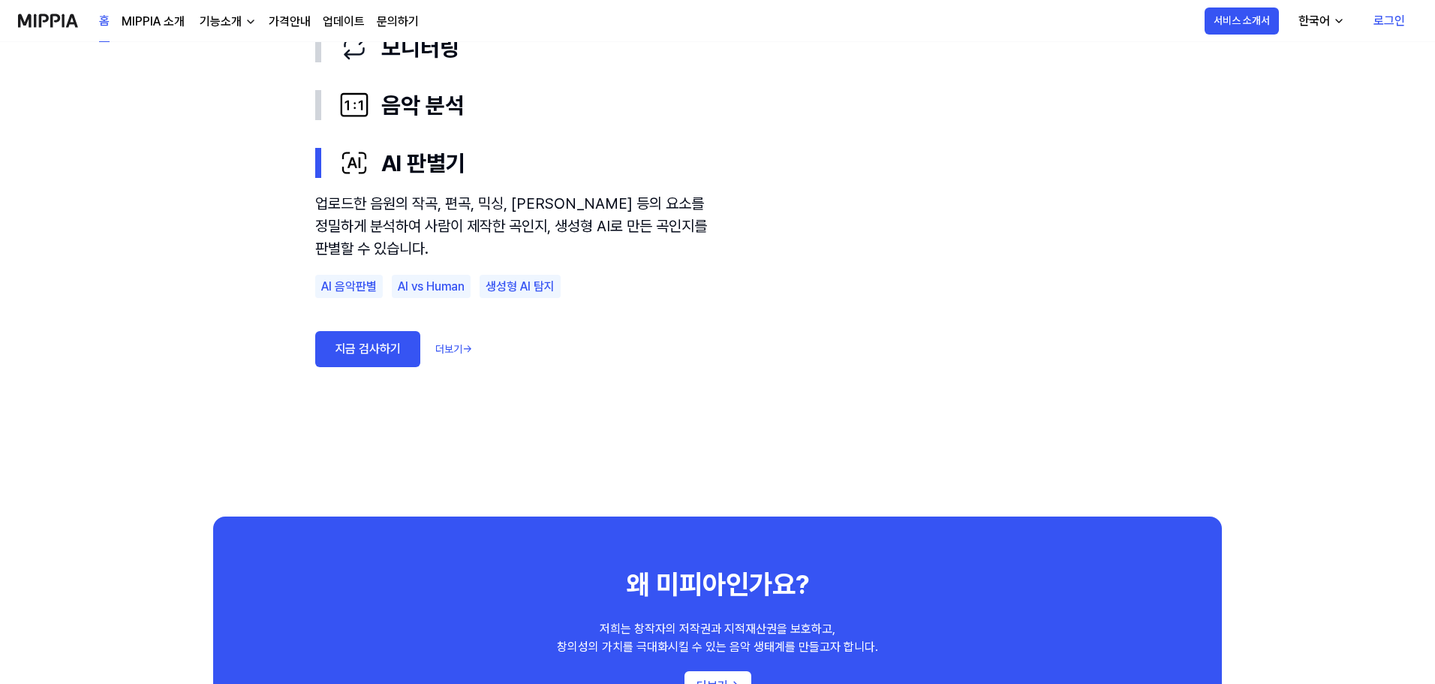
click at [1330, 489] on div "음악 표절 검사의 기준, MIPPIA 음악 표절 문제 해결을 위한 기준을 세우고, 글로벌 음악 창작자의 저작권과 IP를 보호하는 환경을 만들어…" at bounding box center [717, 592] width 1435 height 3052
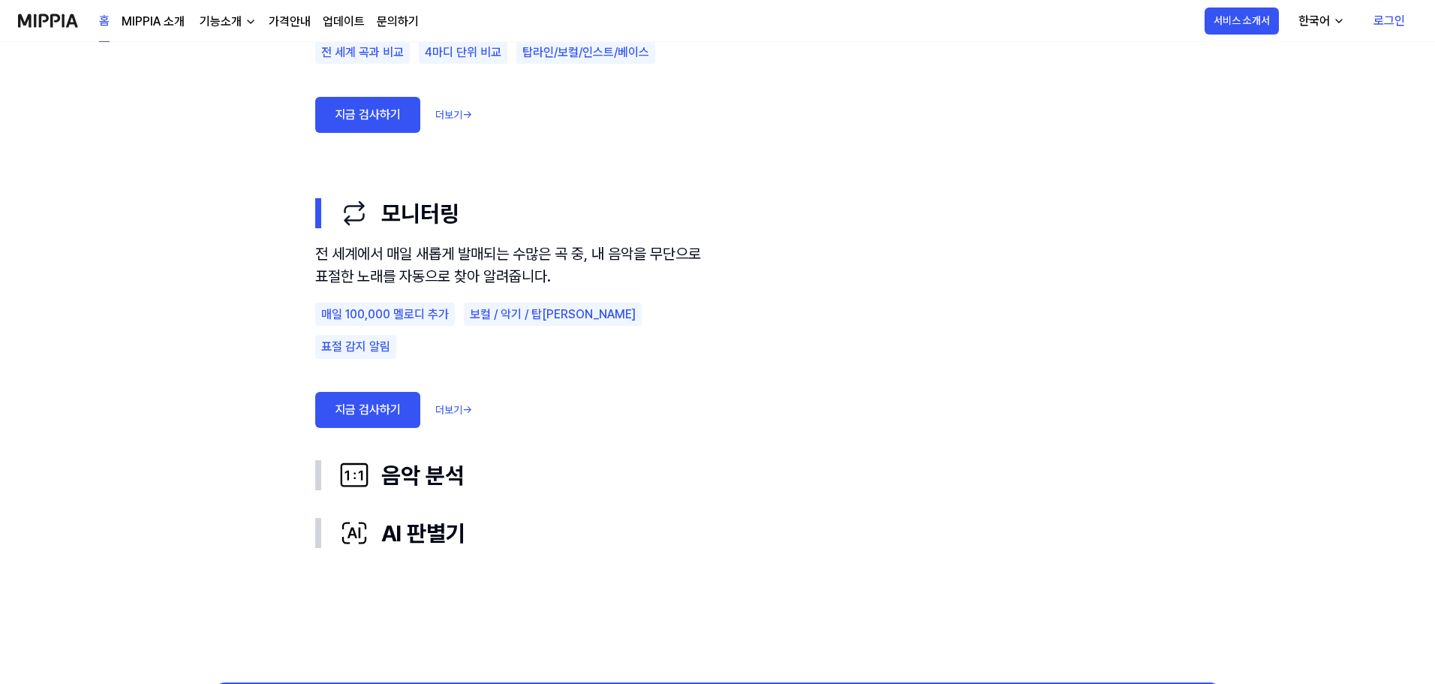
scroll to position [1051, 0]
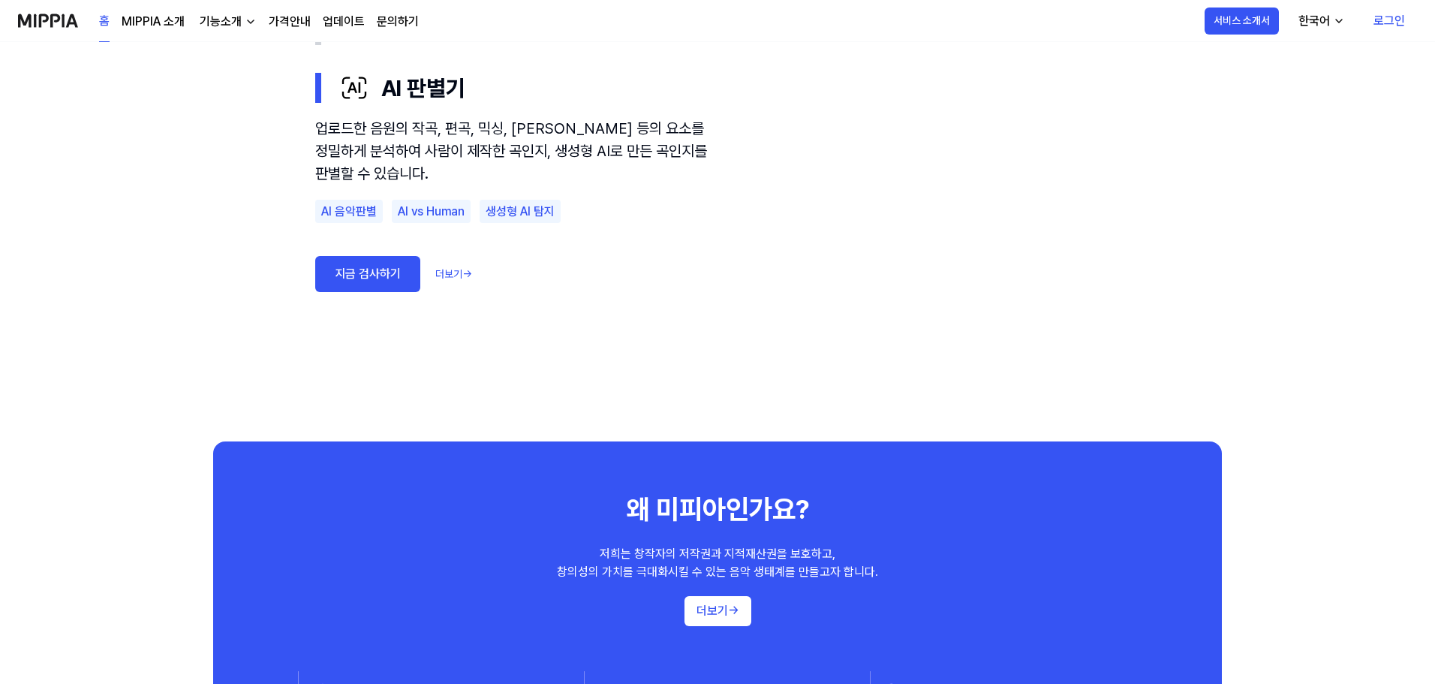
drag, startPoint x: 56, startPoint y: 293, endPoint x: 79, endPoint y: 290, distance: 23.4
click at [56, 293] on div "음악 표절 검사의 기준, MIPPIA 음악 표절 문제 해결을 위한 기준을 세우고, 글로벌 음악 창작자의 저작권과 IP를 보호하는 환경을 만들어…" at bounding box center [717, 517] width 1435 height 3052
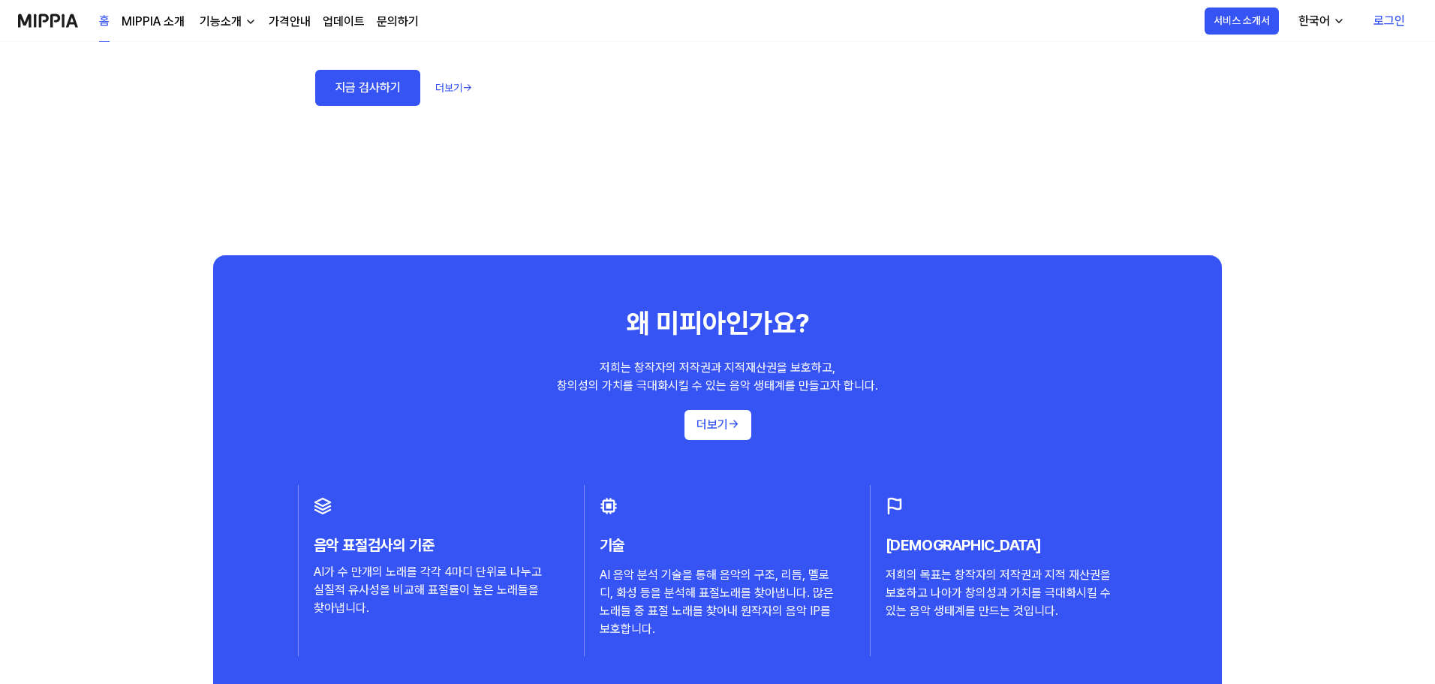
scroll to position [1276, 0]
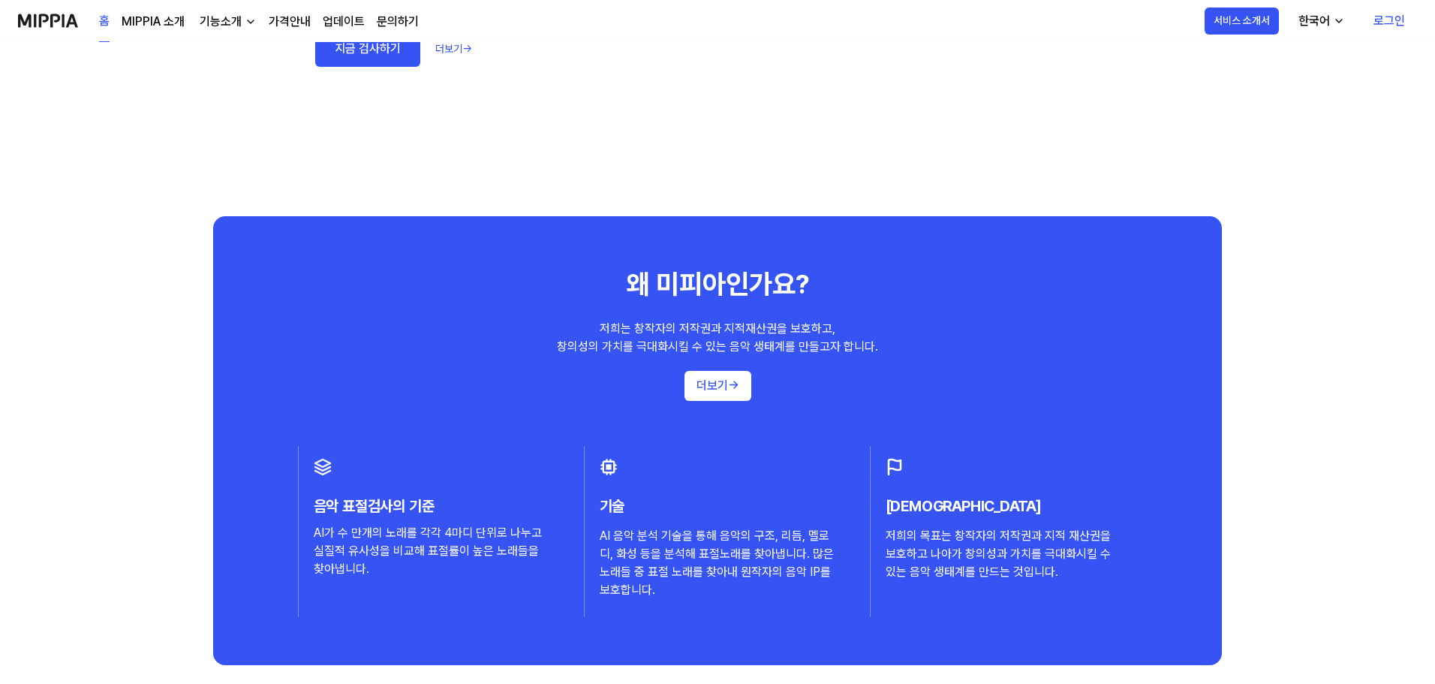
click at [221, 17] on div "기능소개" at bounding box center [221, 22] width 48 height 18
click at [153, 285] on div "음악 표절 검사의 기준, MIPPIA 음악 표절 문제 해결을 위한 기준을 세우고, 글로벌 음악 창작자의 저작권과 IP를 보호하는 환경을 만들어…" at bounding box center [717, 292] width 1435 height 3052
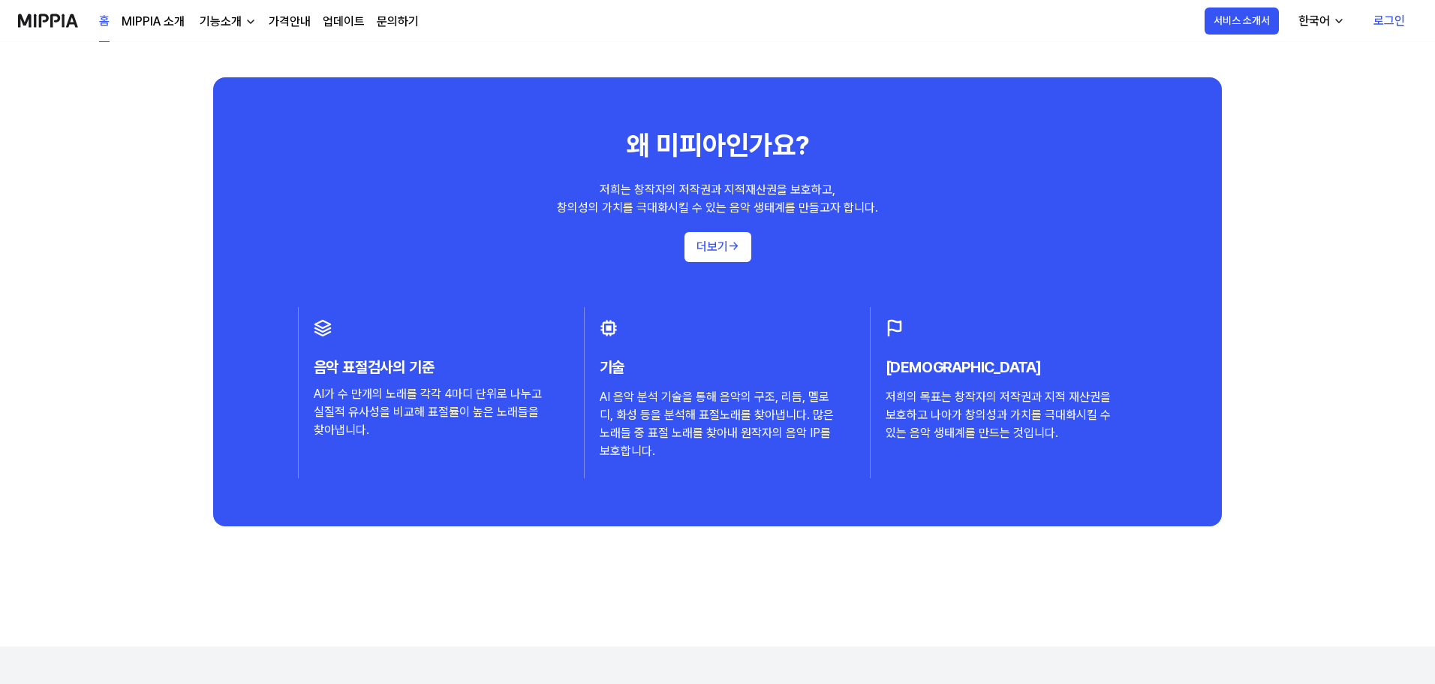
scroll to position [1651, 0]
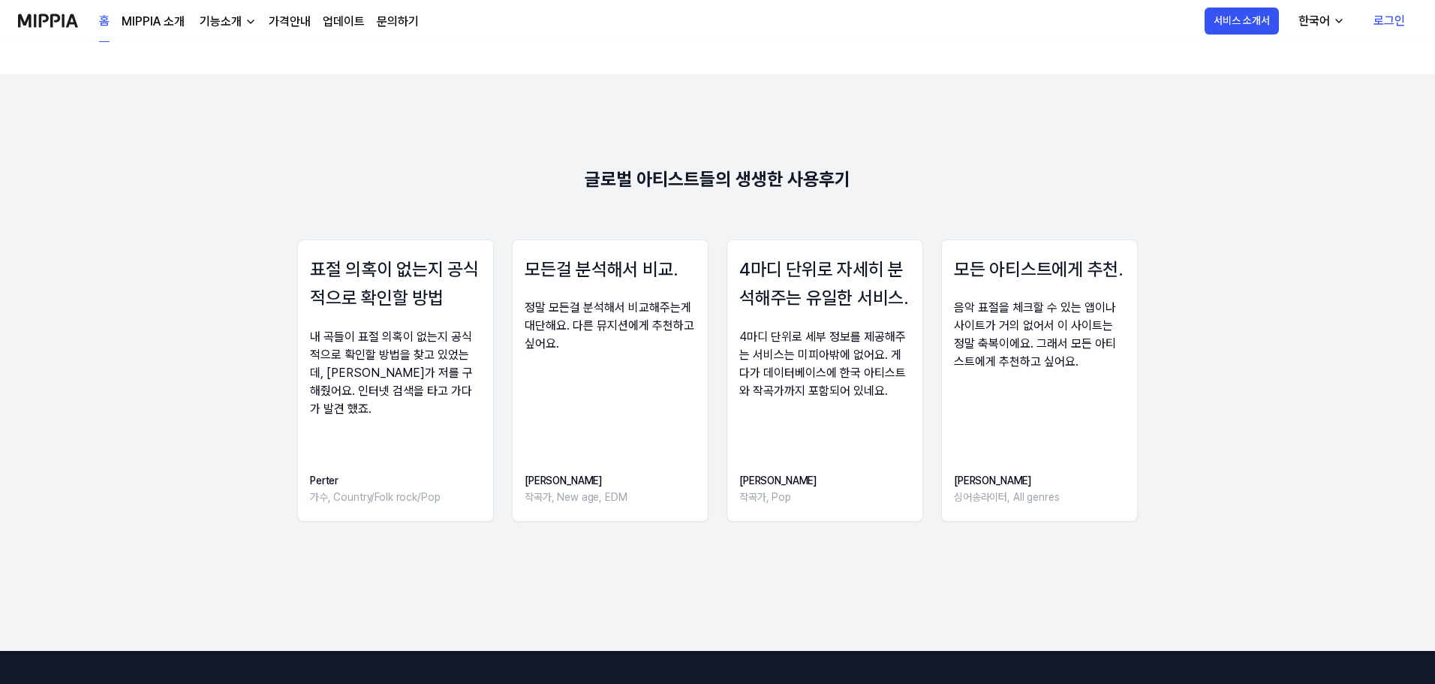
scroll to position [2102, 0]
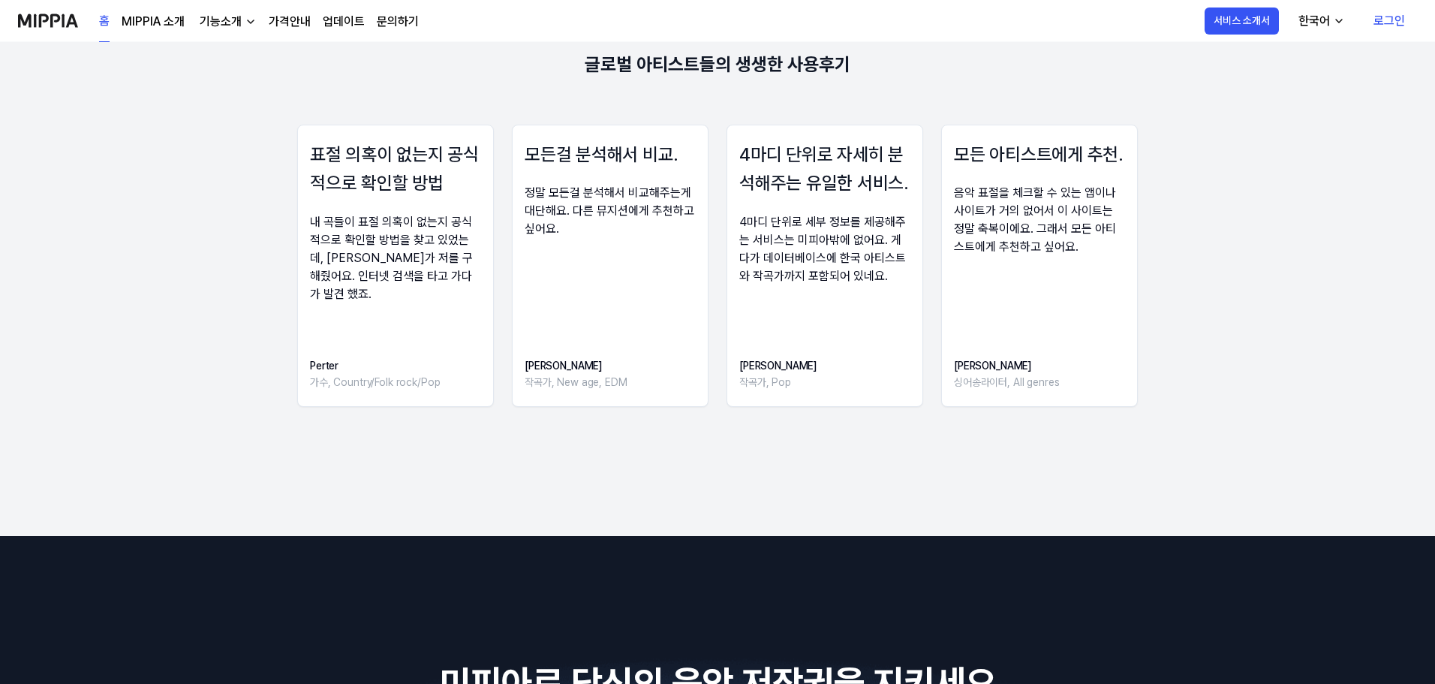
drag, startPoint x: 357, startPoint y: 153, endPoint x: 387, endPoint y: 265, distance: 115.8
click at [387, 265] on div "표절 의혹이 없는지 공식적으로 확인할 방법 내 곡들이 표절 의혹이 없는지 공식적으로 확인할 방법을 찾고 있었는데, [PERSON_NAME]가 …" at bounding box center [395, 221] width 171 height 163
drag, startPoint x: 394, startPoint y: 278, endPoint x: 386, endPoint y: 234, distance: 44.3
click at [386, 235] on div "내 곡들이 표절 의혹이 없는지 공식적으로 확인할 방법을 찾고 있었는데, [PERSON_NAME]가 저를 구해줬어요. 인터넷 검색을 타고 가다가…" at bounding box center [395, 258] width 171 height 90
click at [386, 234] on div "내 곡들이 표절 의혹이 없는지 공식적으로 확인할 방법을 찾고 있었는데, [PERSON_NAME]가 저를 구해줬어요. 인터넷 검색을 타고 가다가…" at bounding box center [395, 258] width 171 height 90
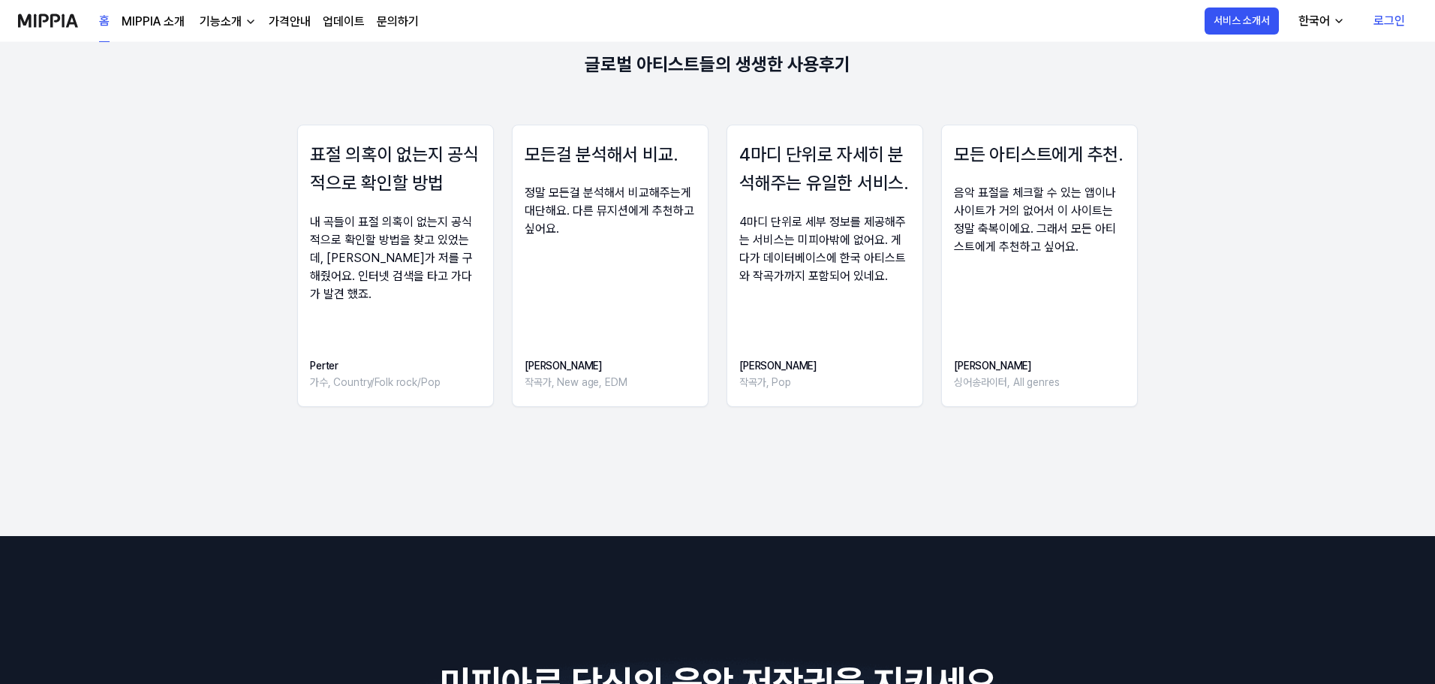
drag, startPoint x: 832, startPoint y: 227, endPoint x: 833, endPoint y: 254, distance: 27.0
click at [833, 254] on div "4마디 단위로 세부 정보를 제공해주는 서비스는 미피아밖에 없어요. 게다가 데이터베이스에 한국 아티스트와 작곡가까지 포함되어 있네요." at bounding box center [824, 249] width 171 height 72
drag, startPoint x: 1020, startPoint y: 211, endPoint x: 1022, endPoint y: 230, distance: 19.6
click at [1022, 230] on div "음악 표절을 체크할 수 있는 앱이나 사이트가 거의 없어서 이 사이트는 정말 축복이에요. 그래서 모든 아티스트에게 추천하고 싶어요." at bounding box center [1039, 220] width 171 height 72
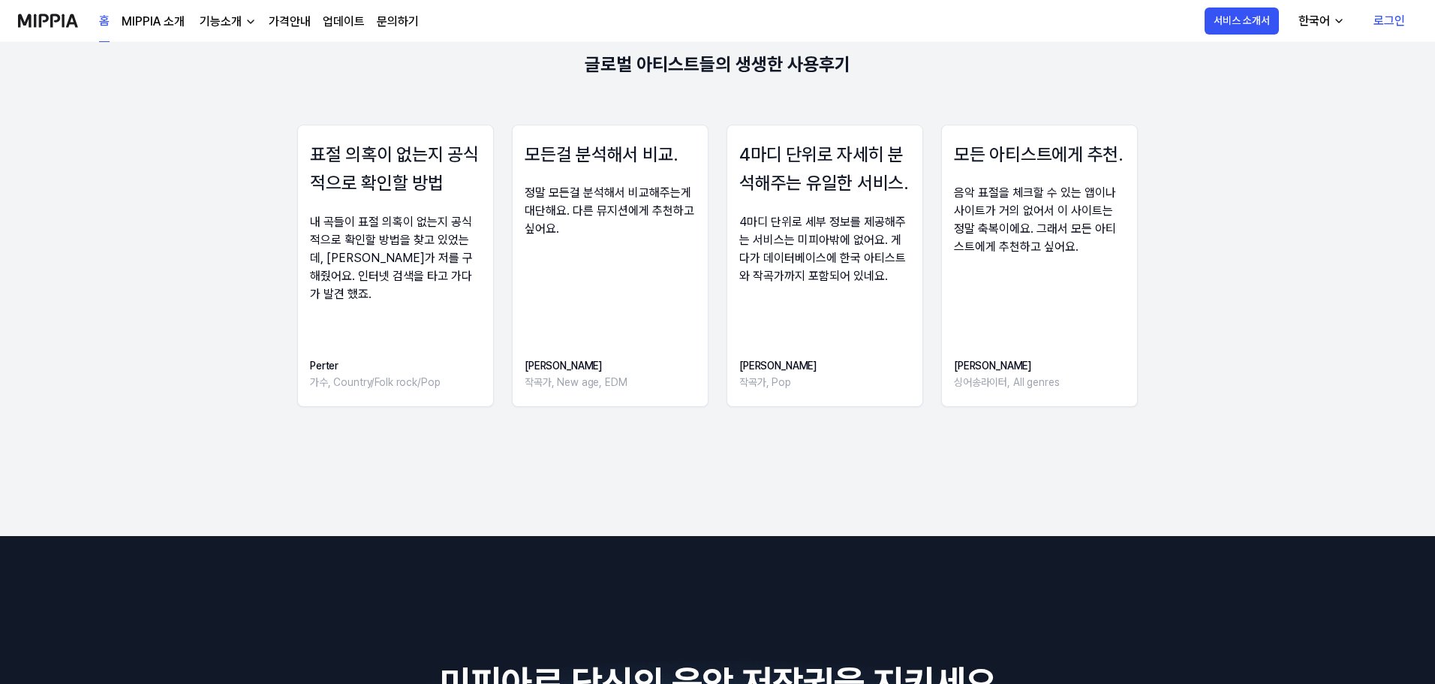
click at [1022, 230] on div "음악 표절을 체크할 수 있는 앱이나 사이트가 거의 없어서 이 사이트는 정말 축복이에요. 그래서 모든 아티스트에게 추천하고 싶어요." at bounding box center [1039, 220] width 171 height 72
click at [1234, 299] on div "표절 의혹이 없는지 공식적으로 확인할 방법 내 곡들이 표절 의혹이 없는지 공식적으로 확인할 방법을 찾고 있었는데, [PERSON_NAME]가 …" at bounding box center [717, 270] width 1195 height 291
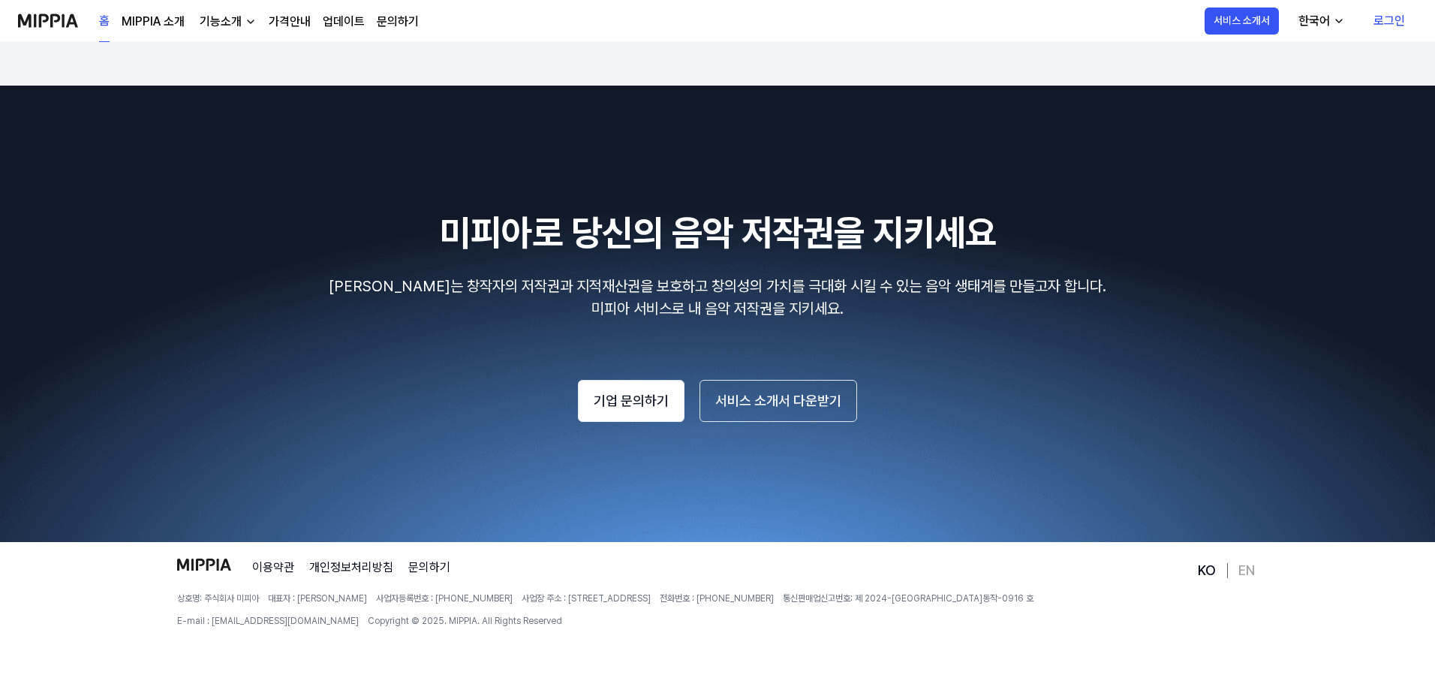
scroll to position [2554, 0]
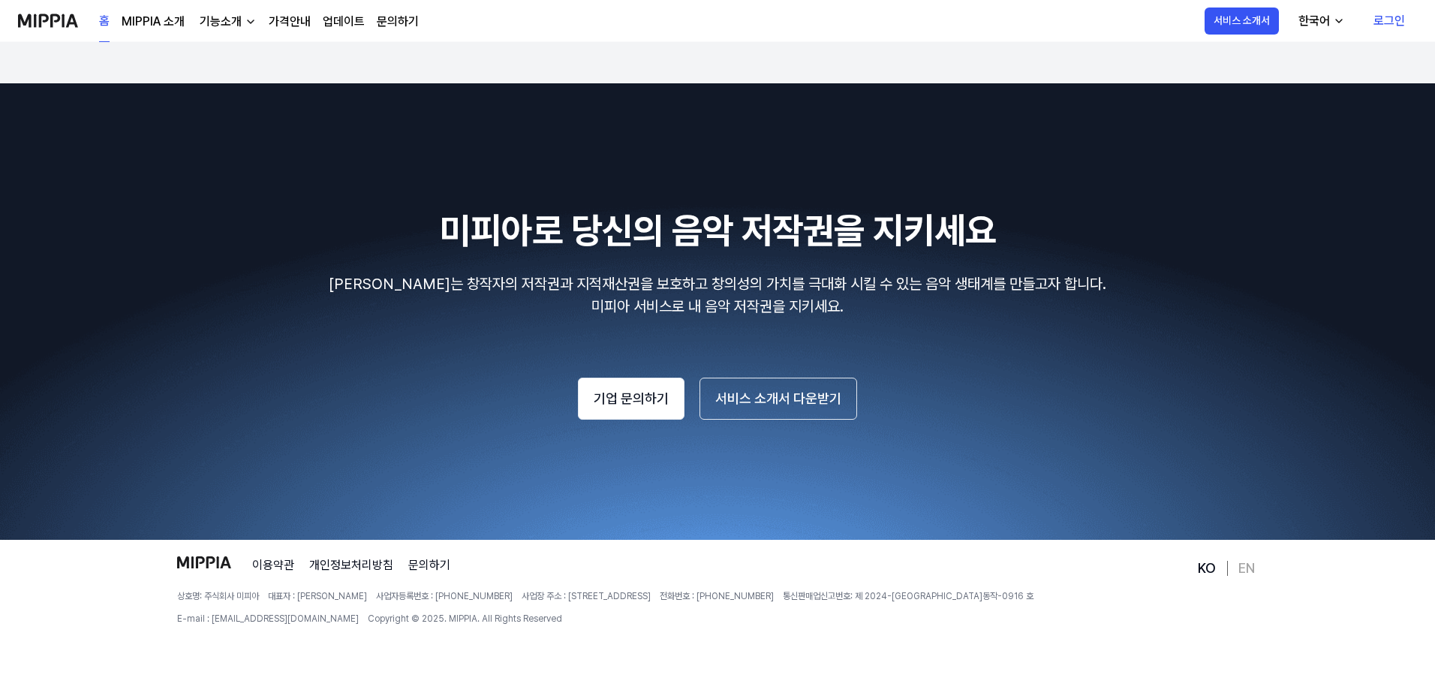
click at [230, 388] on div "기업 문의하기 서비스 소개서 다운받기" at bounding box center [717, 399] width 1399 height 42
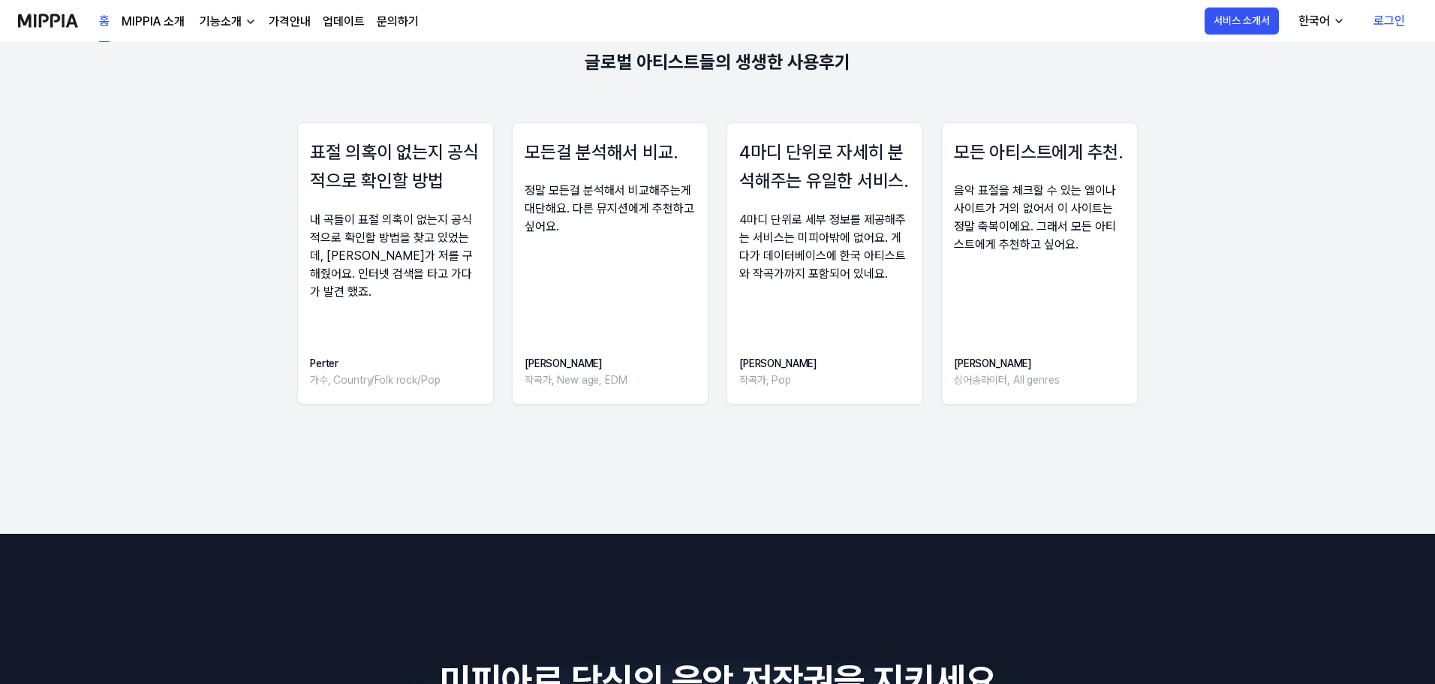
scroll to position [1729, 0]
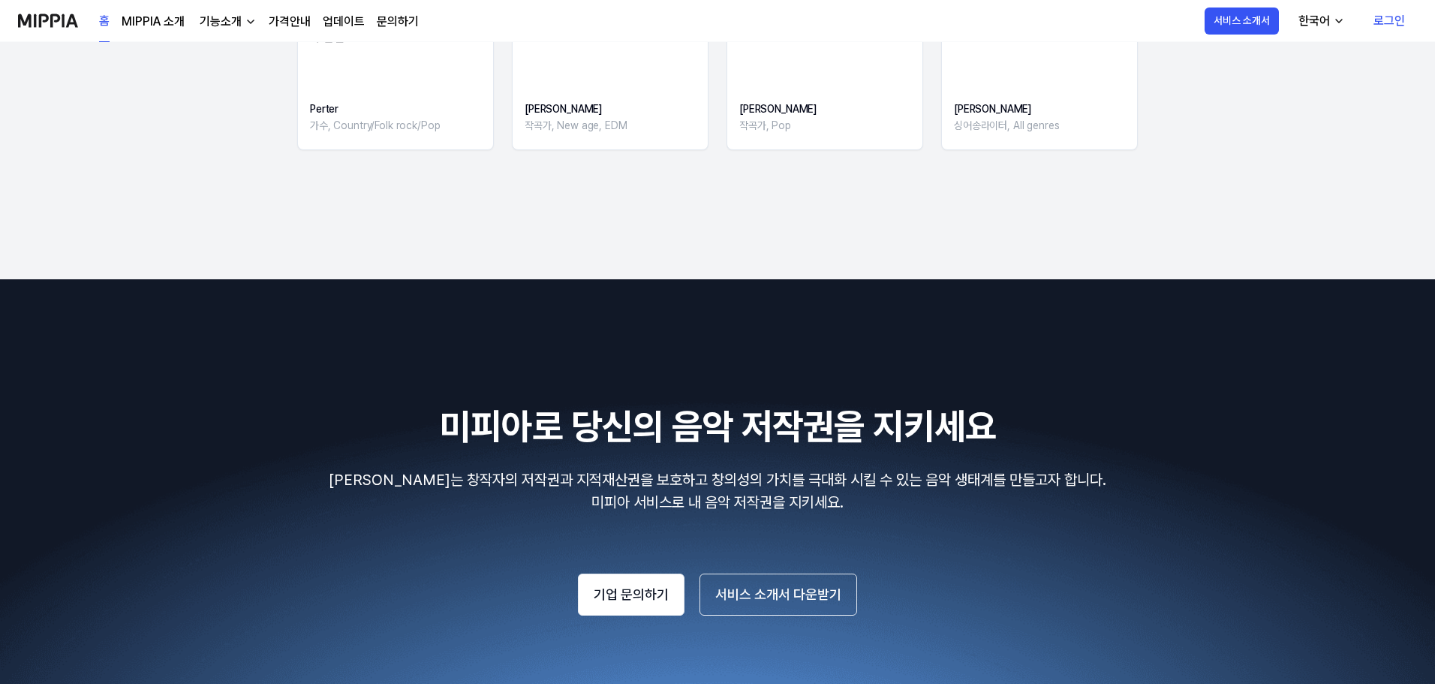
scroll to position [2554, 0]
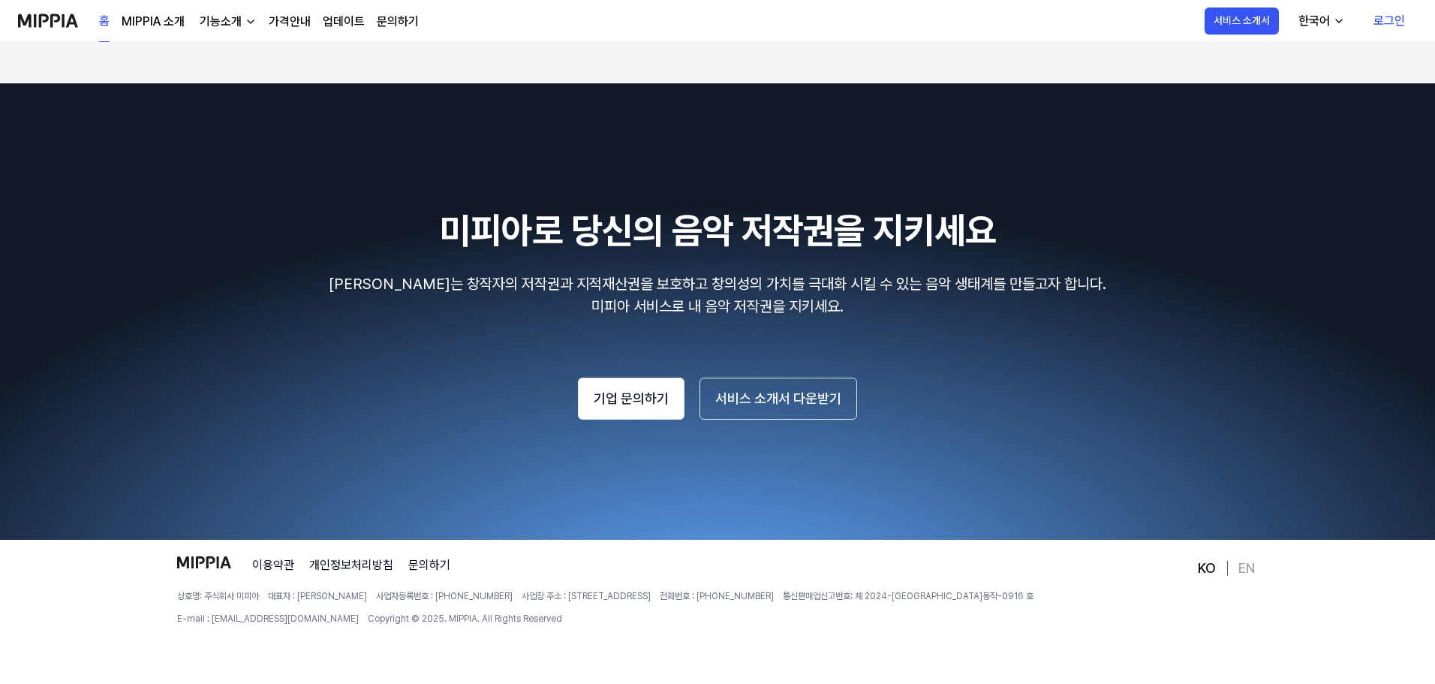
click at [161, 14] on link "MIPPIA 소개" at bounding box center [153, 22] width 63 height 18
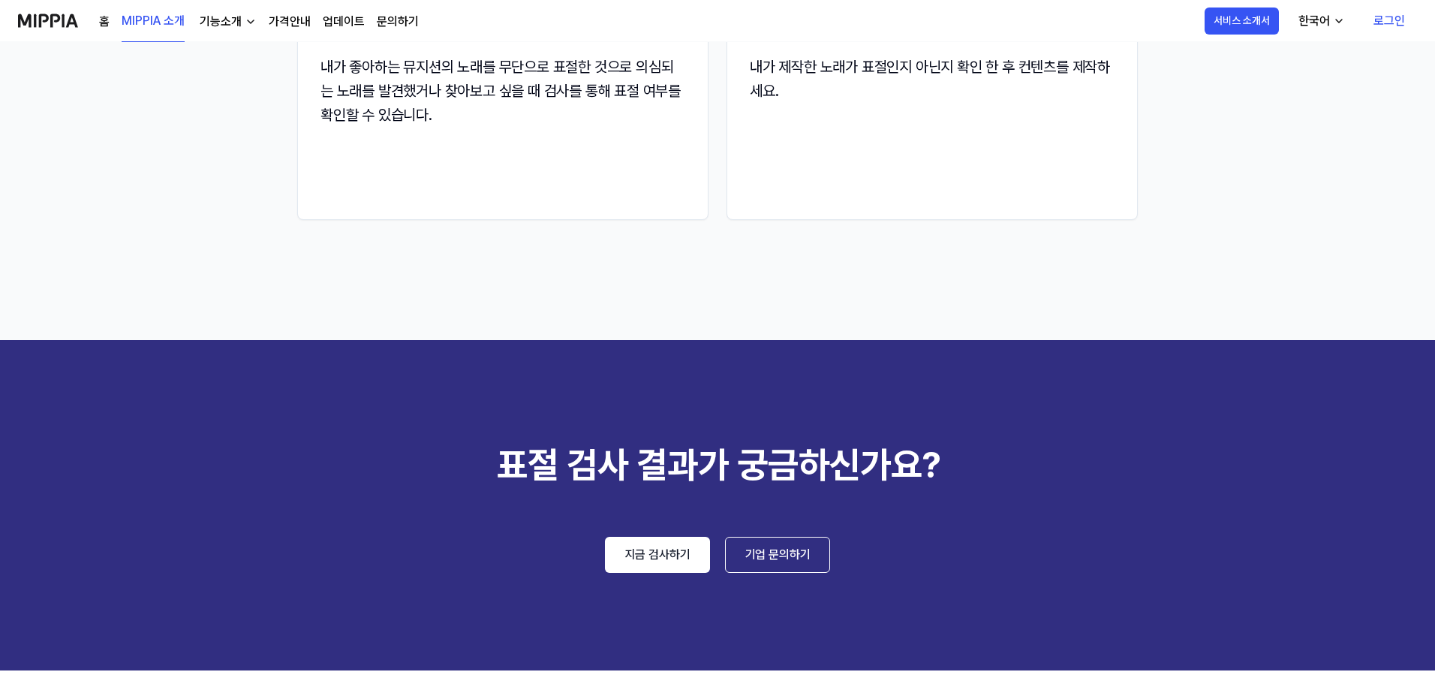
scroll to position [2141, 0]
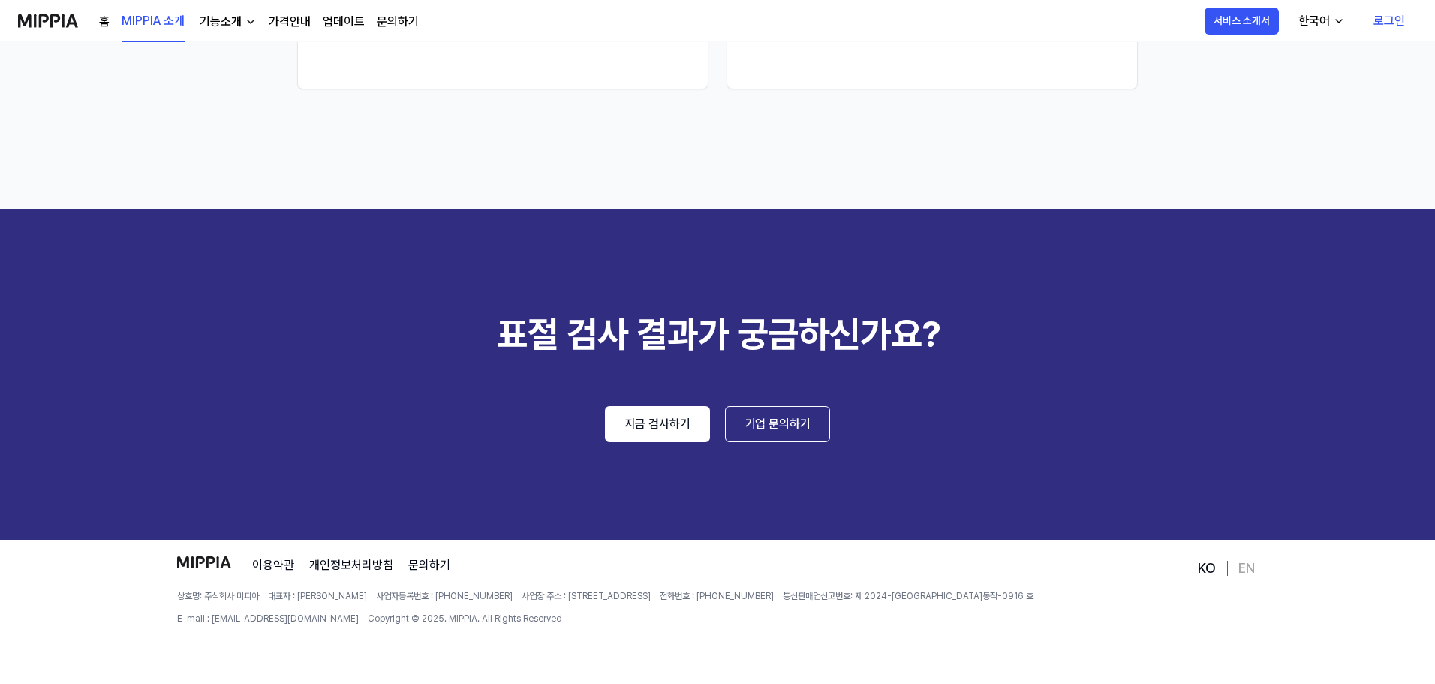
click at [39, 12] on img at bounding box center [48, 20] width 60 height 41
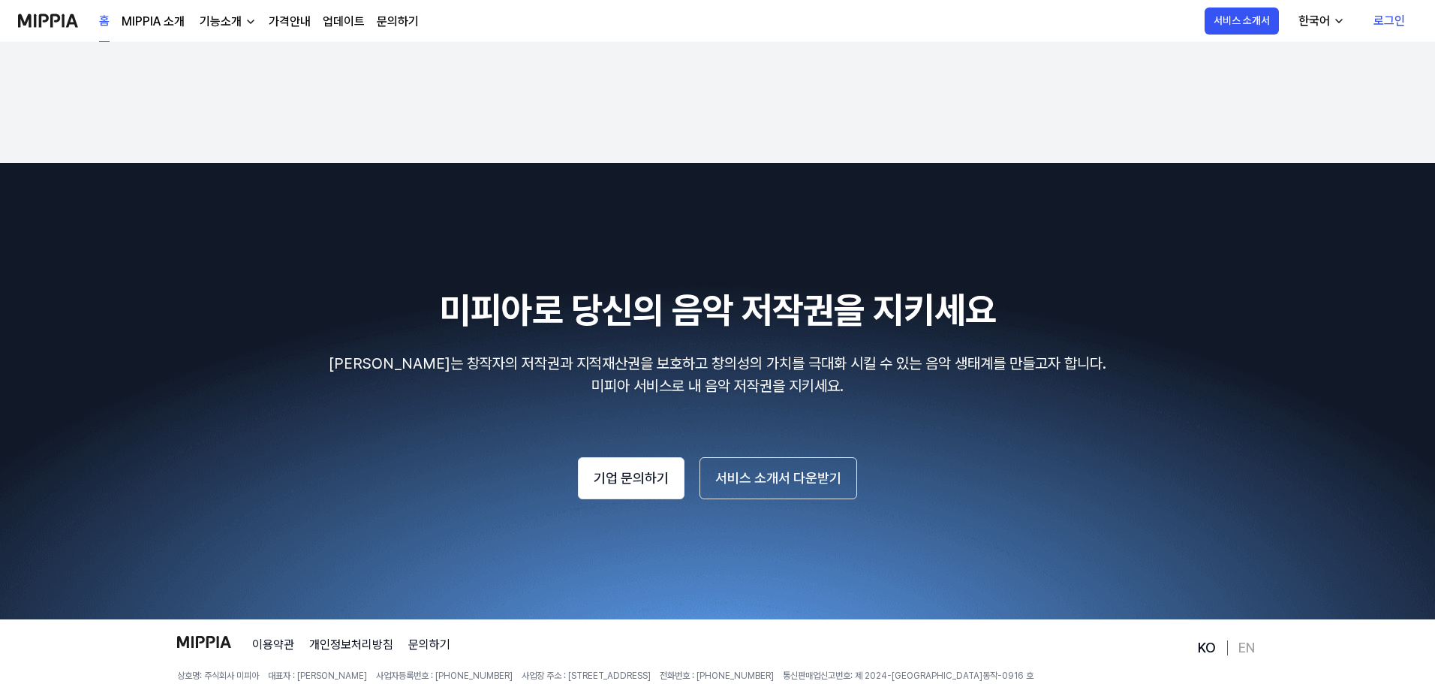
scroll to position [2554, 0]
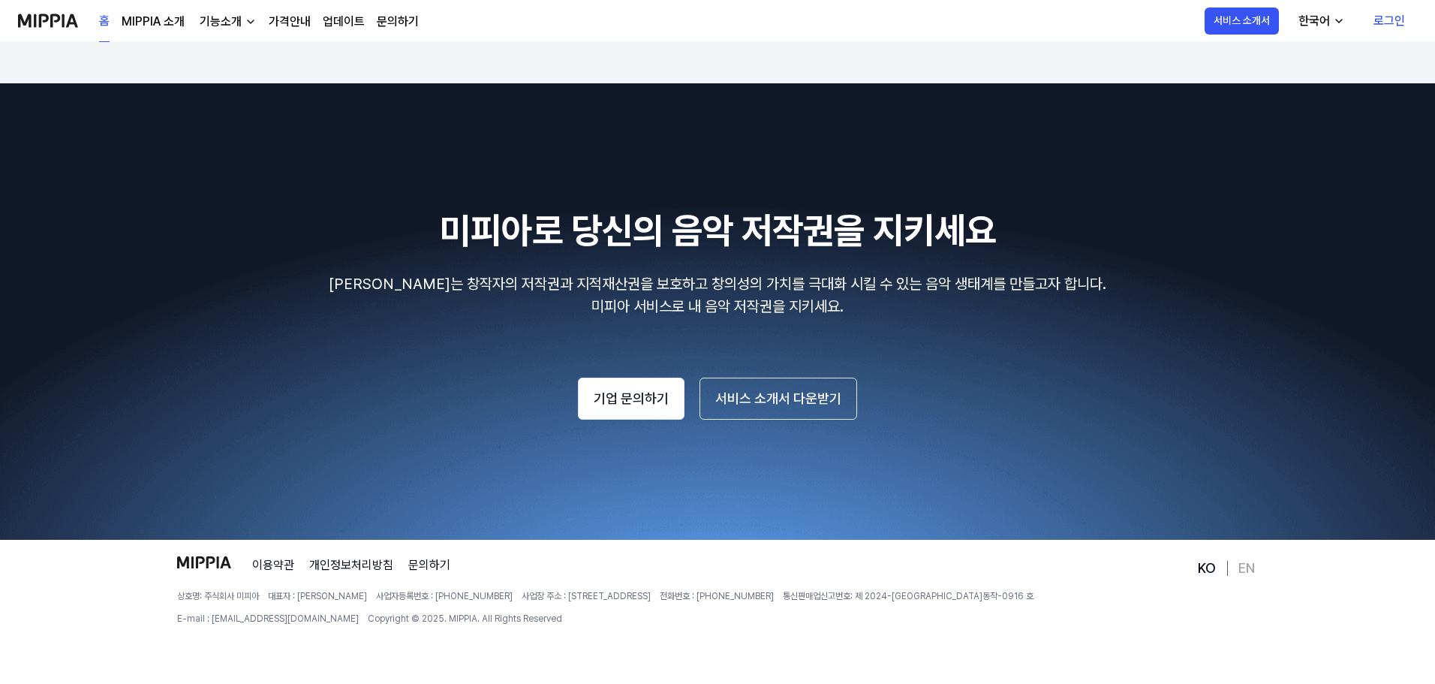
click at [384, 21] on link "문의하기" at bounding box center [398, 22] width 42 height 18
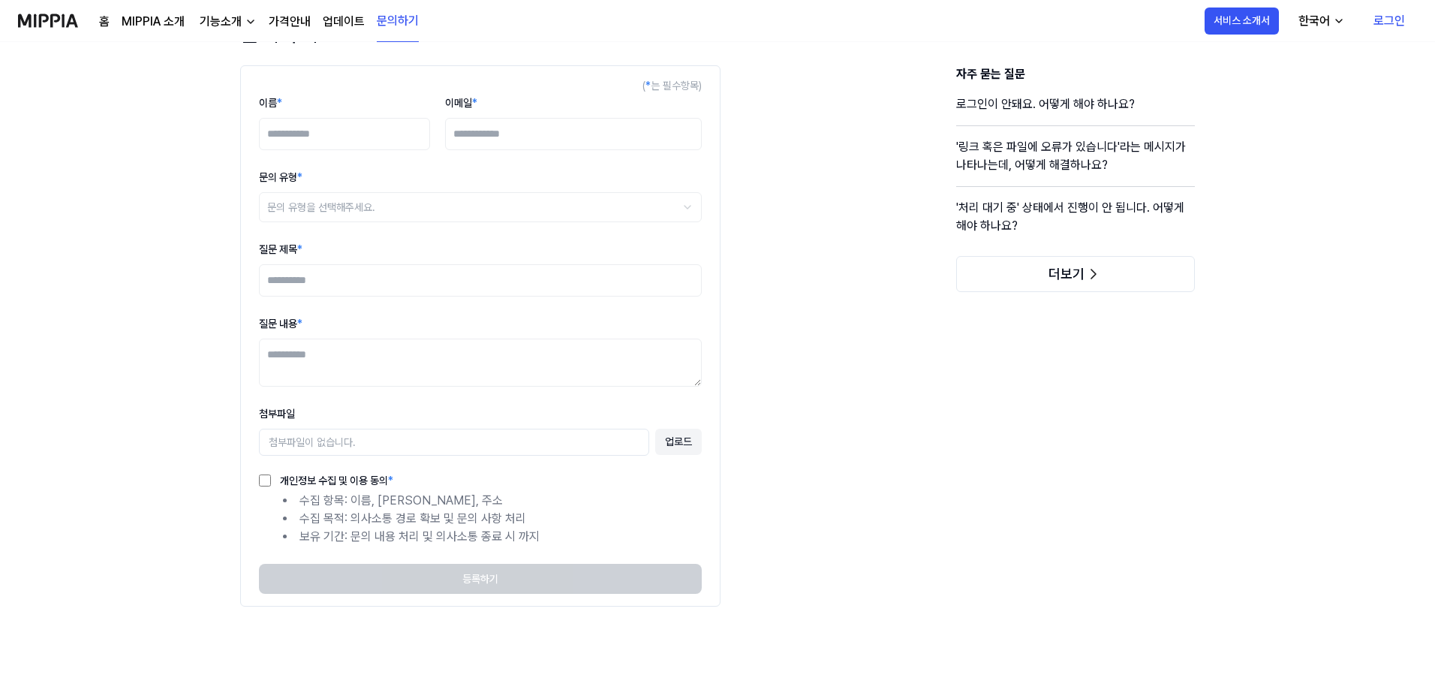
scroll to position [0, 0]
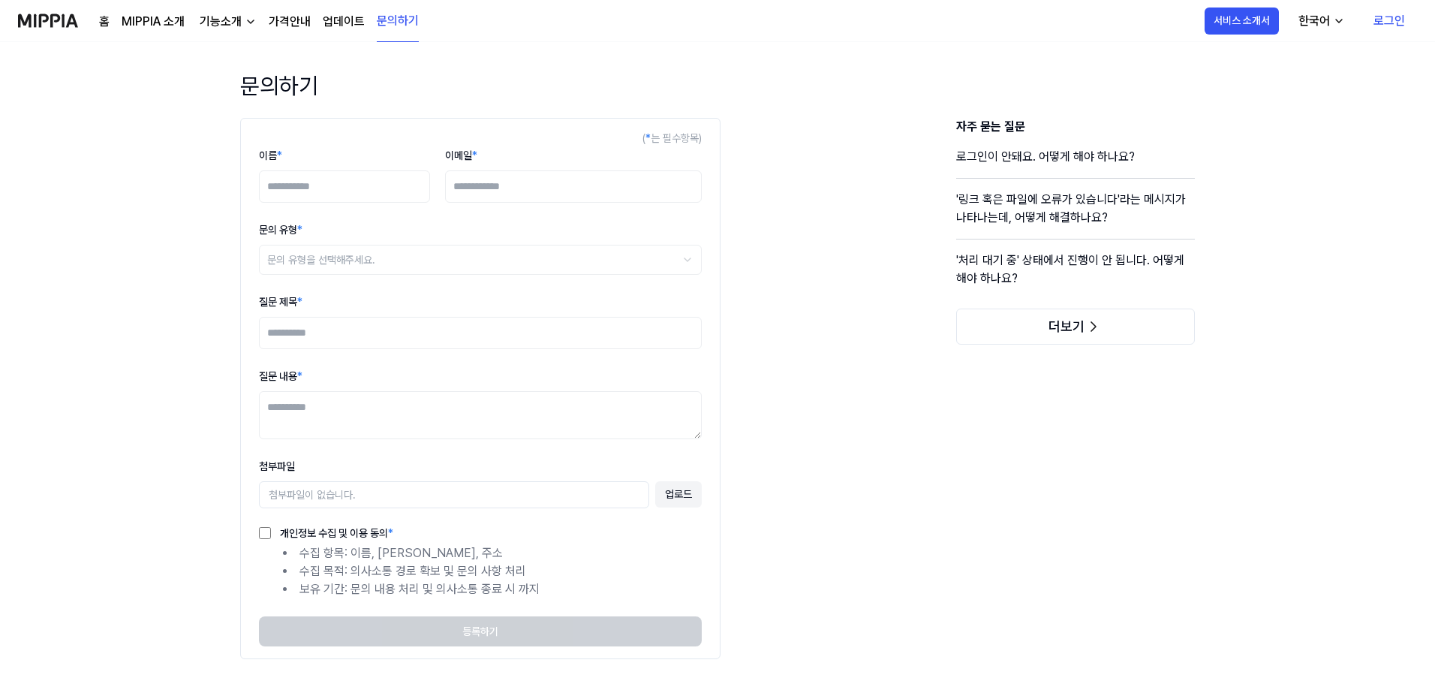
click at [351, 29] on link "업데이트" at bounding box center [344, 22] width 42 height 18
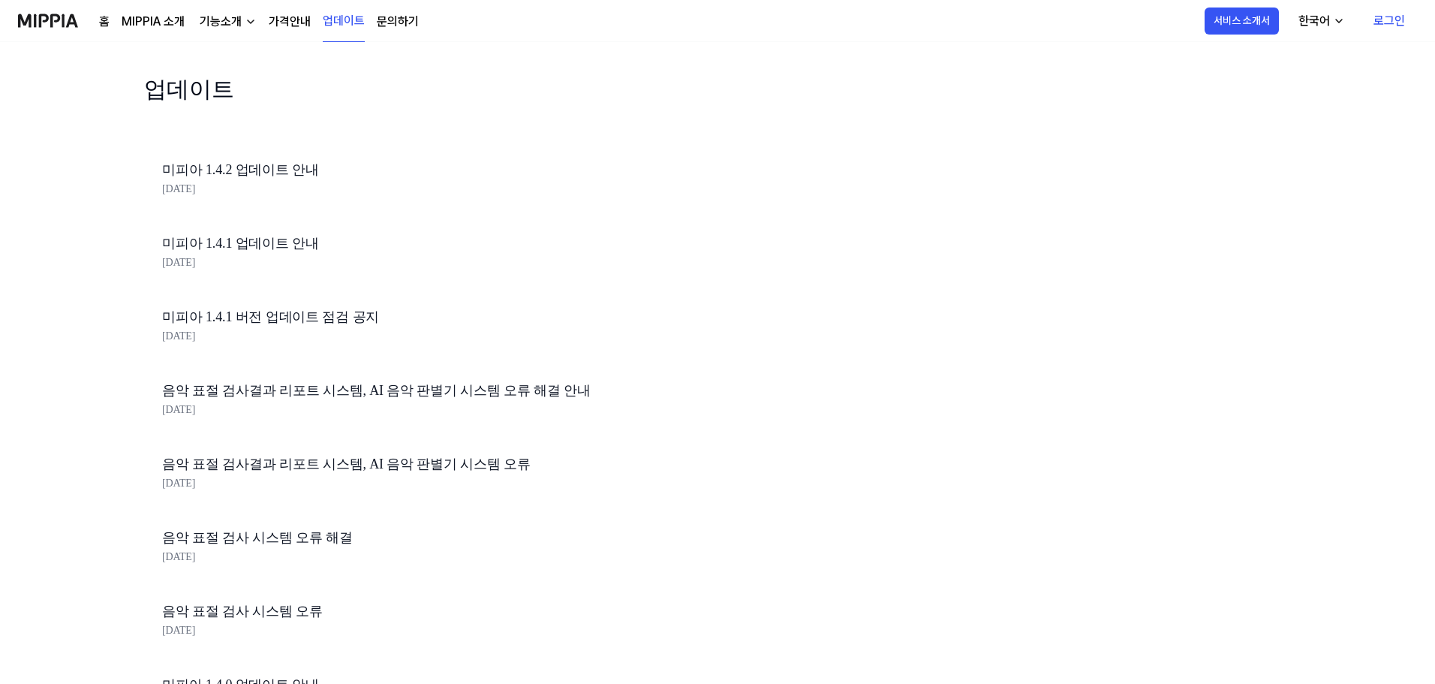
click at [253, 174] on link "미피아 1.4.2 업데이트 안내" at bounding box center [417, 170] width 510 height 22
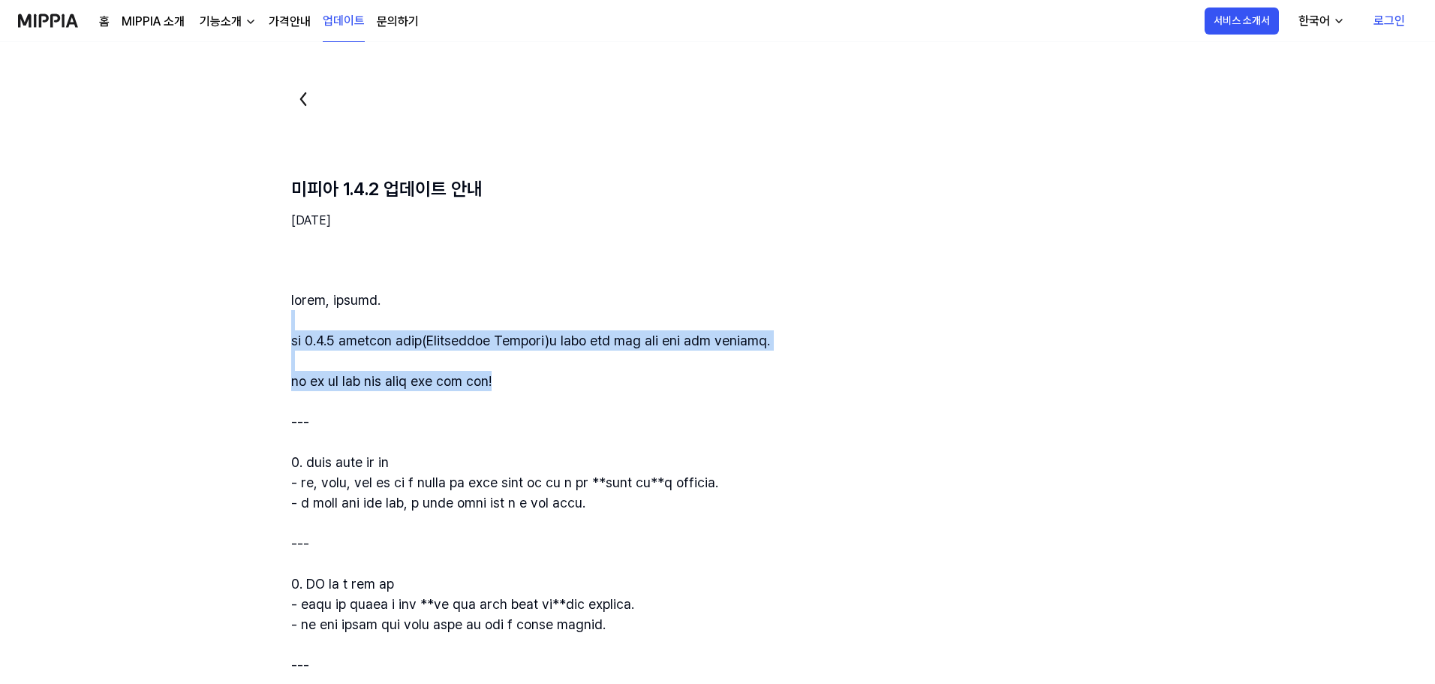
drag, startPoint x: 699, startPoint y: 315, endPoint x: 721, endPoint y: 385, distance: 73.3
click at [721, 385] on div at bounding box center [789, 563] width 997 height 547
drag, startPoint x: 784, startPoint y: 392, endPoint x: 781, endPoint y: 311, distance: 80.4
click at [781, 311] on div at bounding box center [789, 563] width 997 height 547
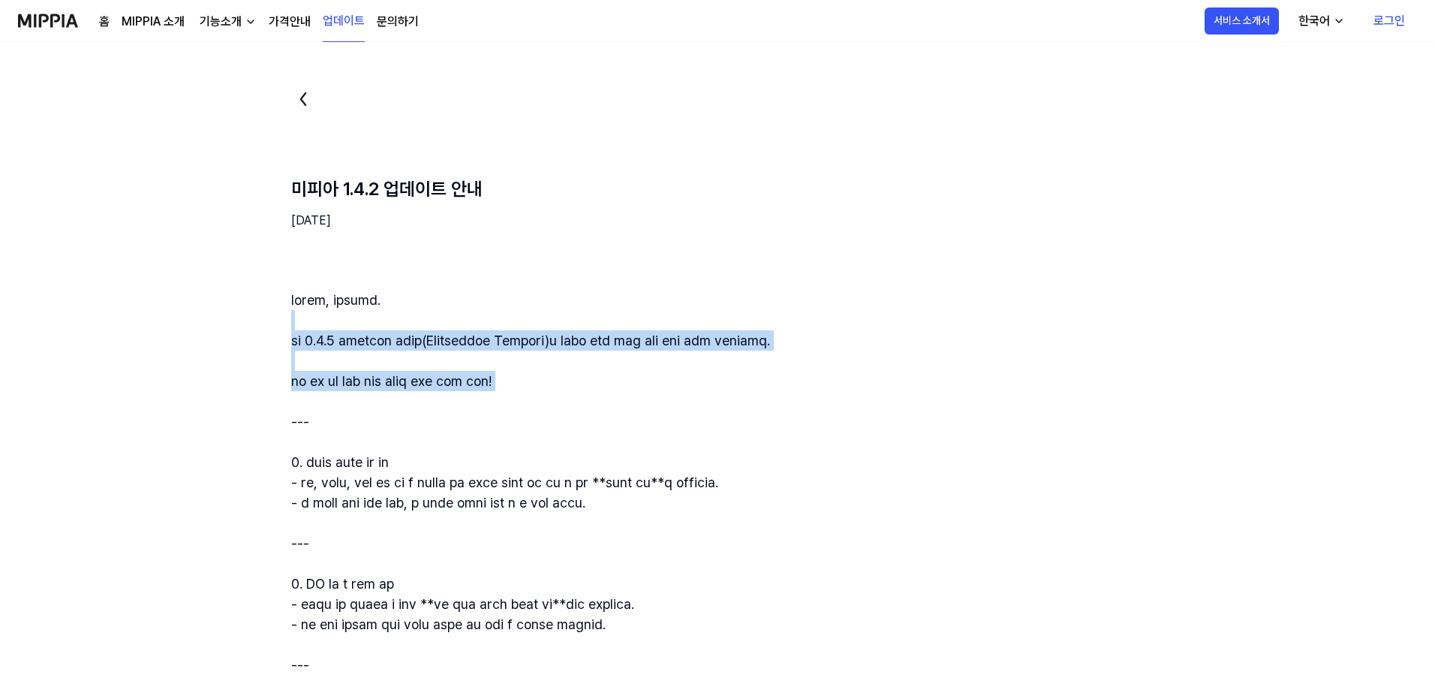
click at [781, 311] on div at bounding box center [789, 563] width 997 height 547
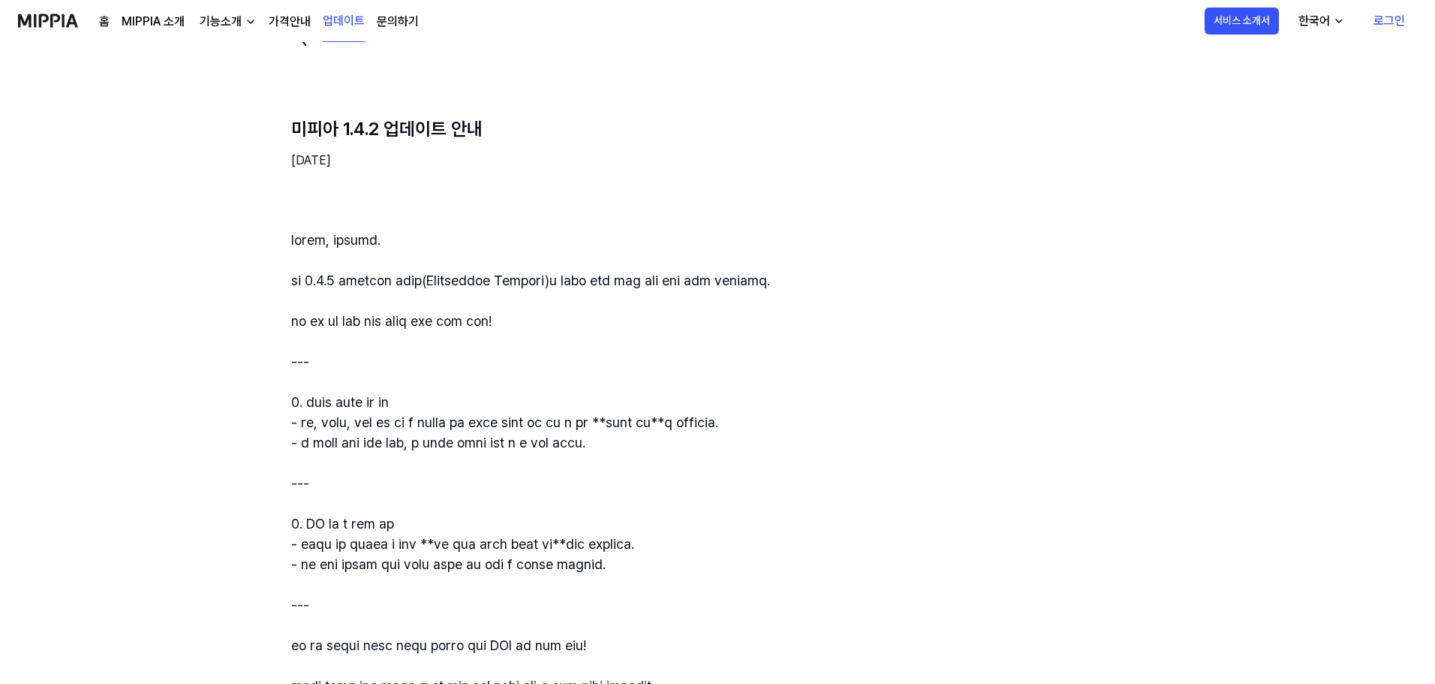
scroll to position [150, 0]
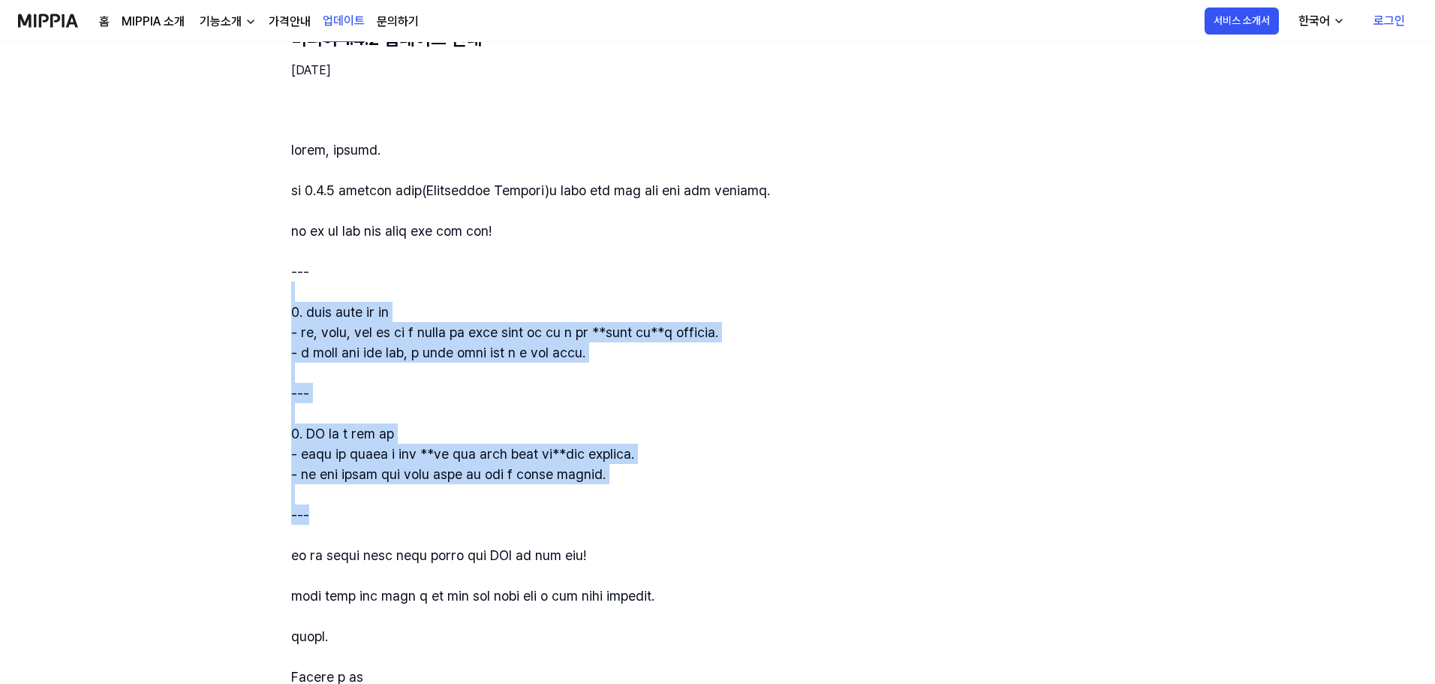
drag, startPoint x: 766, startPoint y: 281, endPoint x: 781, endPoint y: 504, distance: 223.4
click at [781, 504] on div at bounding box center [789, 413] width 997 height 547
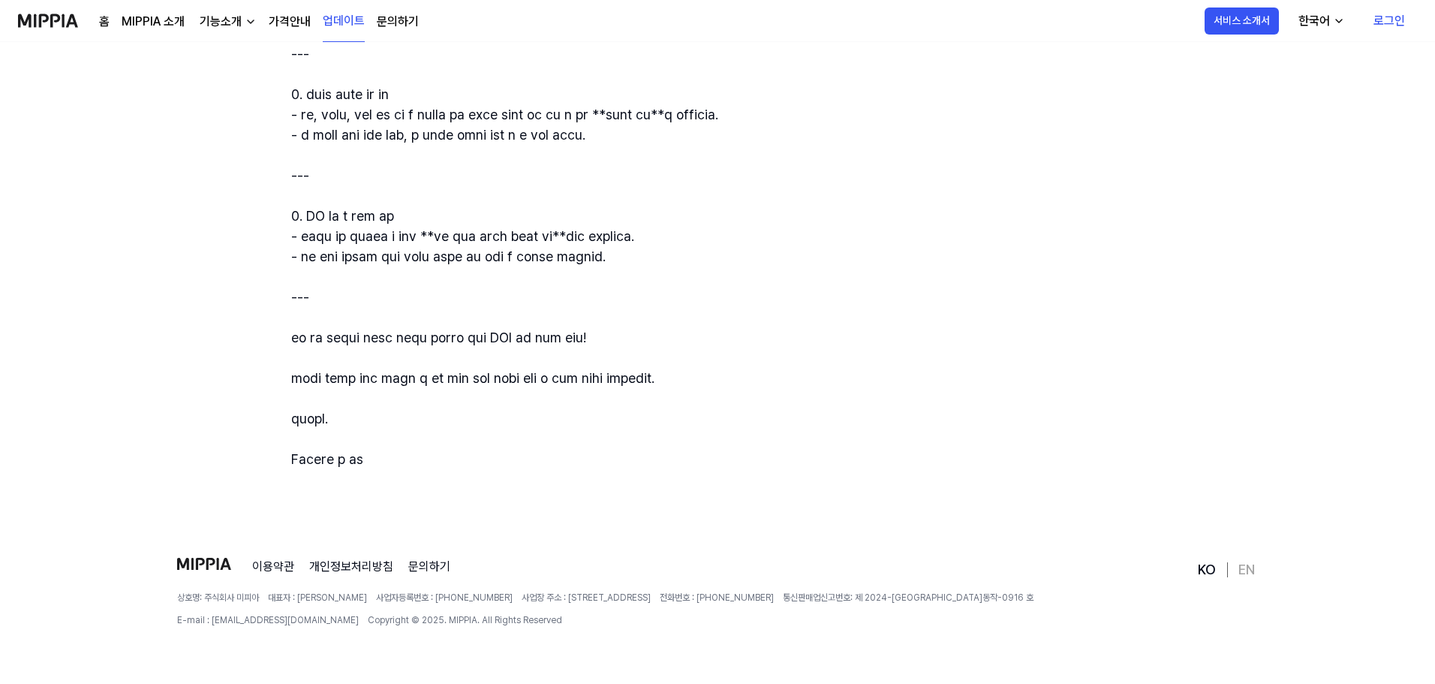
scroll to position [369, 0]
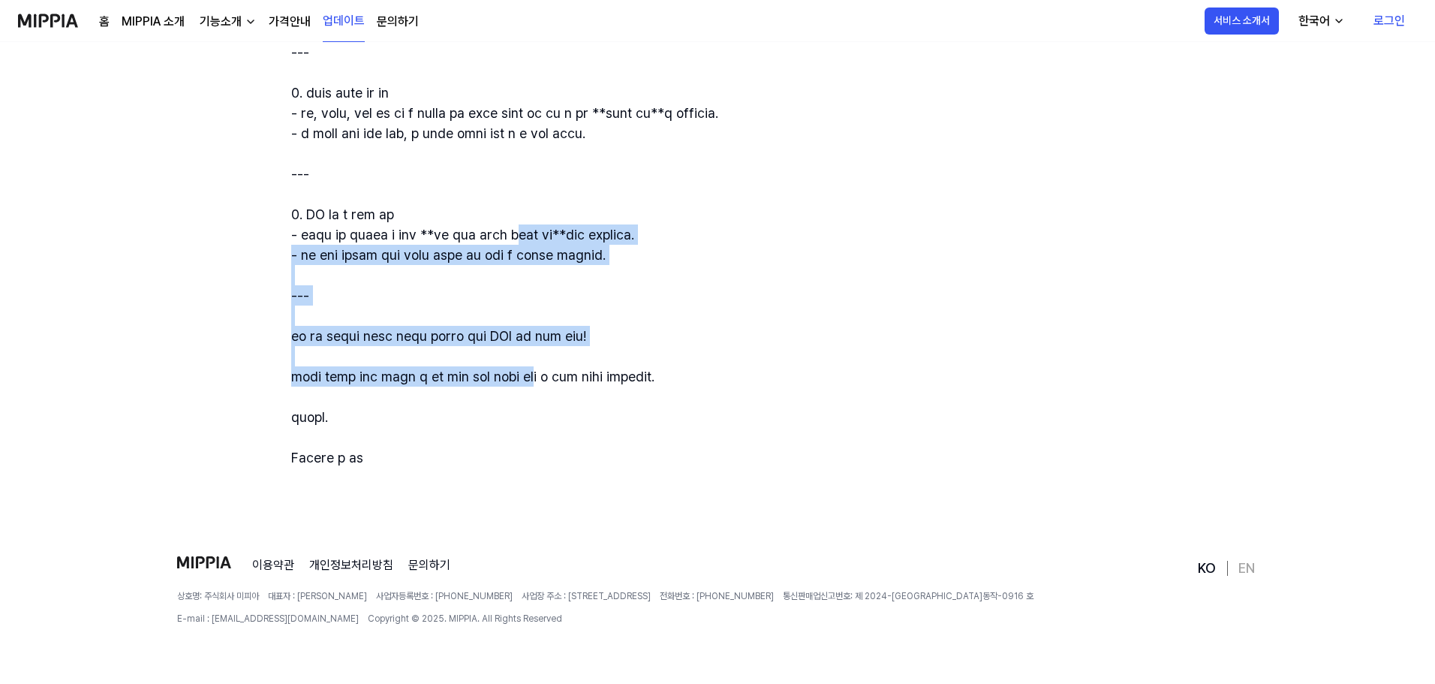
drag, startPoint x: 634, startPoint y: 230, endPoint x: 673, endPoint y: 388, distance: 162.2
click at [673, 388] on div at bounding box center [789, 193] width 997 height 547
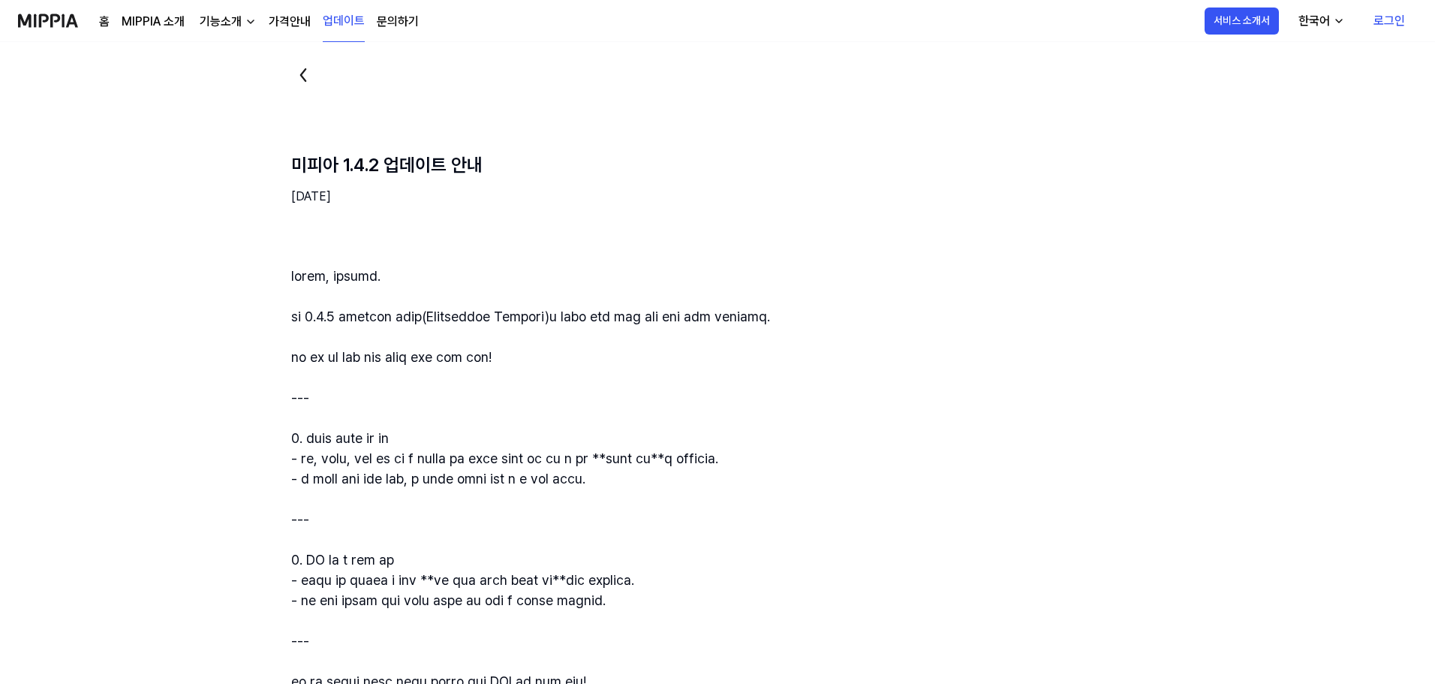
scroll to position [0, 0]
